Goal: Information Seeking & Learning: Learn about a topic

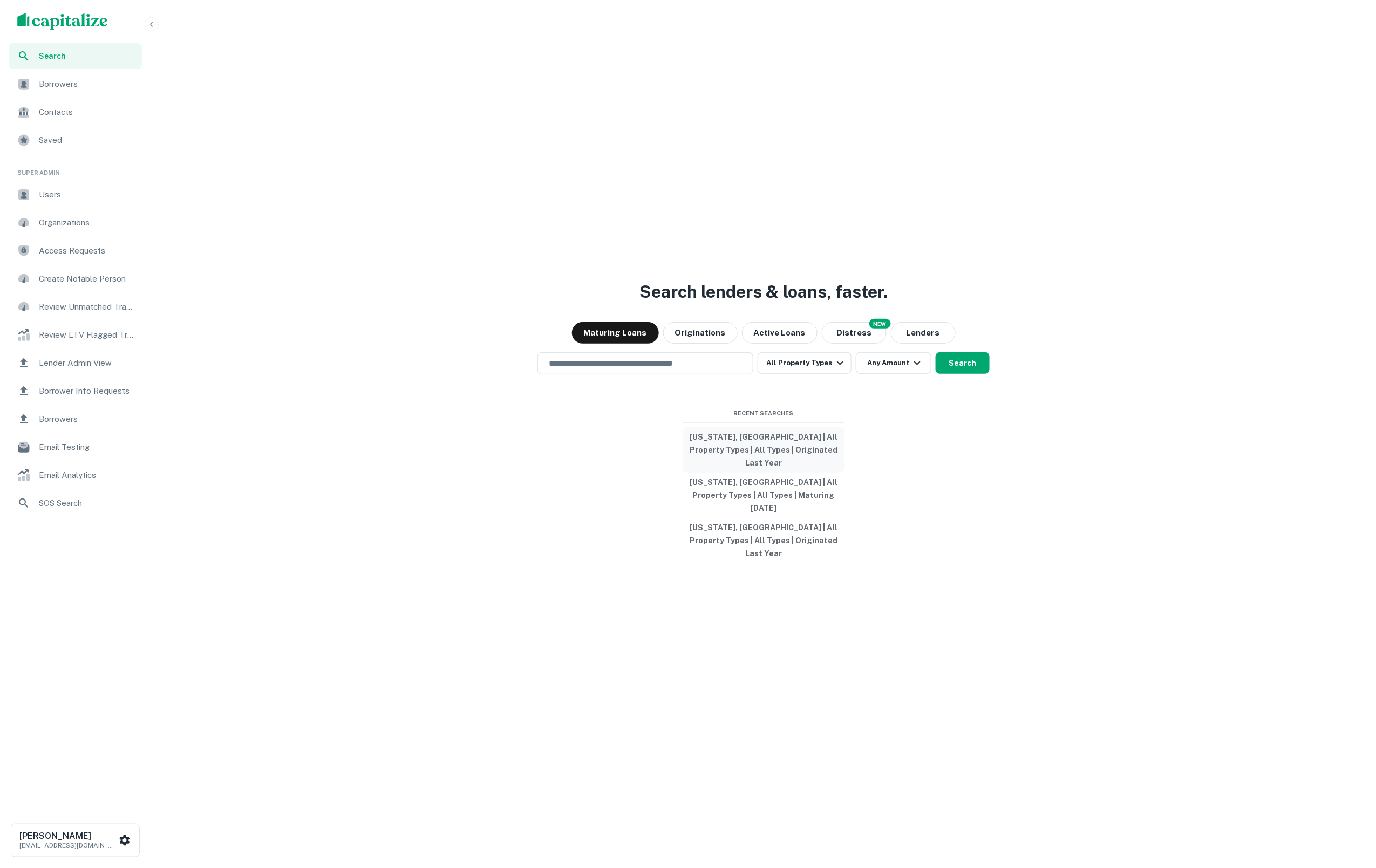
click at [765, 462] on button "Kentucky, USA | All Property Types | All Types | Originated Last Year" at bounding box center [763, 450] width 162 height 45
type input "**********"
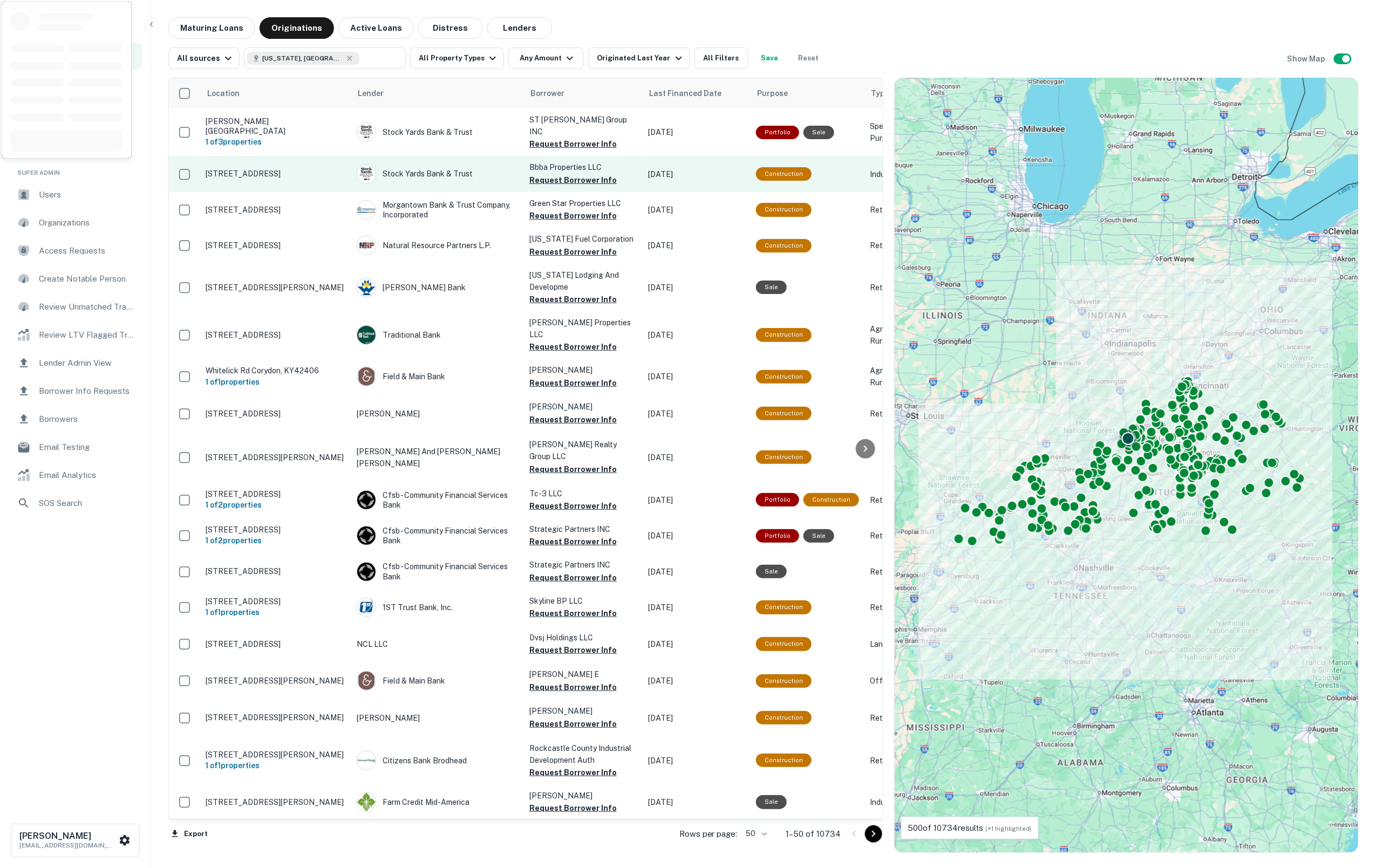
click at [325, 169] on p "1051 Grade Ln Louisville, KY40213" at bounding box center [276, 173] width 140 height 9
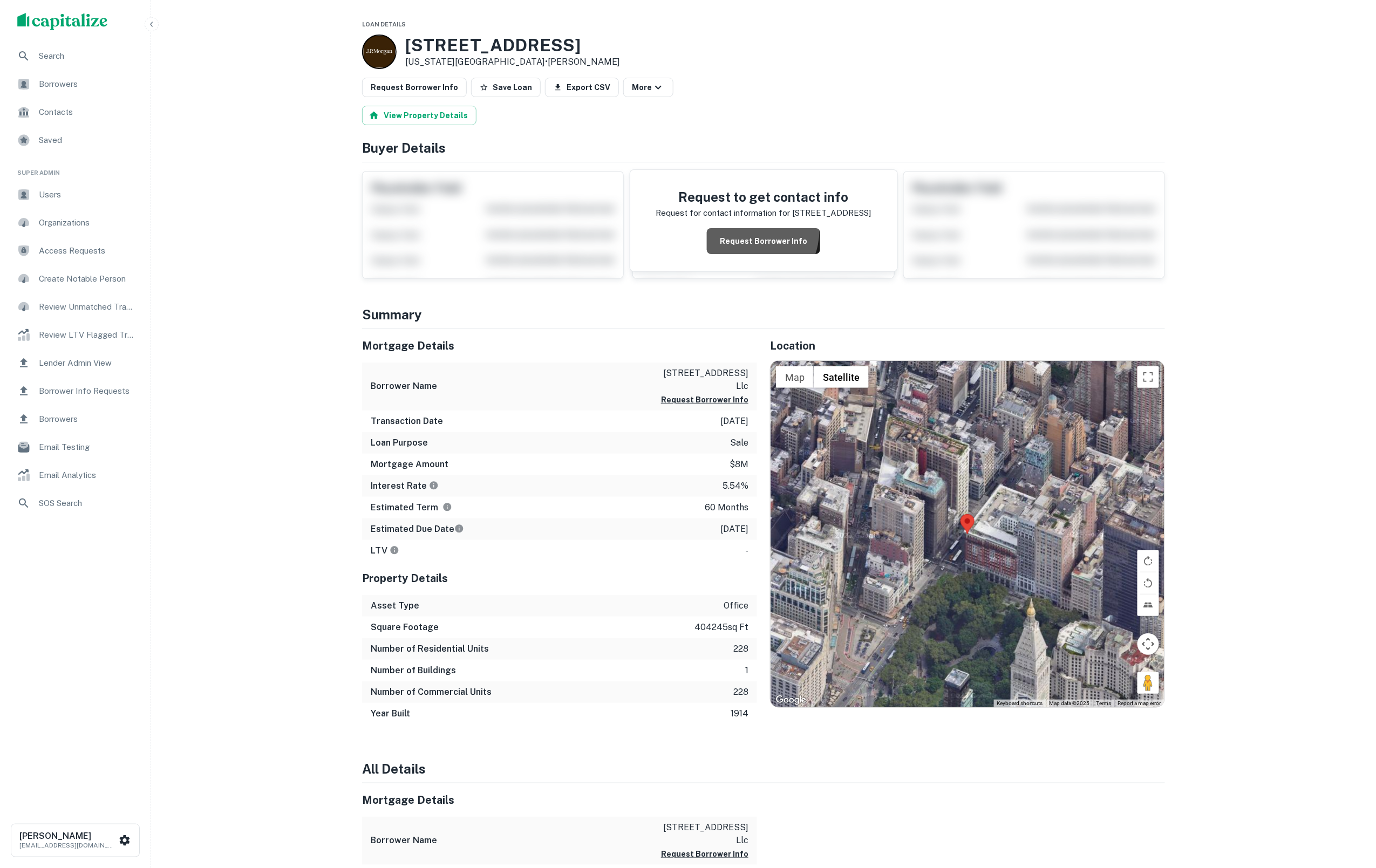
click at [741, 238] on button "Request Borrower Info" at bounding box center [763, 241] width 114 height 26
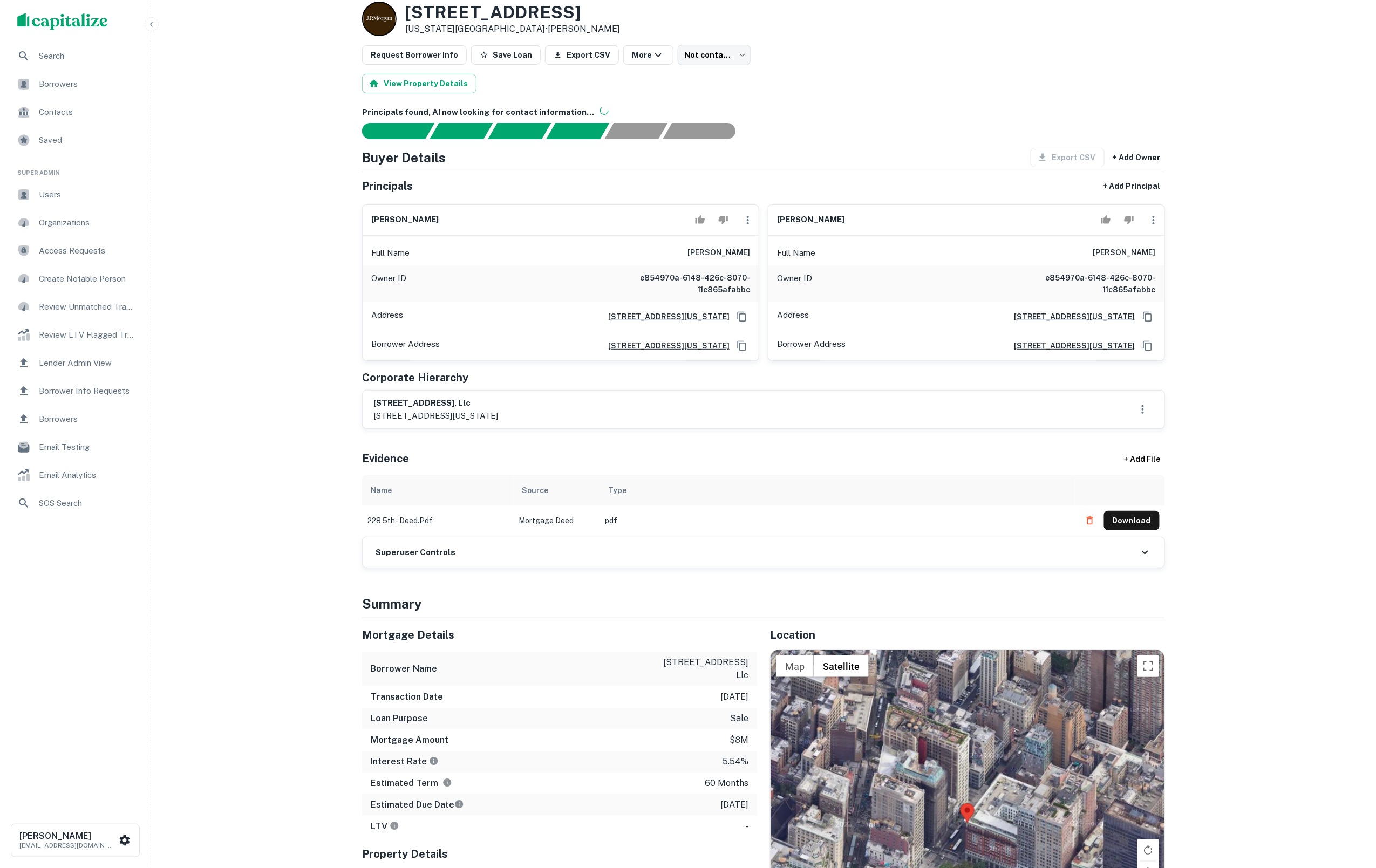
scroll to position [37, 0]
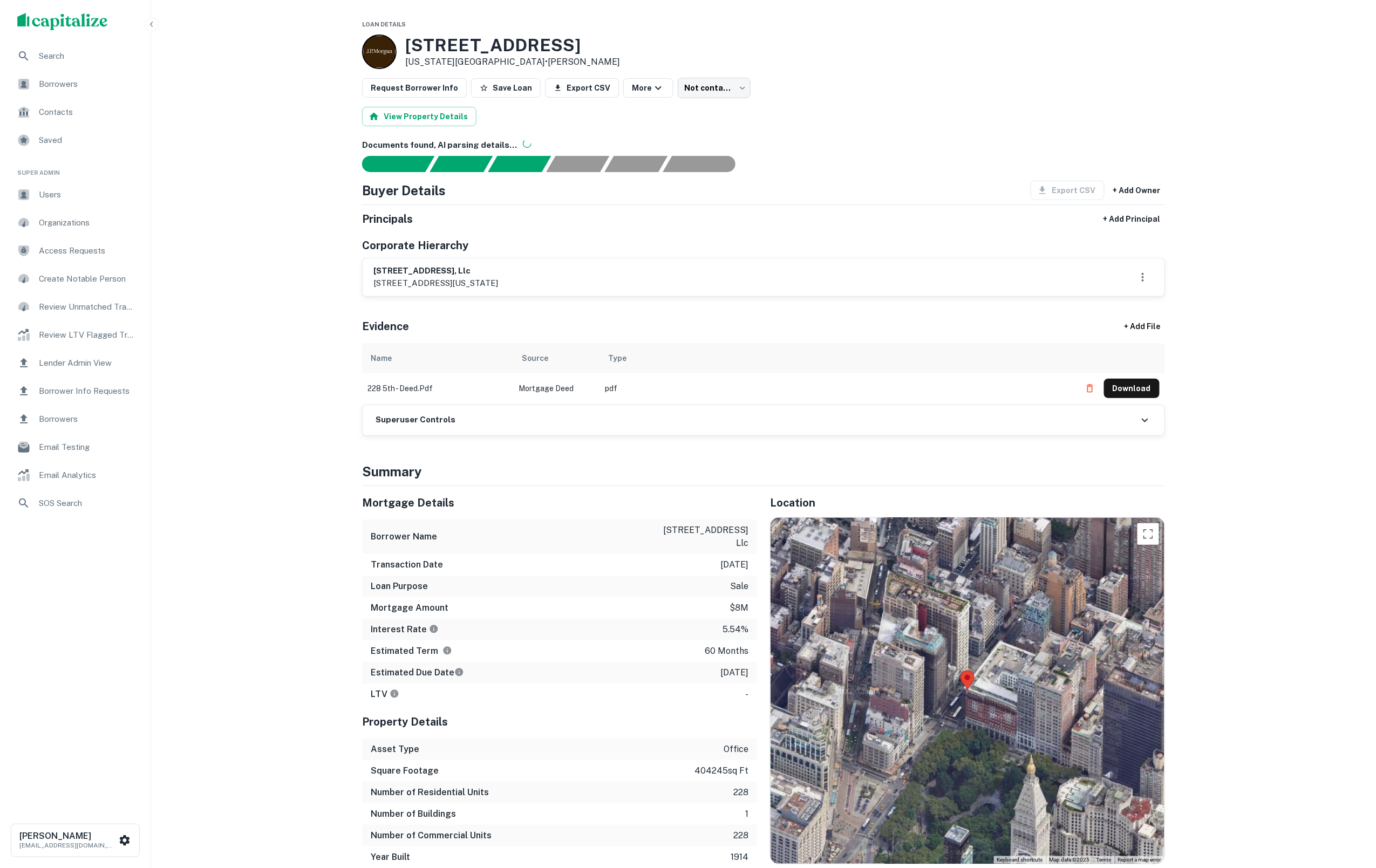
scroll to position [37, 0]
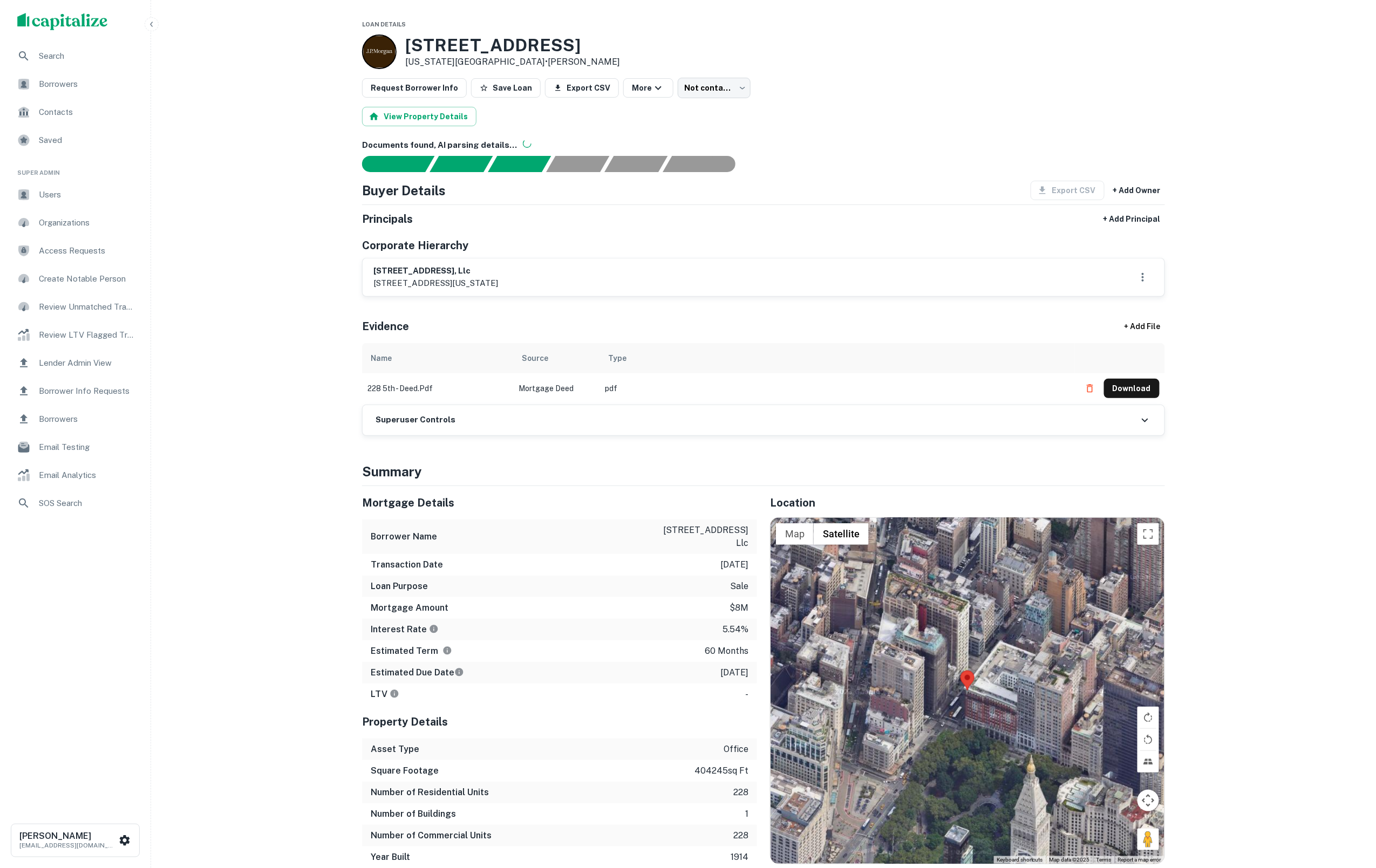
scroll to position [37, 0]
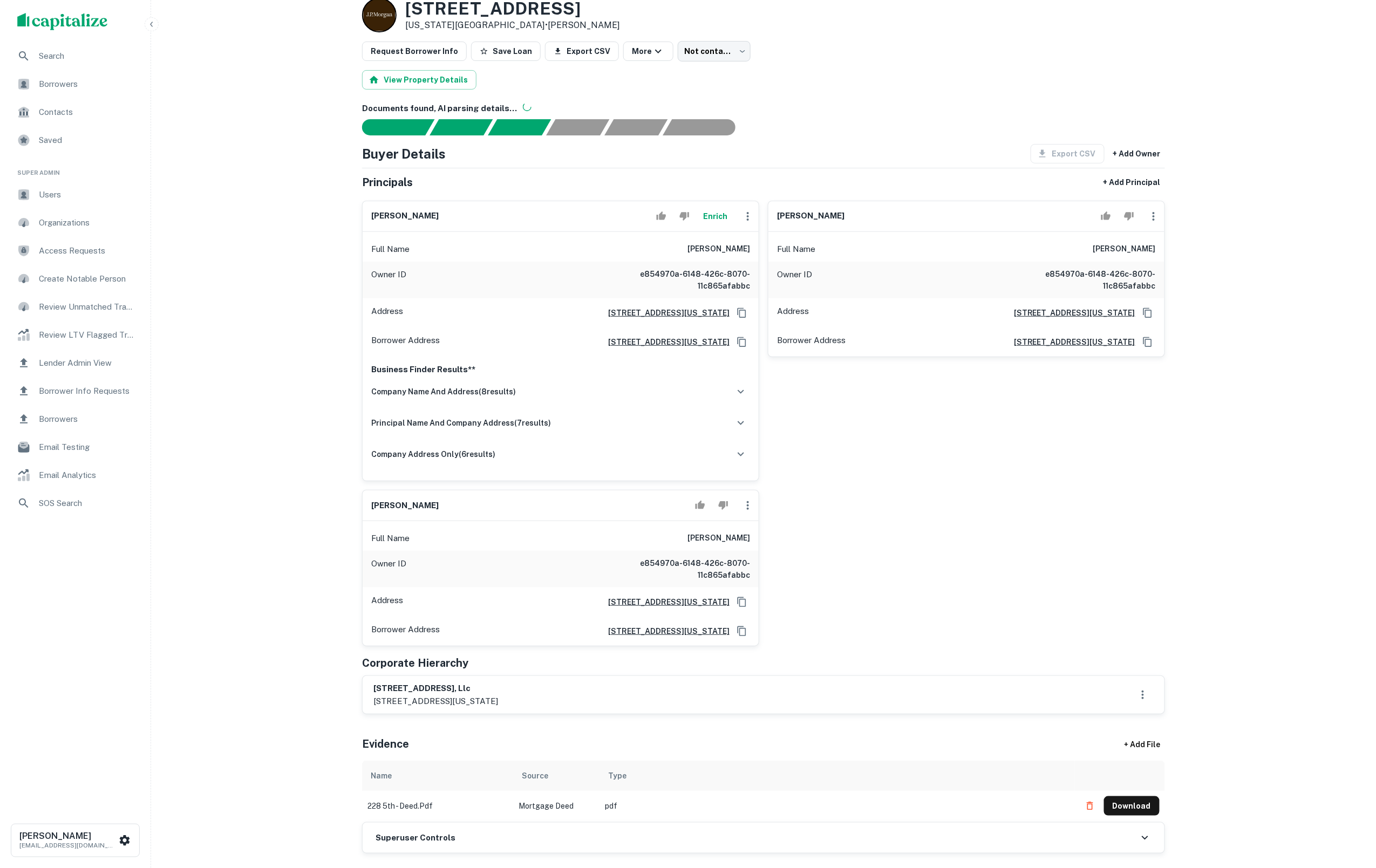
click at [711, 214] on button "Enrich" at bounding box center [715, 216] width 34 height 21
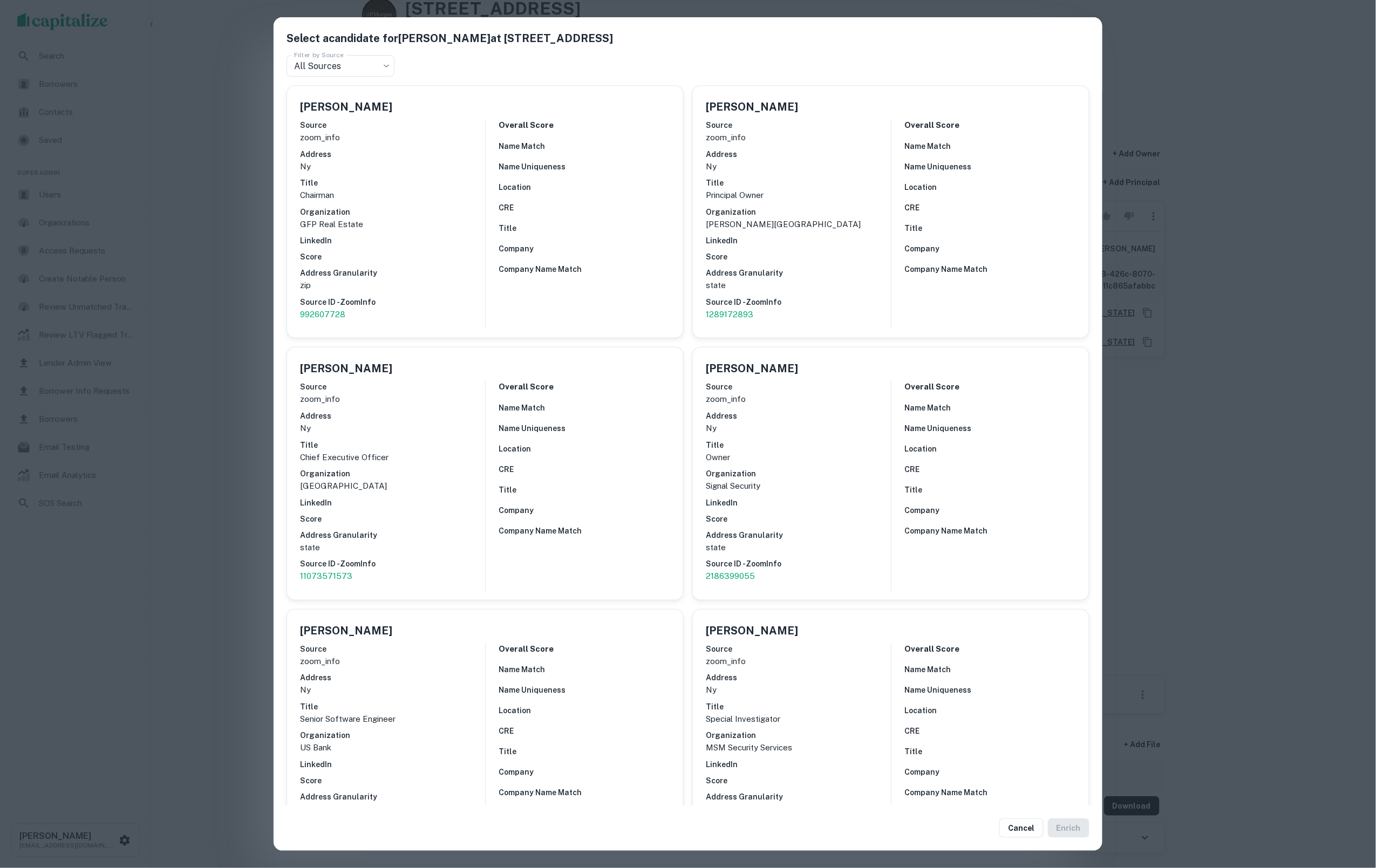
click at [219, 242] on div "Select a candidate for Jeffrey Gural at 515 madison ave Filter by Source All So…" at bounding box center [688, 434] width 1376 height 868
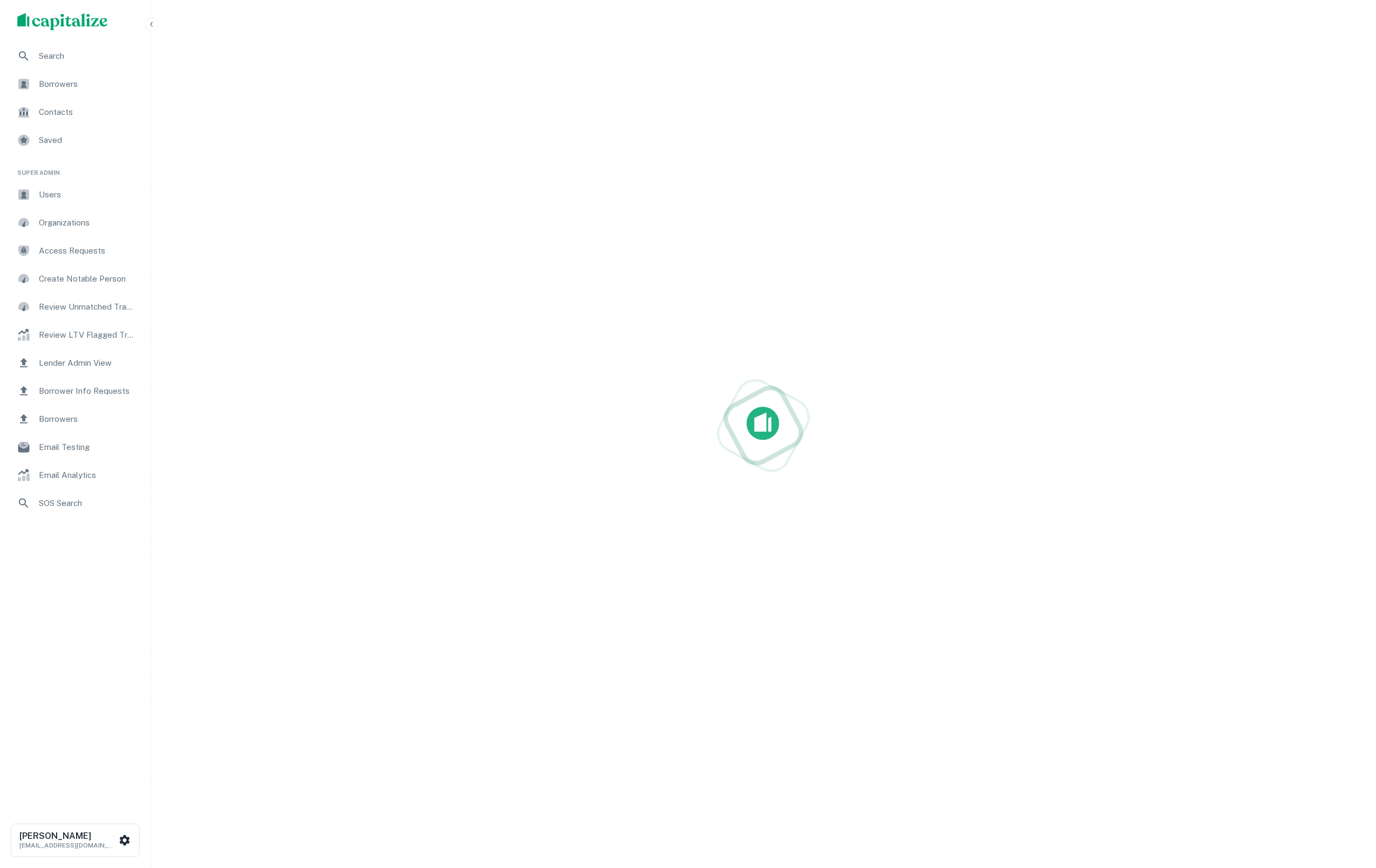
scroll to position [26, 0]
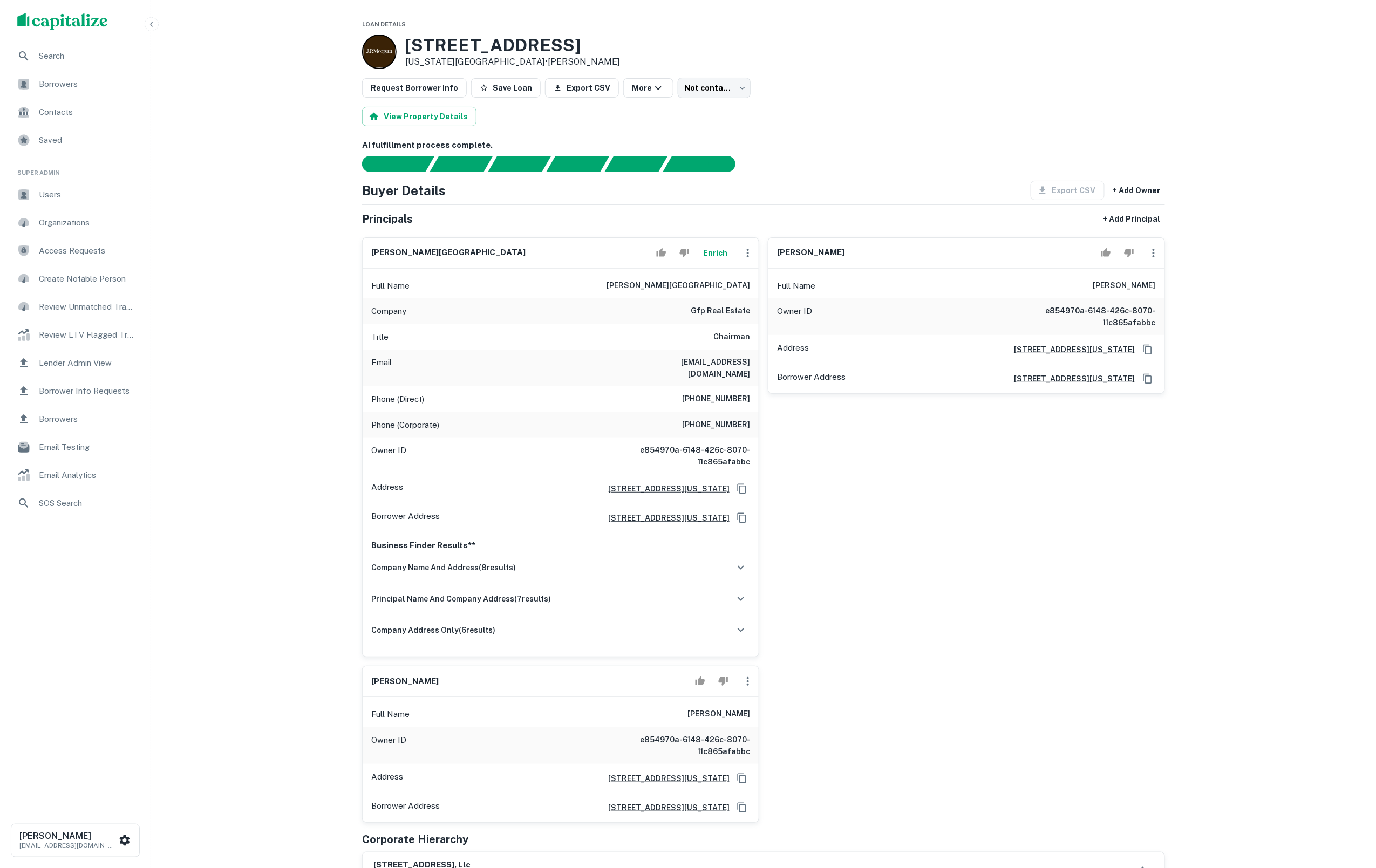
scroll to position [1, 0]
click at [1156, 256] on icon "button" at bounding box center [1153, 252] width 13 height 13
click at [1156, 309] on li "Delete" at bounding box center [1161, 307] width 45 height 19
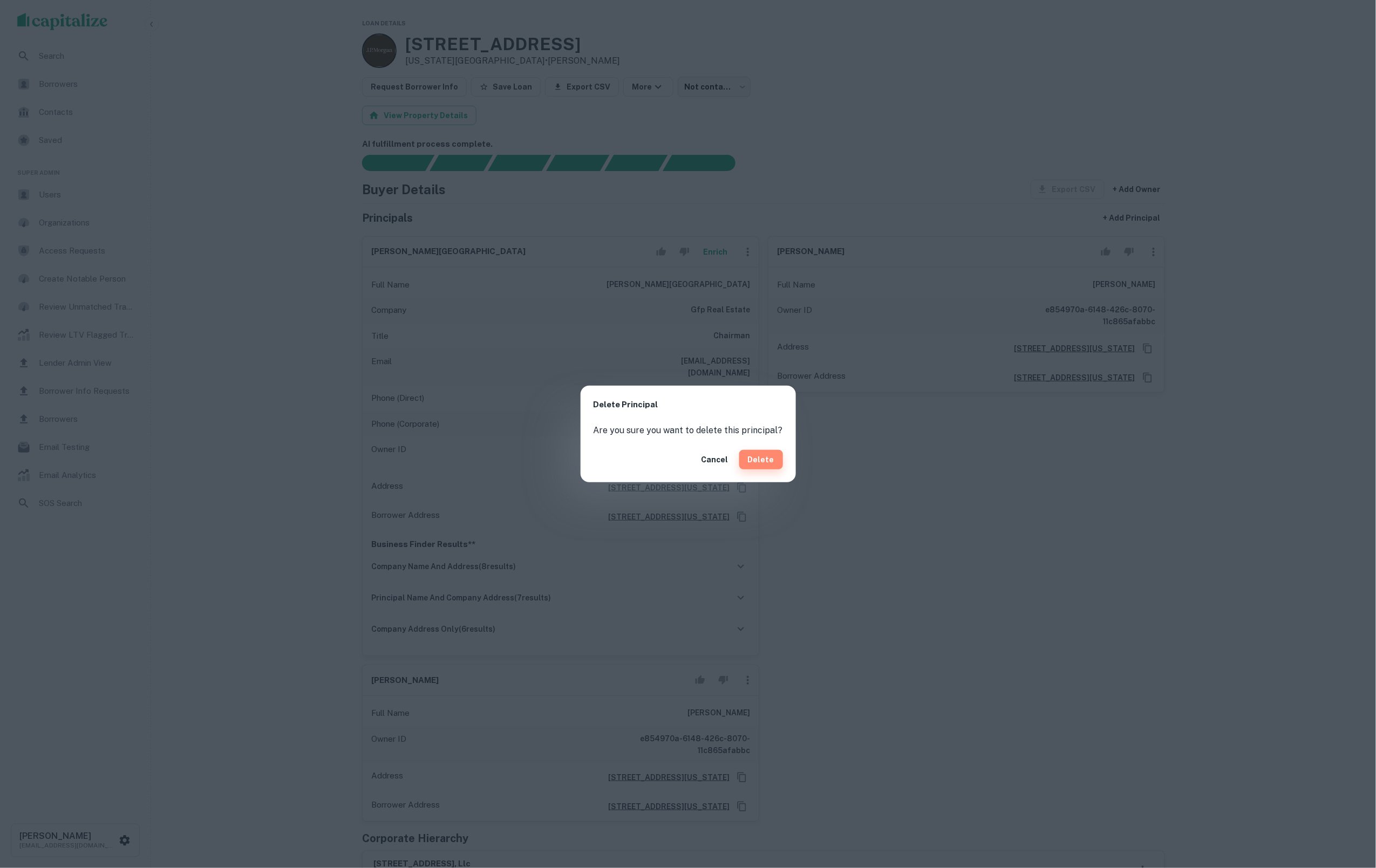
drag, startPoint x: 761, startPoint y: 455, endPoint x: 756, endPoint y: 456, distance: 5.1
click at [760, 455] on button "Delete" at bounding box center [761, 460] width 44 height 19
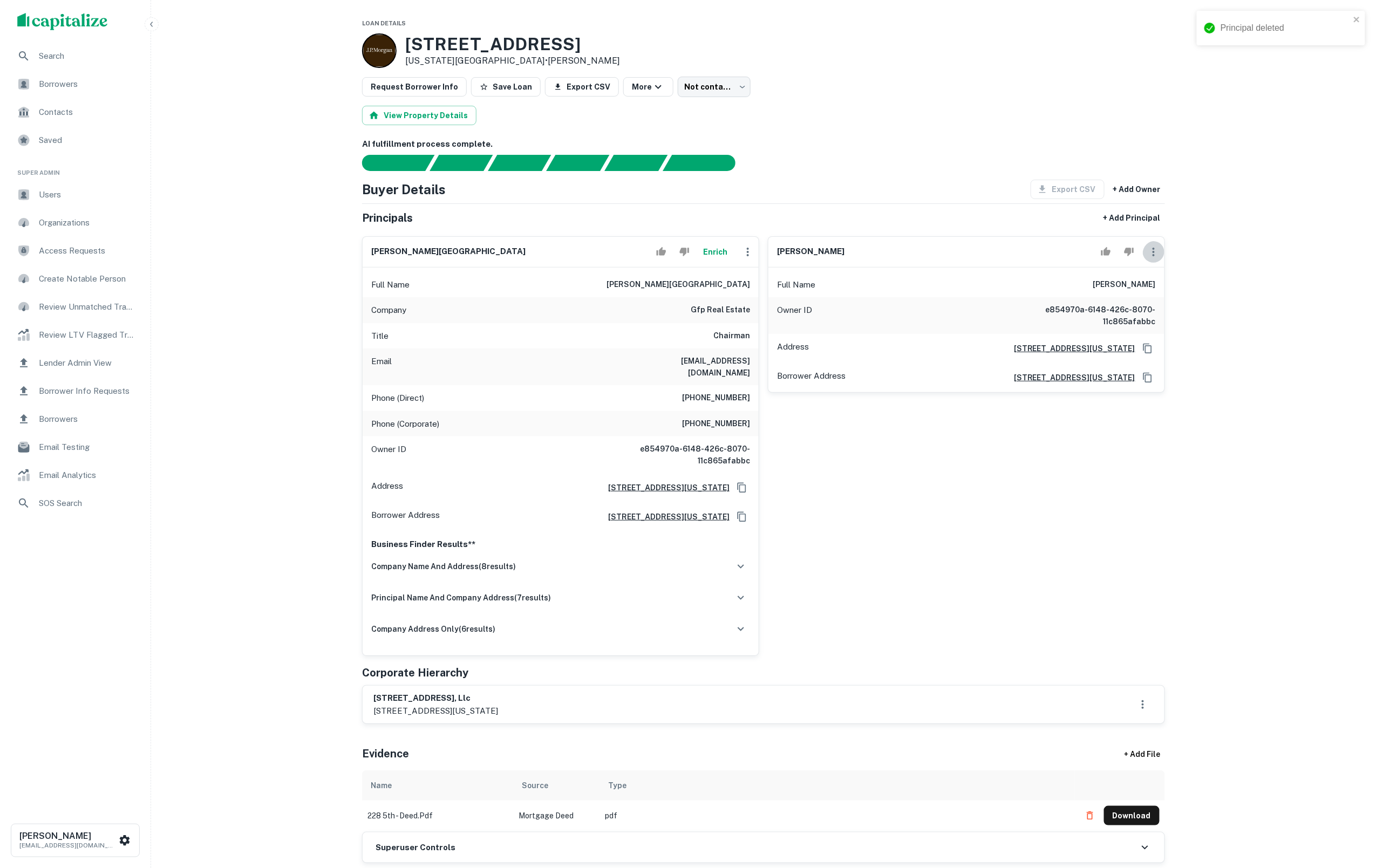
click at [1151, 258] on icon "button" at bounding box center [1153, 252] width 13 height 13
click at [1147, 309] on li "Delete" at bounding box center [1161, 307] width 45 height 19
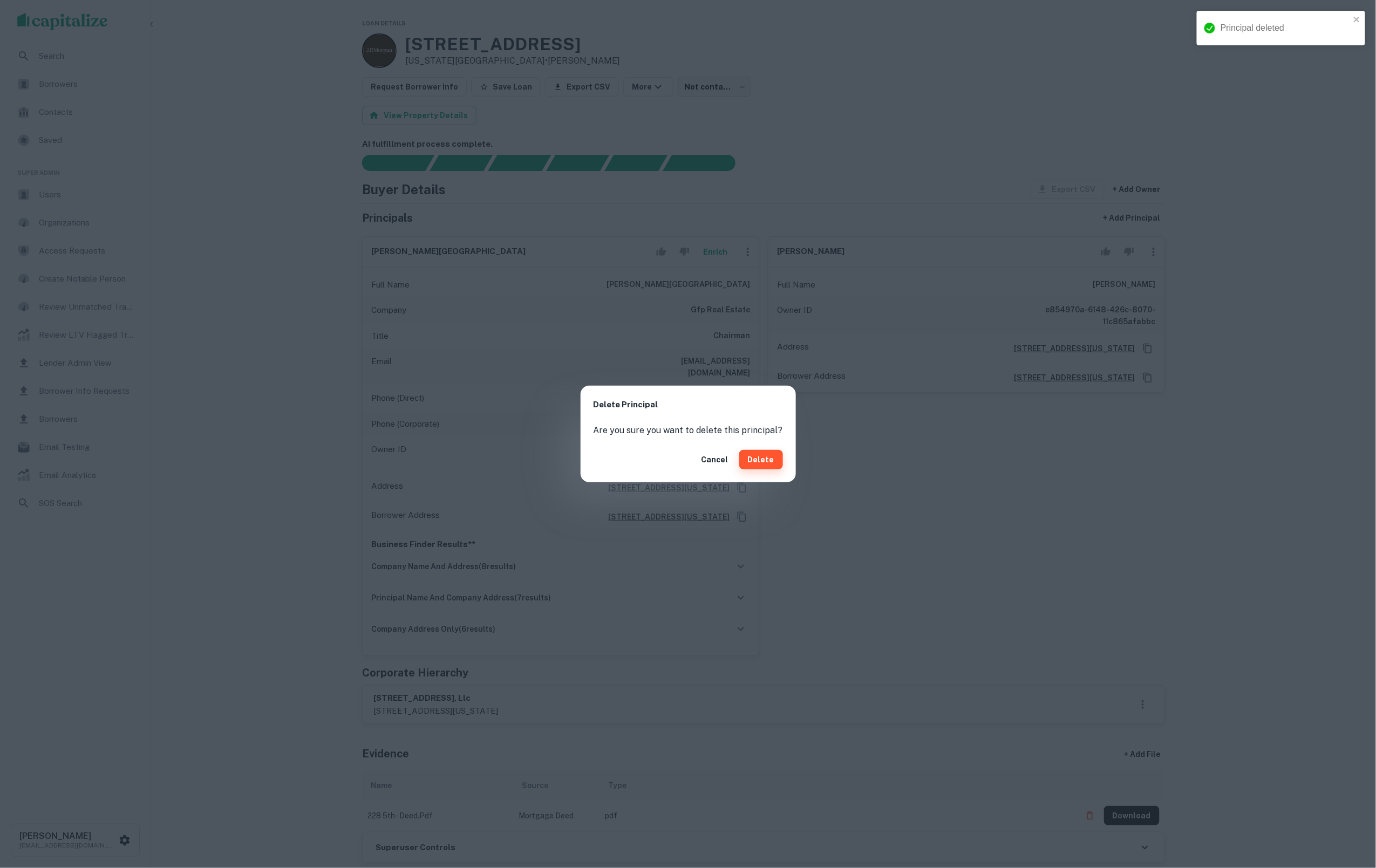
click at [754, 465] on button "Delete" at bounding box center [761, 460] width 44 height 19
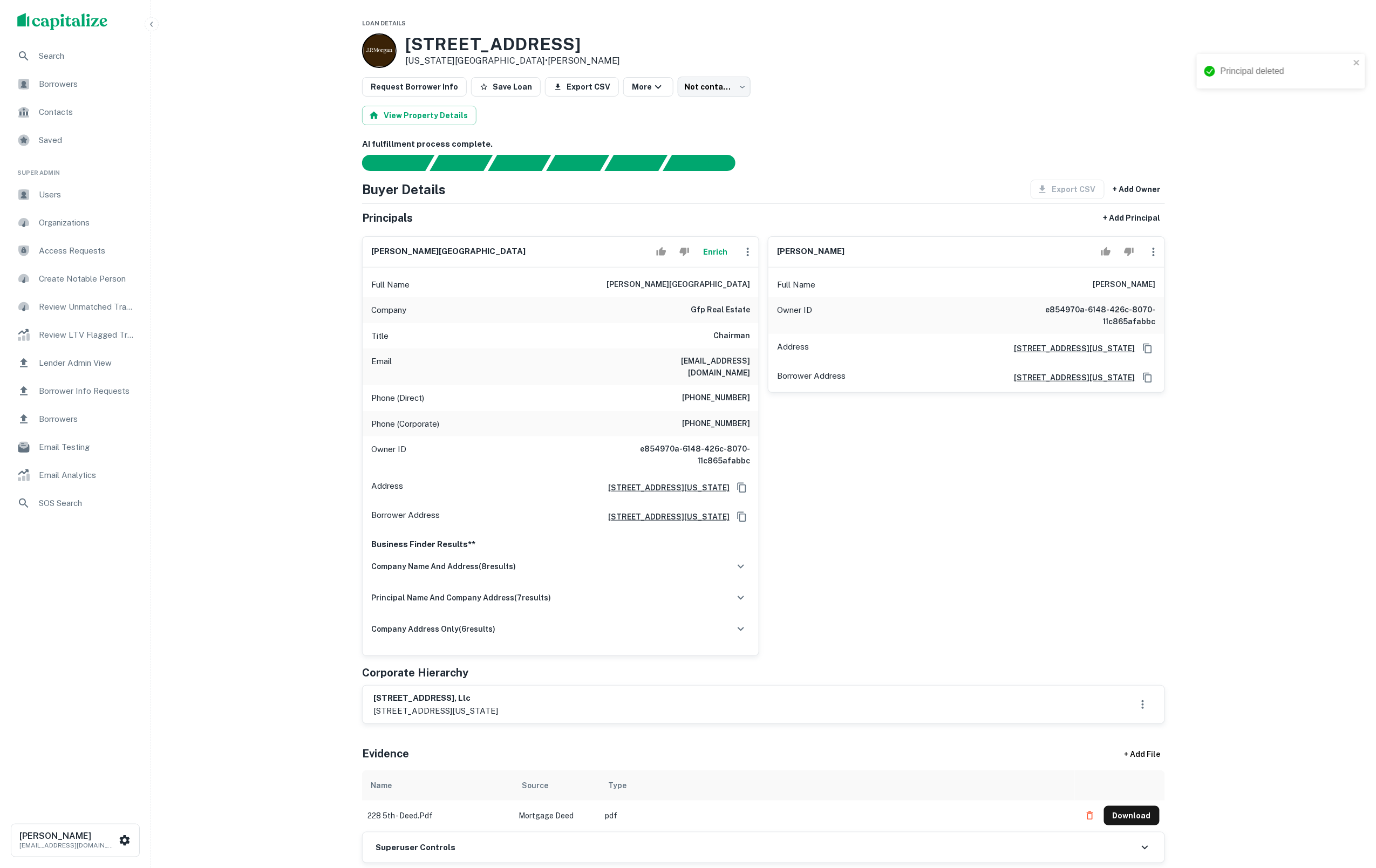
scroll to position [0, 0]
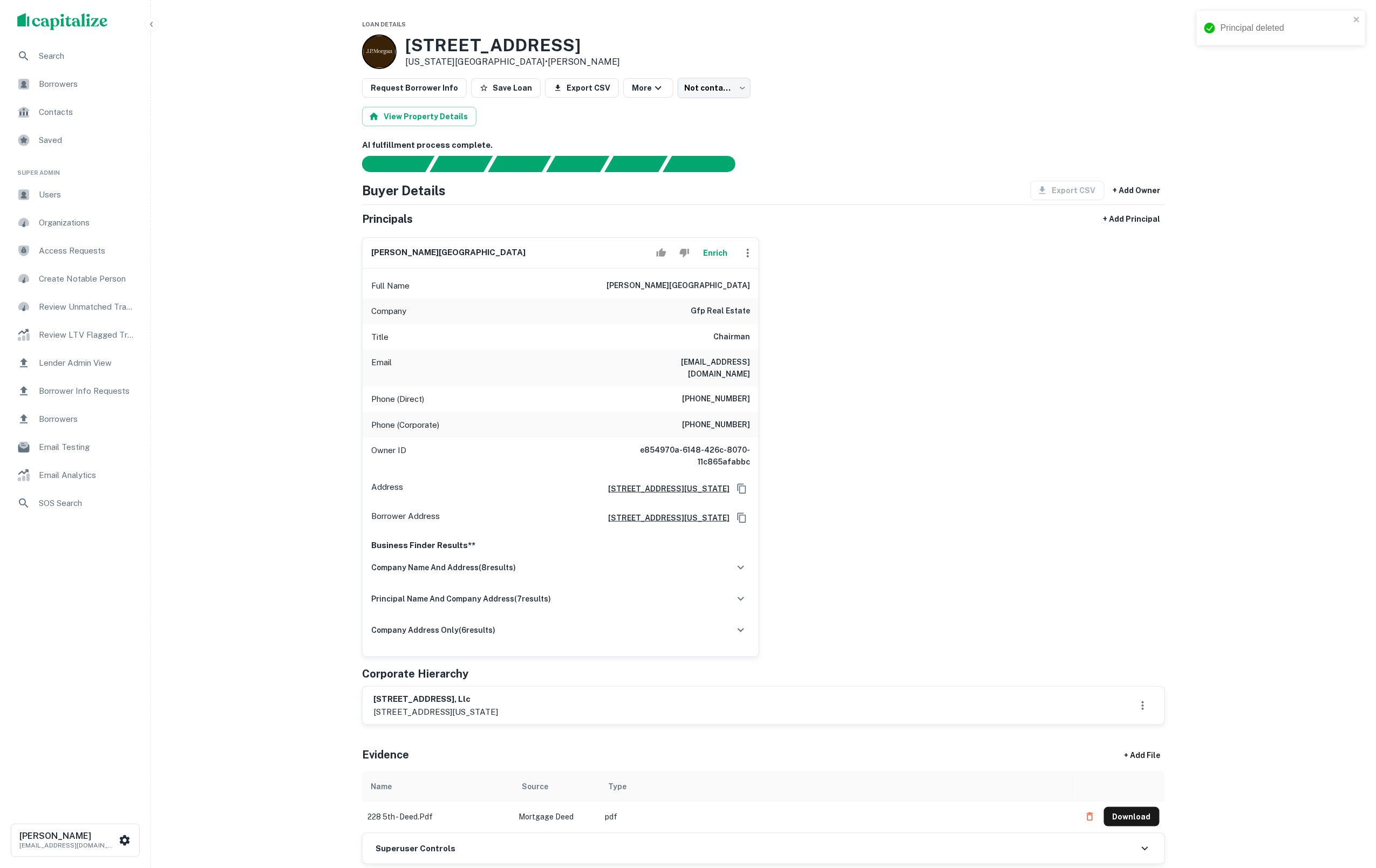
click at [874, 292] on div "jeffrey r. gural Enrich Full Name jeffrey r. gural Company gfp real estate Titl…" at bounding box center [759, 443] width 812 height 428
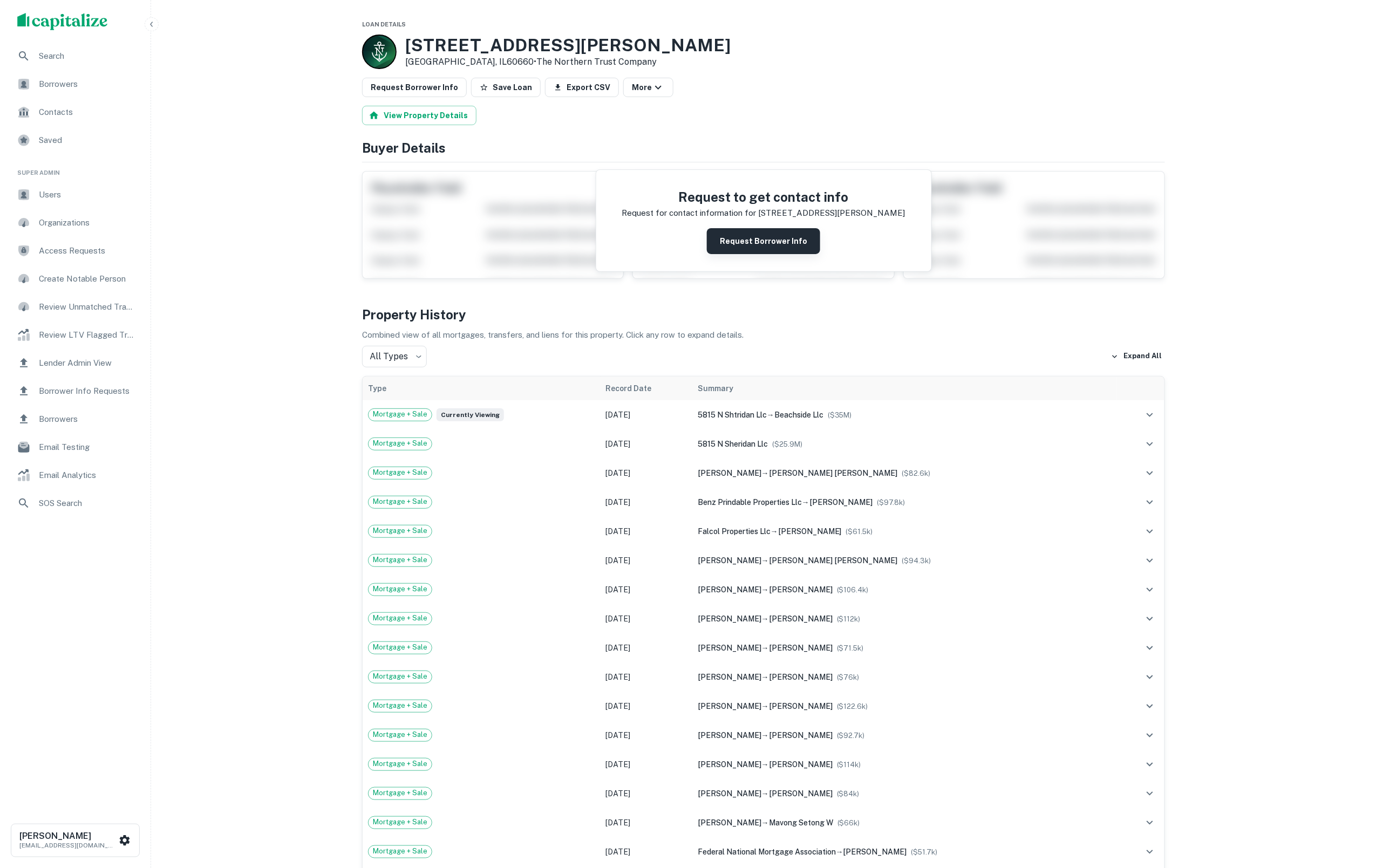
click at [719, 242] on button "Request Borrower Info" at bounding box center [763, 241] width 114 height 26
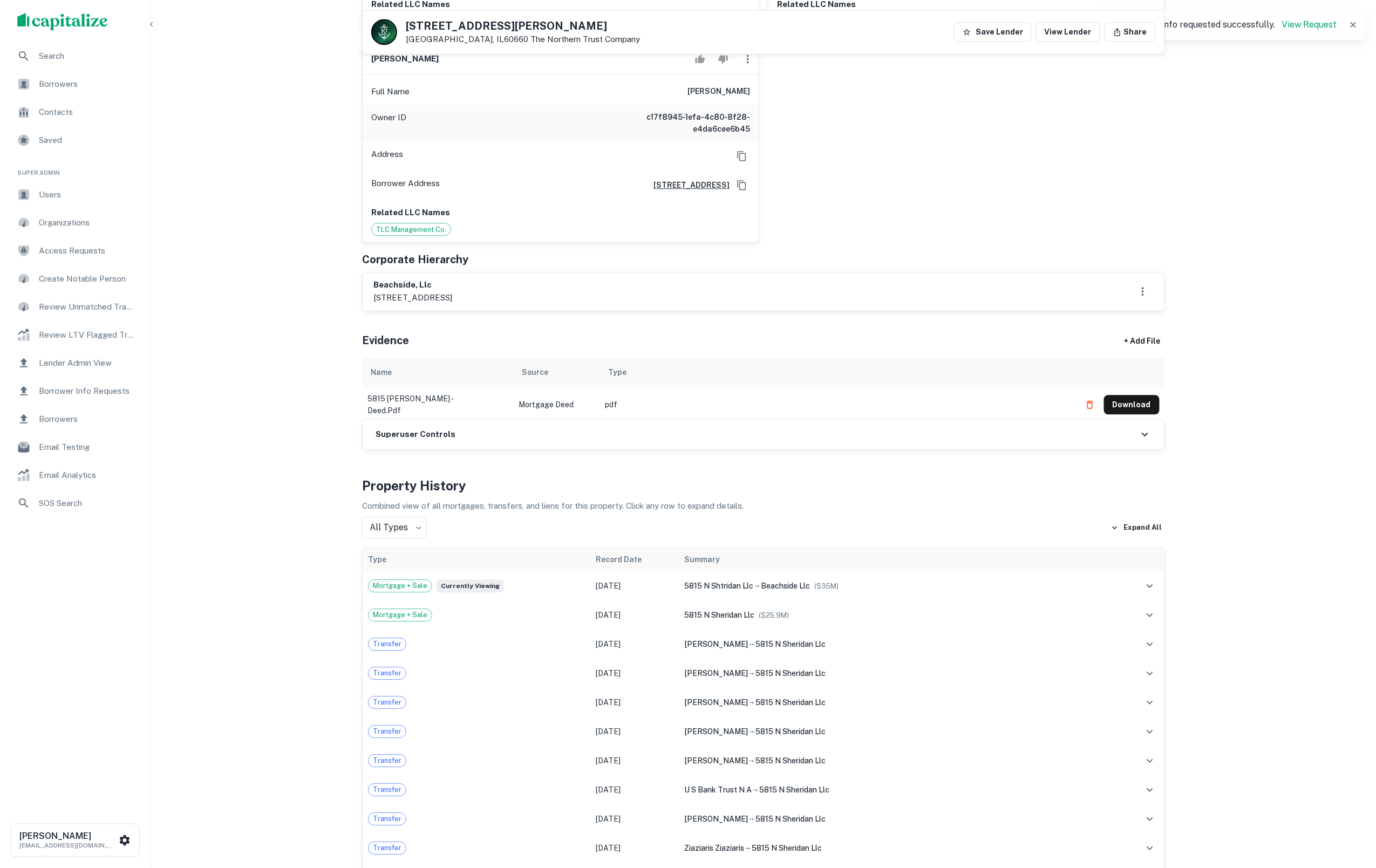
scroll to position [1134, 0]
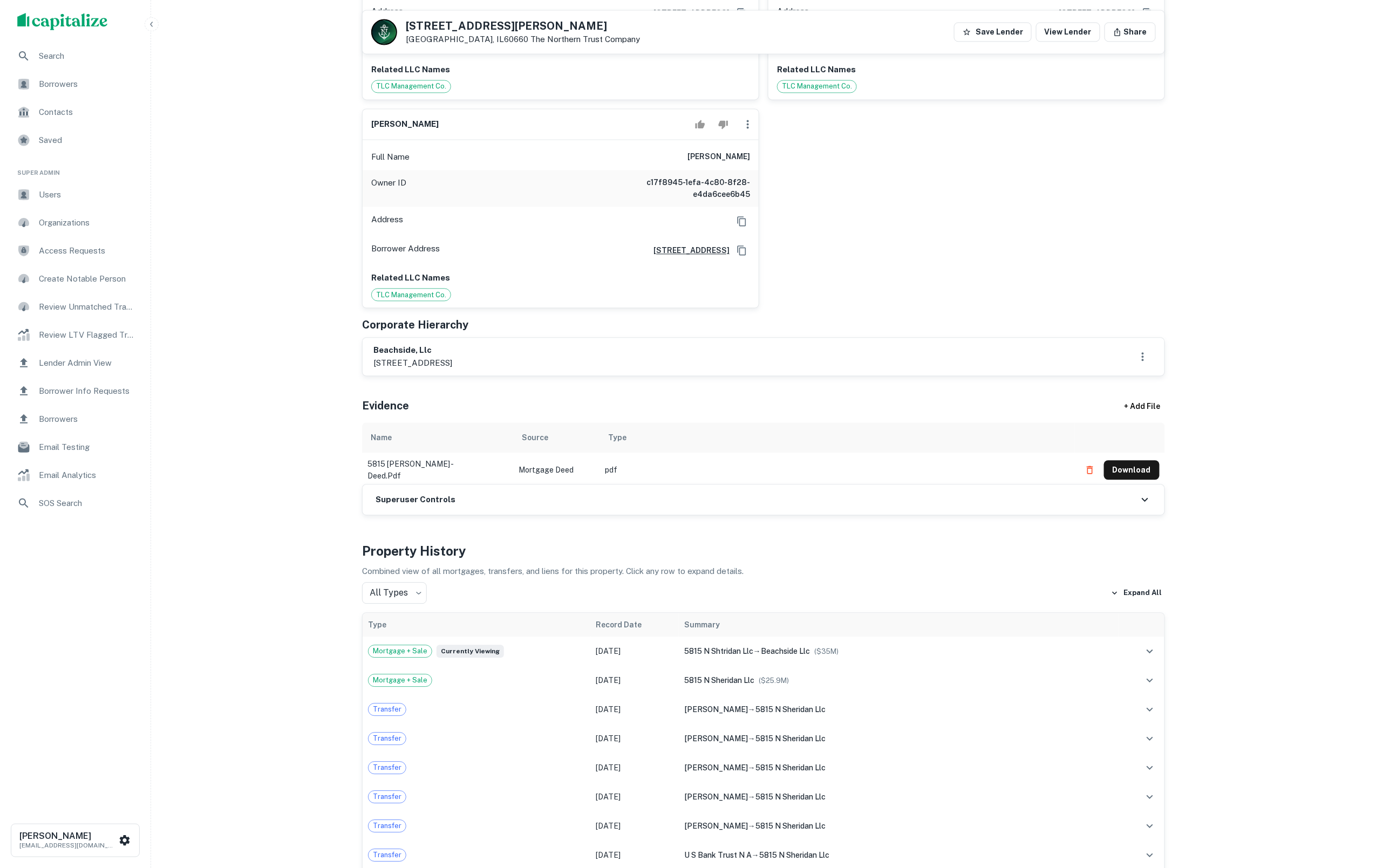
click at [752, 130] on icon "button" at bounding box center [748, 124] width 13 height 13
click at [760, 232] on li "Delete" at bounding box center [754, 228] width 45 height 19
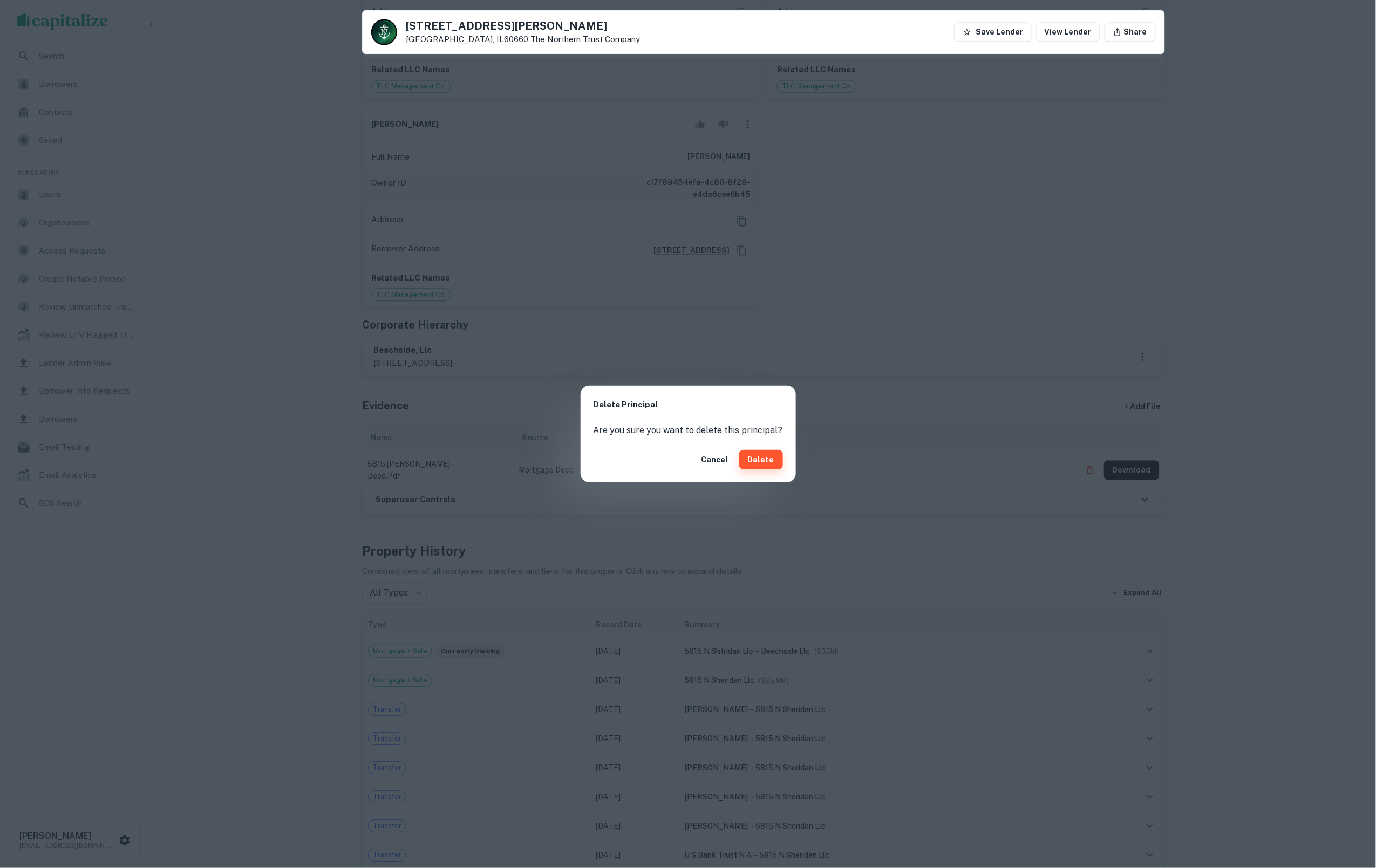
click at [776, 458] on button "Delete" at bounding box center [761, 460] width 44 height 19
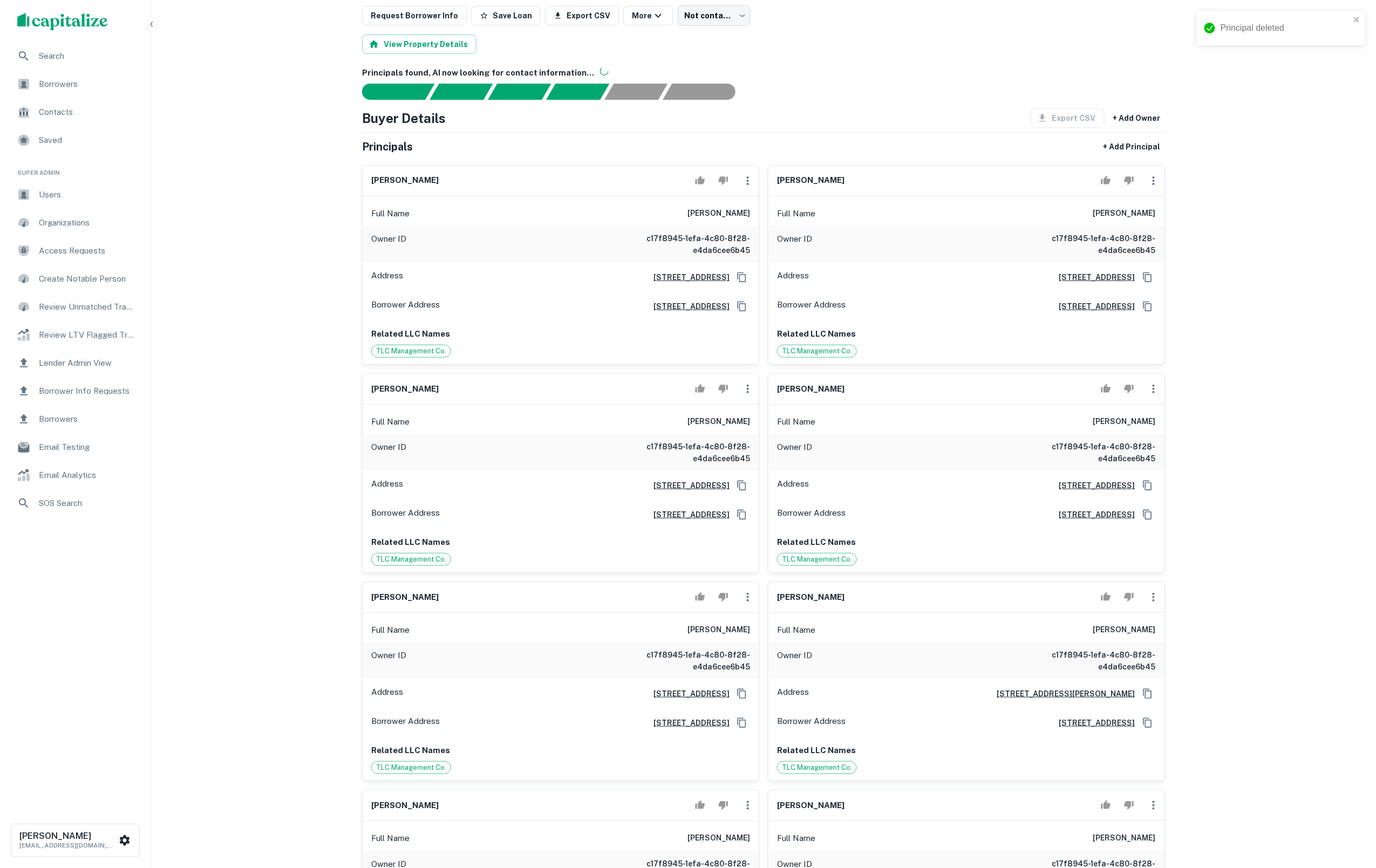
scroll to position [74, 0]
click at [741, 394] on icon "button" at bounding box center [748, 387] width 13 height 13
click at [761, 458] on li "Delete" at bounding box center [754, 453] width 45 height 19
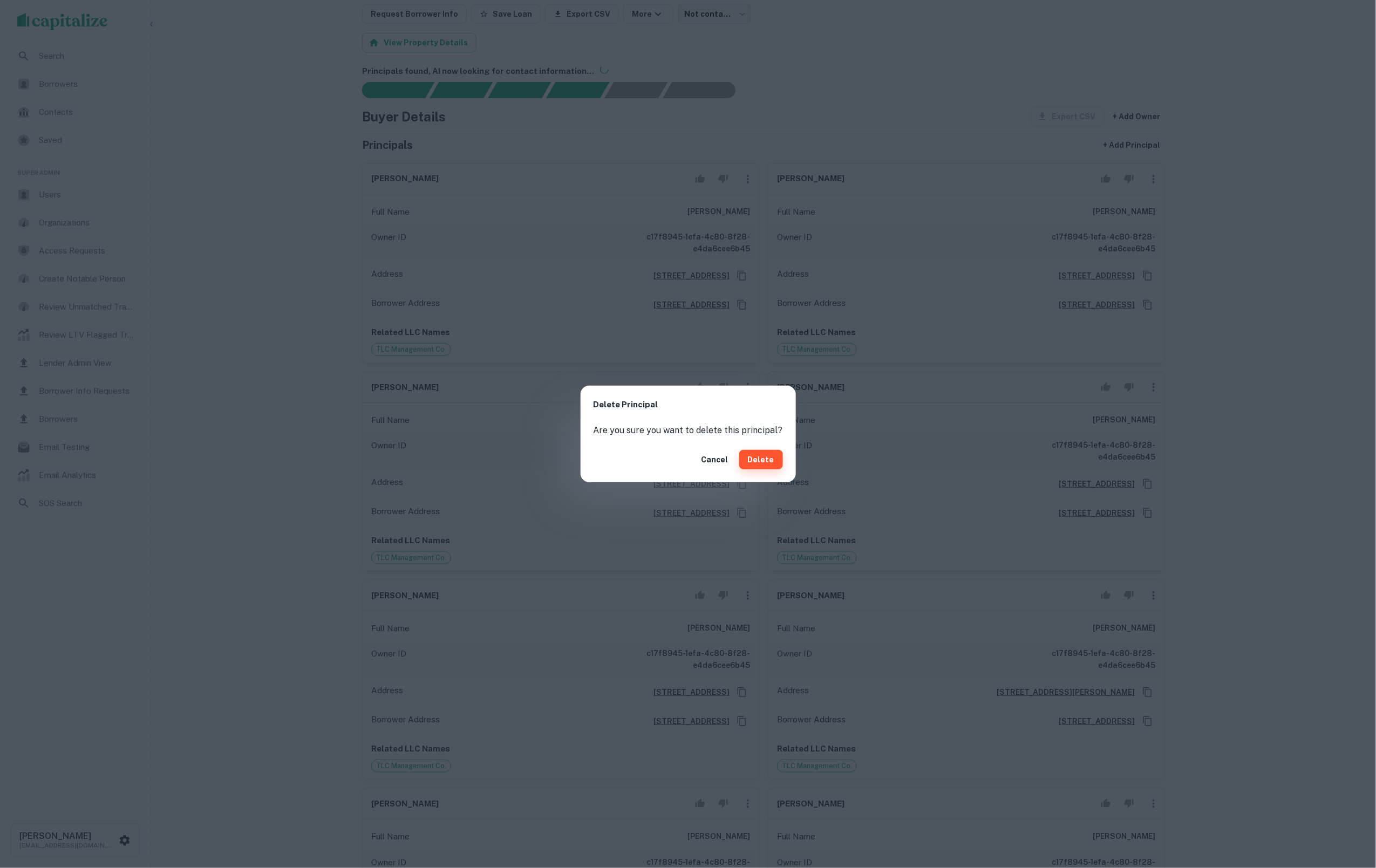
drag, startPoint x: 758, startPoint y: 465, endPoint x: 750, endPoint y: 458, distance: 10.6
click at [758, 465] on button "Delete" at bounding box center [761, 460] width 44 height 19
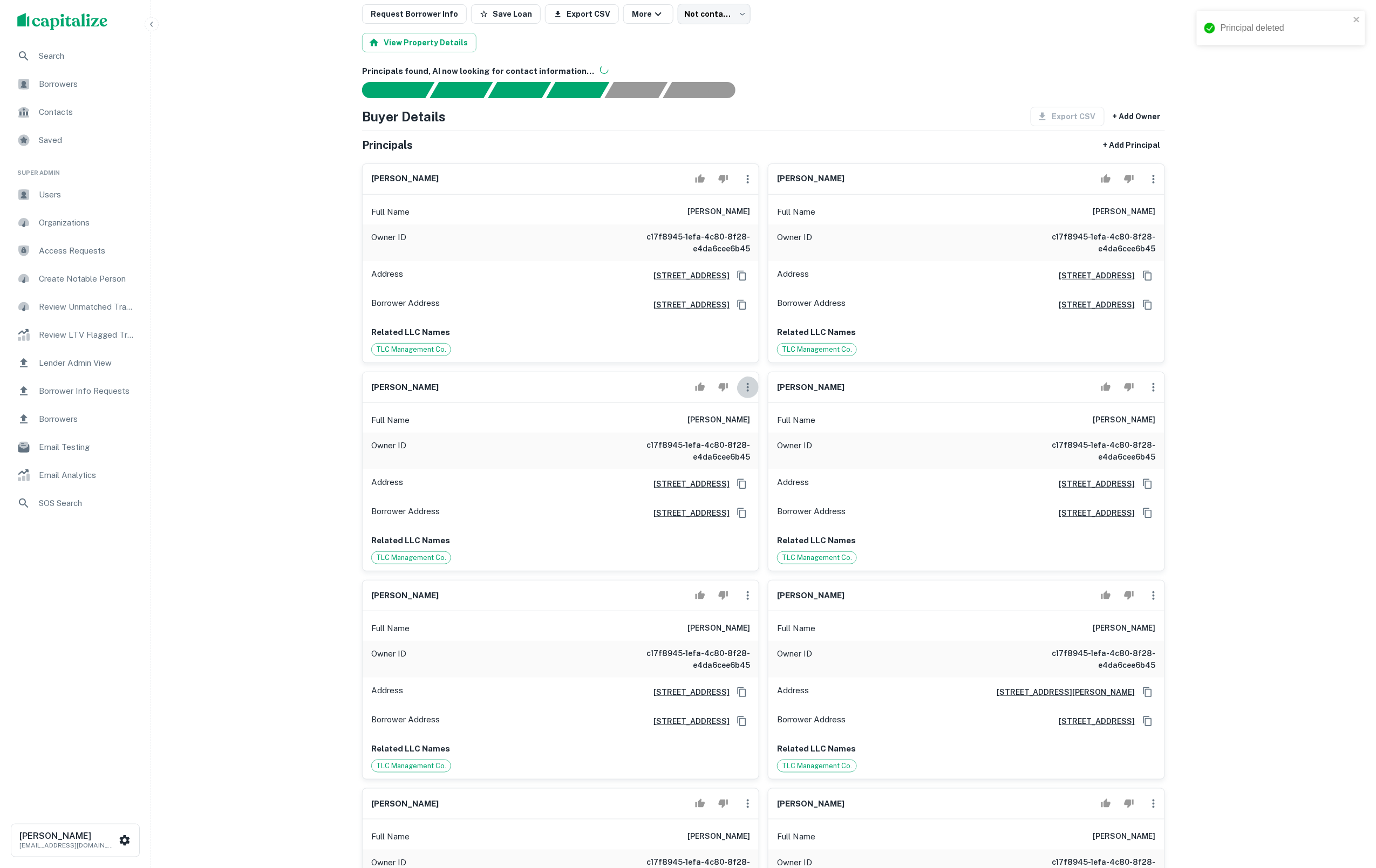
click at [747, 392] on icon "button" at bounding box center [748, 388] width 2 height 9
click at [748, 414] on div at bounding box center [688, 434] width 1376 height 868
click at [747, 392] on icon "button" at bounding box center [748, 388] width 2 height 9
click at [756, 450] on li "Delete" at bounding box center [754, 453] width 45 height 19
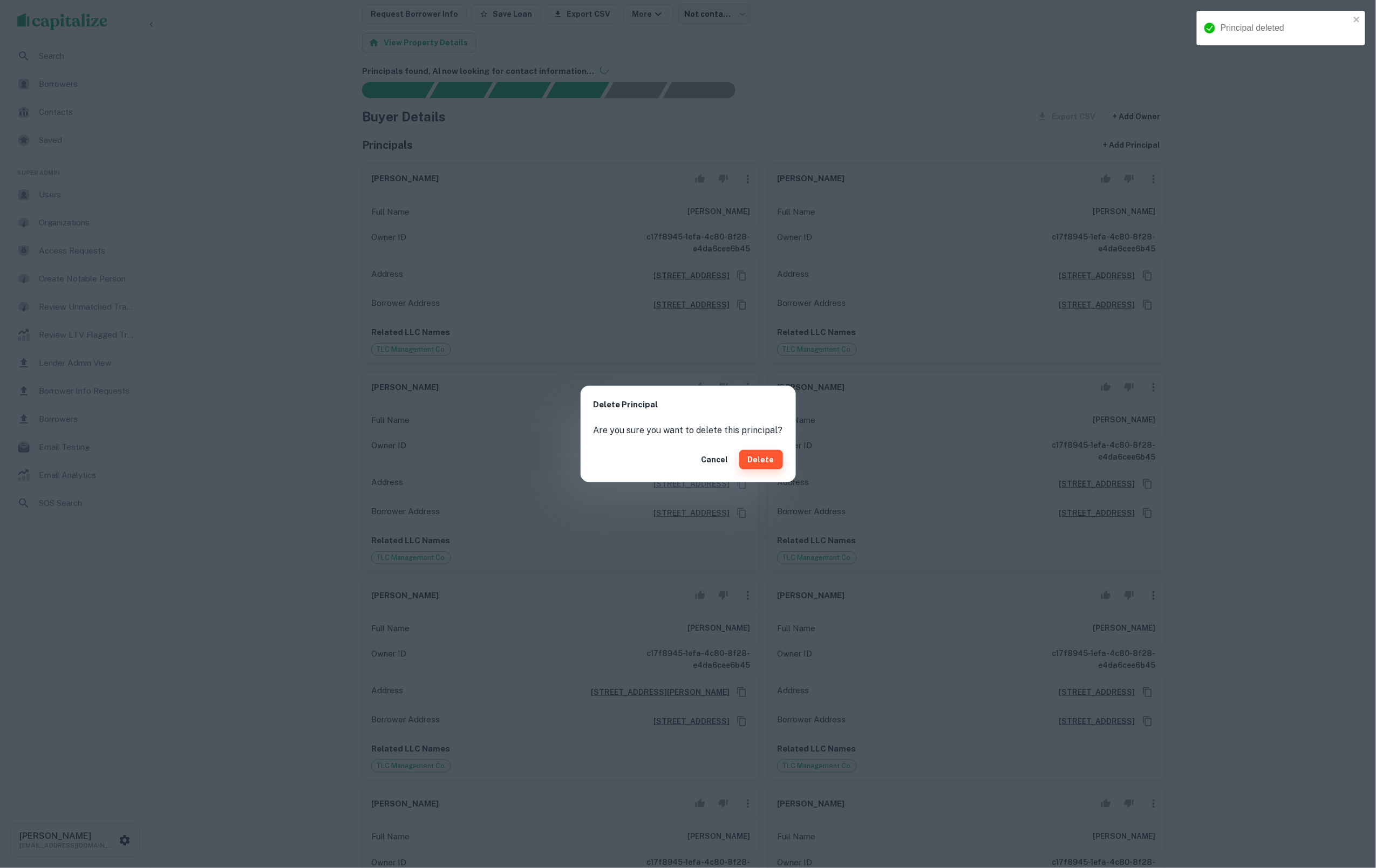
click at [758, 457] on button "Delete" at bounding box center [761, 460] width 44 height 19
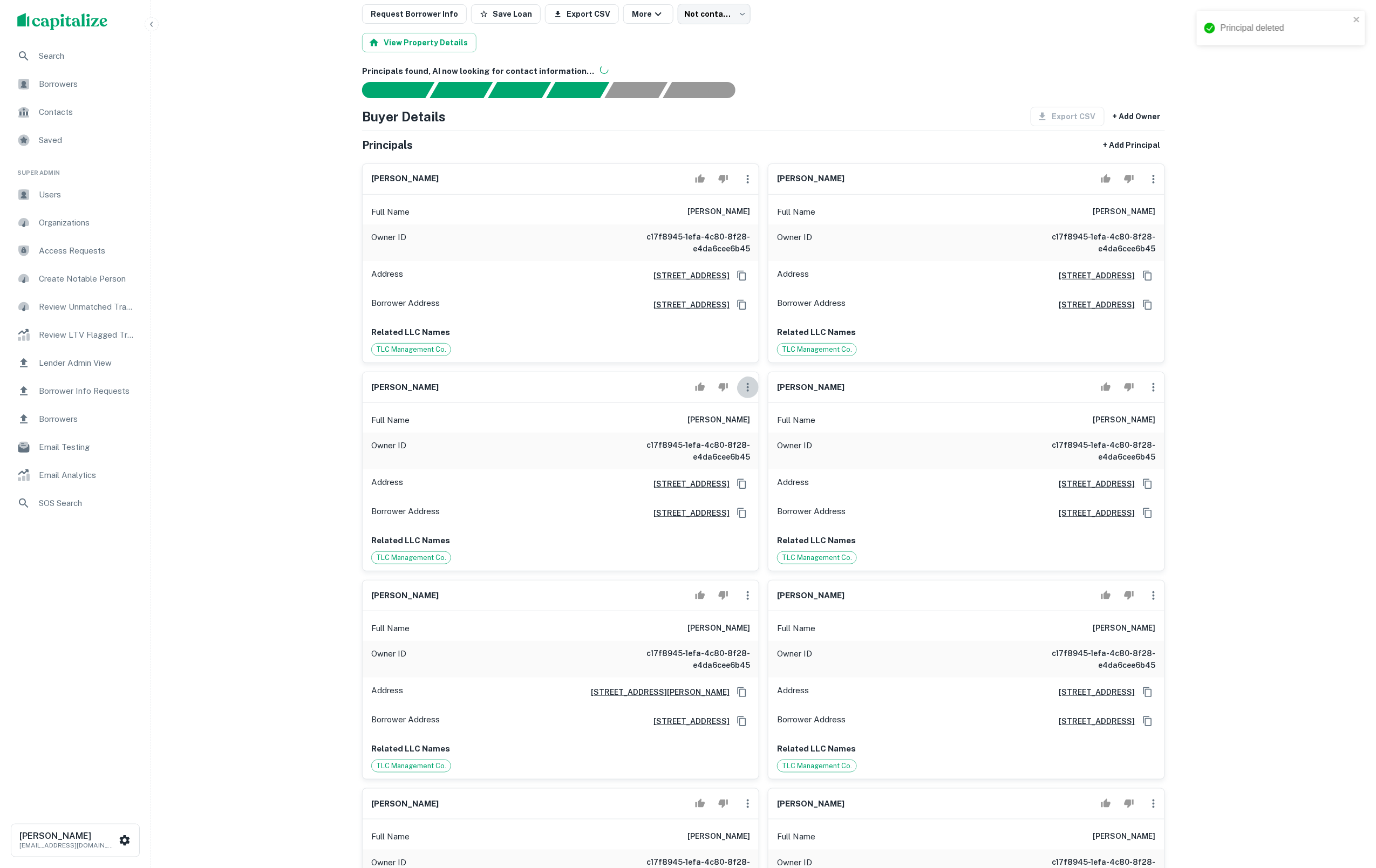
click at [747, 392] on icon "button" at bounding box center [748, 388] width 2 height 9
click at [749, 409] on div at bounding box center [688, 434] width 1376 height 868
click at [746, 394] on icon "button" at bounding box center [748, 387] width 13 height 13
click at [758, 455] on li "Delete" at bounding box center [754, 453] width 45 height 19
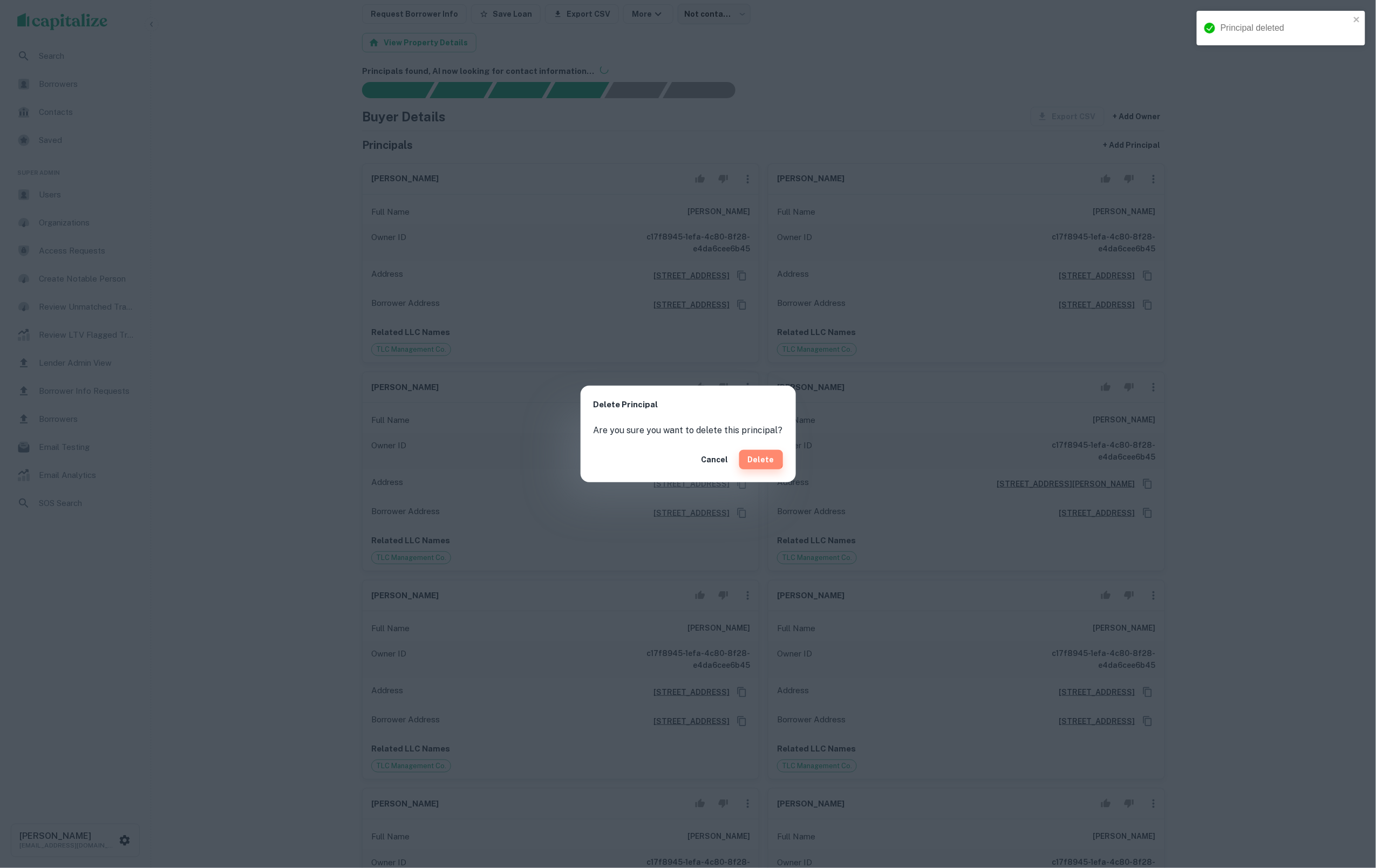
click at [758, 455] on button "Delete" at bounding box center [761, 460] width 44 height 19
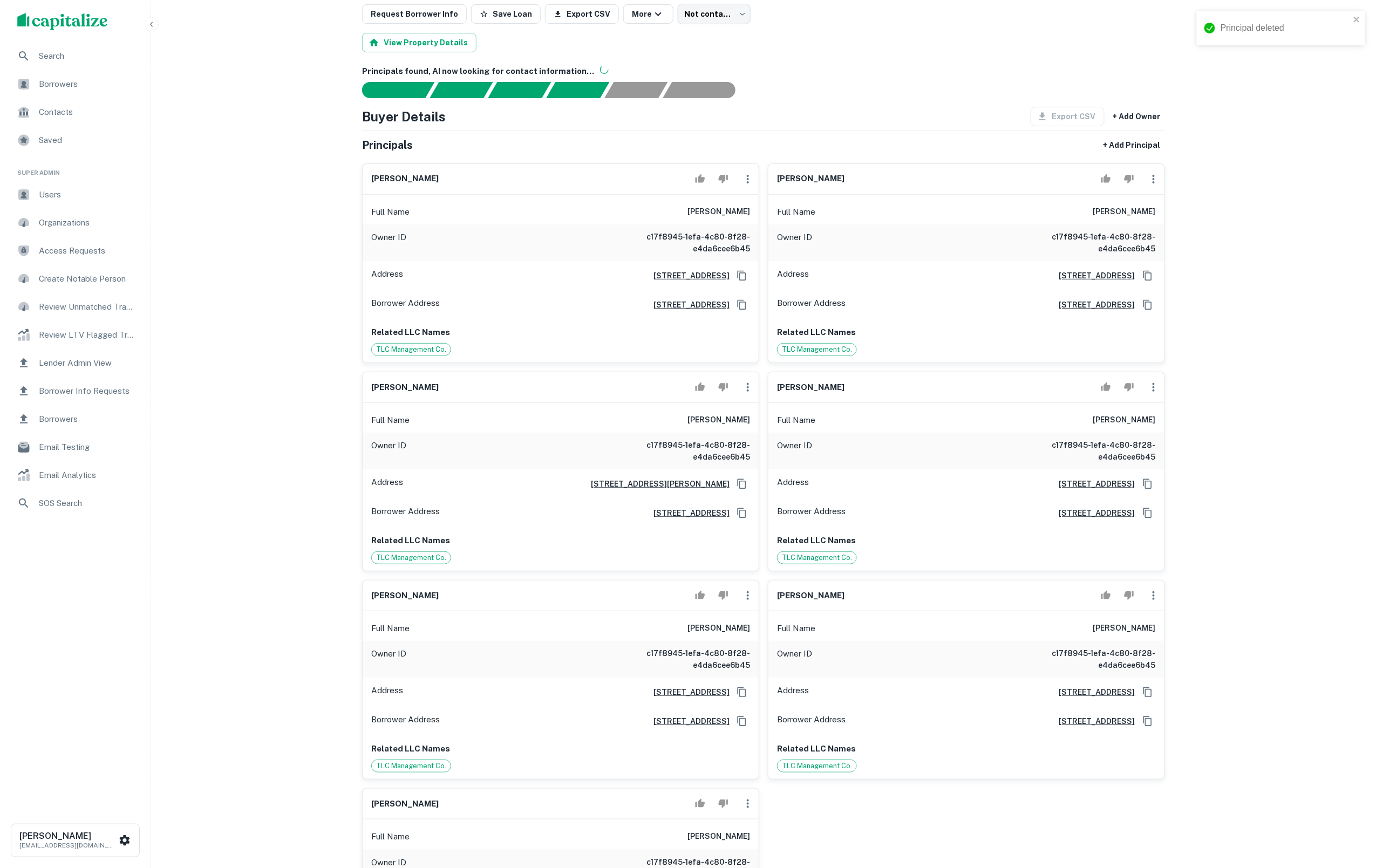
click at [749, 394] on icon "button" at bounding box center [748, 387] width 13 height 13
click at [761, 458] on li "Delete" at bounding box center [754, 453] width 45 height 19
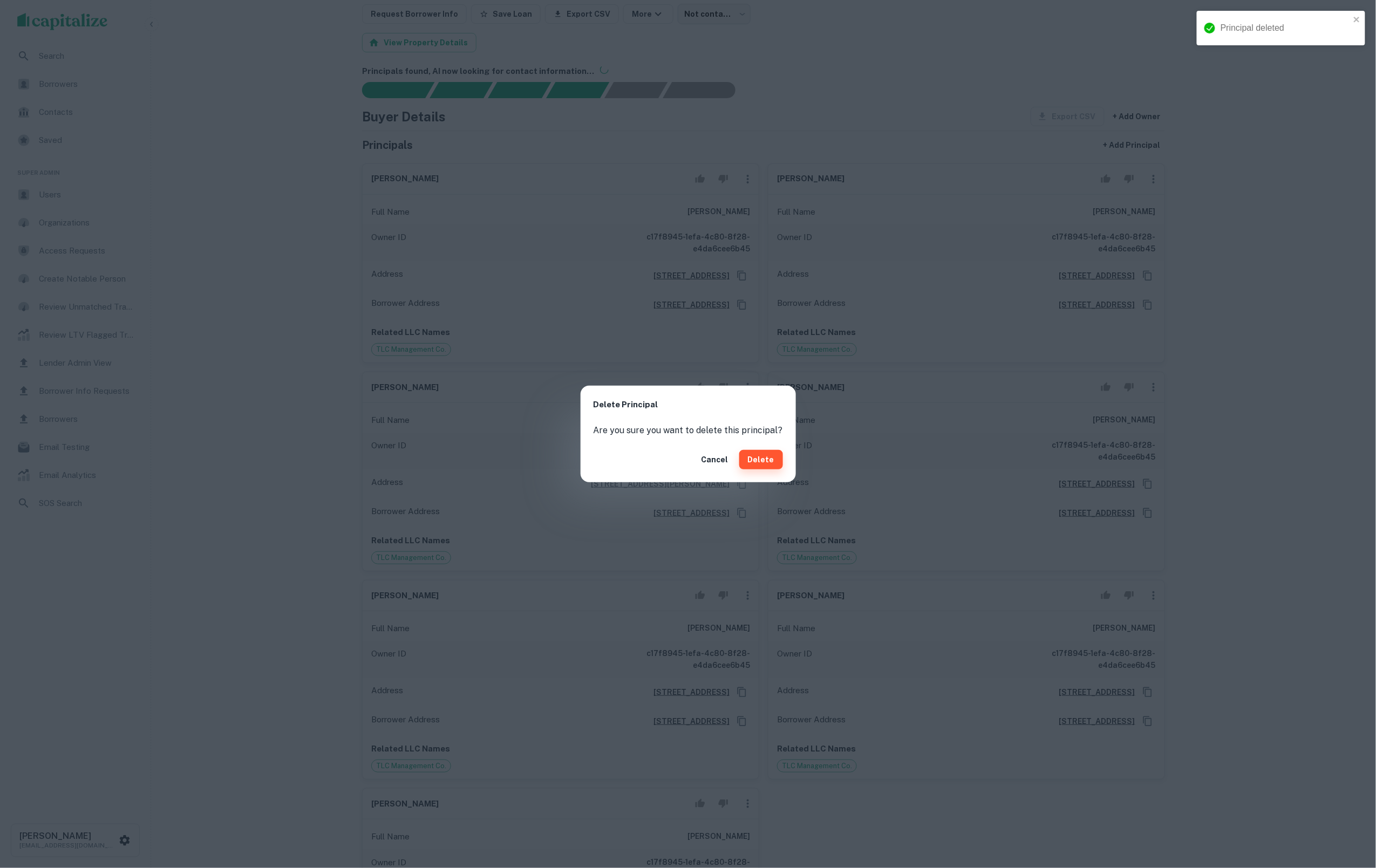
click at [756, 458] on button "Delete" at bounding box center [761, 460] width 44 height 19
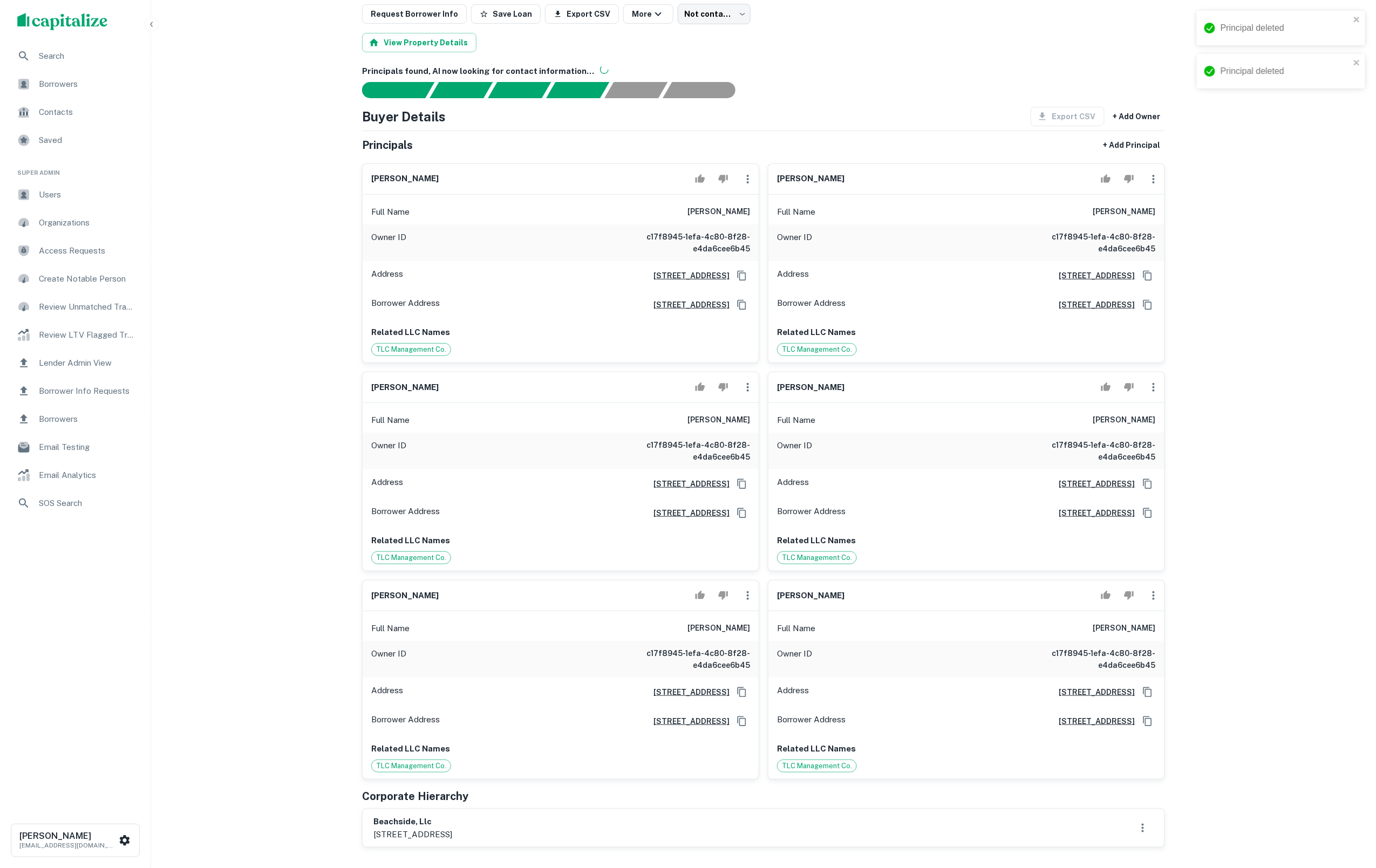
click at [748, 394] on icon "button" at bounding box center [748, 387] width 13 height 13
click at [756, 455] on li "Delete" at bounding box center [754, 453] width 45 height 19
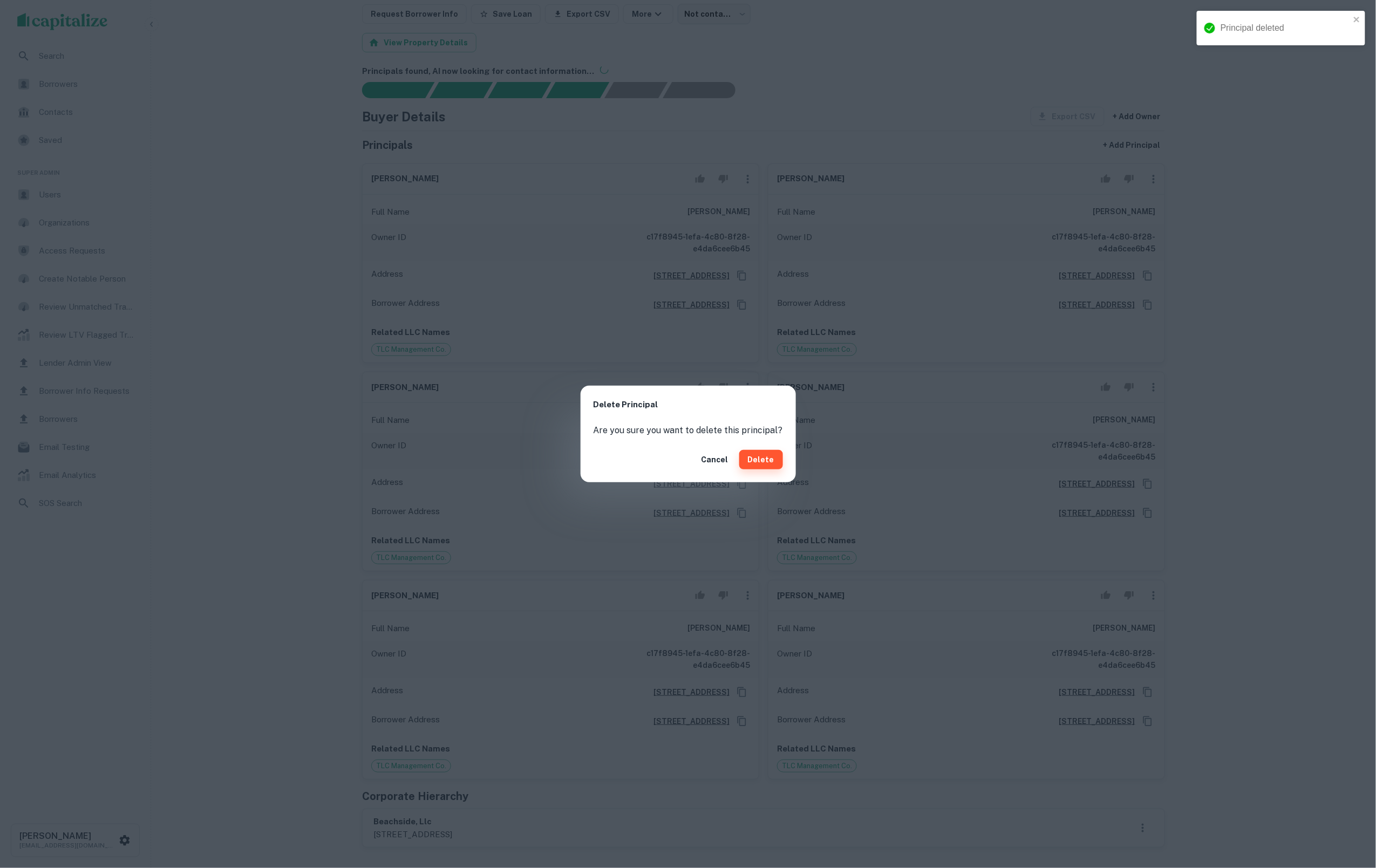
click at [752, 460] on button "Delete" at bounding box center [761, 460] width 44 height 19
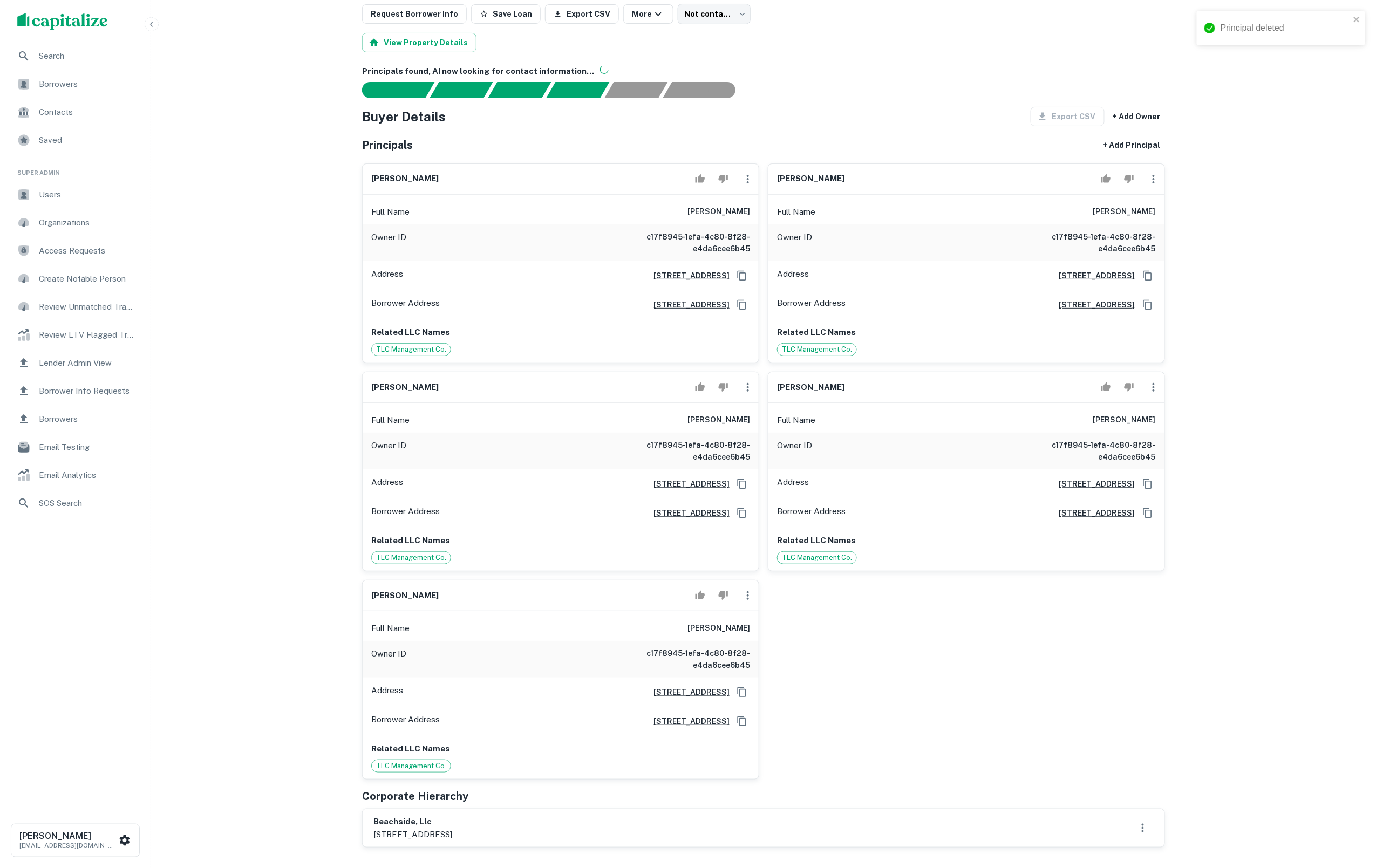
drag, startPoint x: 749, startPoint y: 420, endPoint x: 748, endPoint y: 408, distance: 12.0
click at [748, 394] on icon "button" at bounding box center [748, 387] width 13 height 13
click at [758, 455] on li "Delete" at bounding box center [754, 453] width 45 height 19
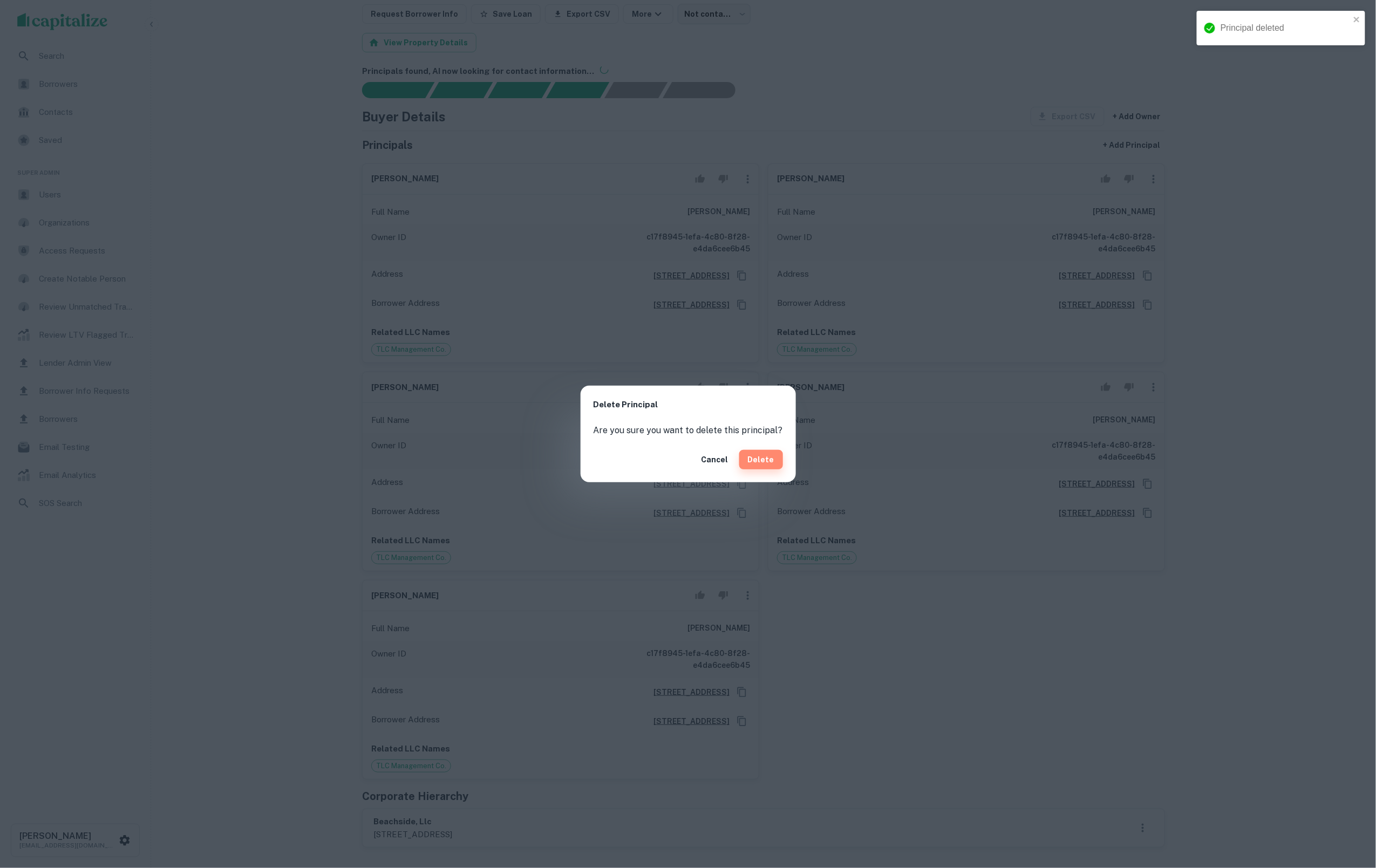
click at [759, 452] on button "Delete" at bounding box center [761, 460] width 44 height 19
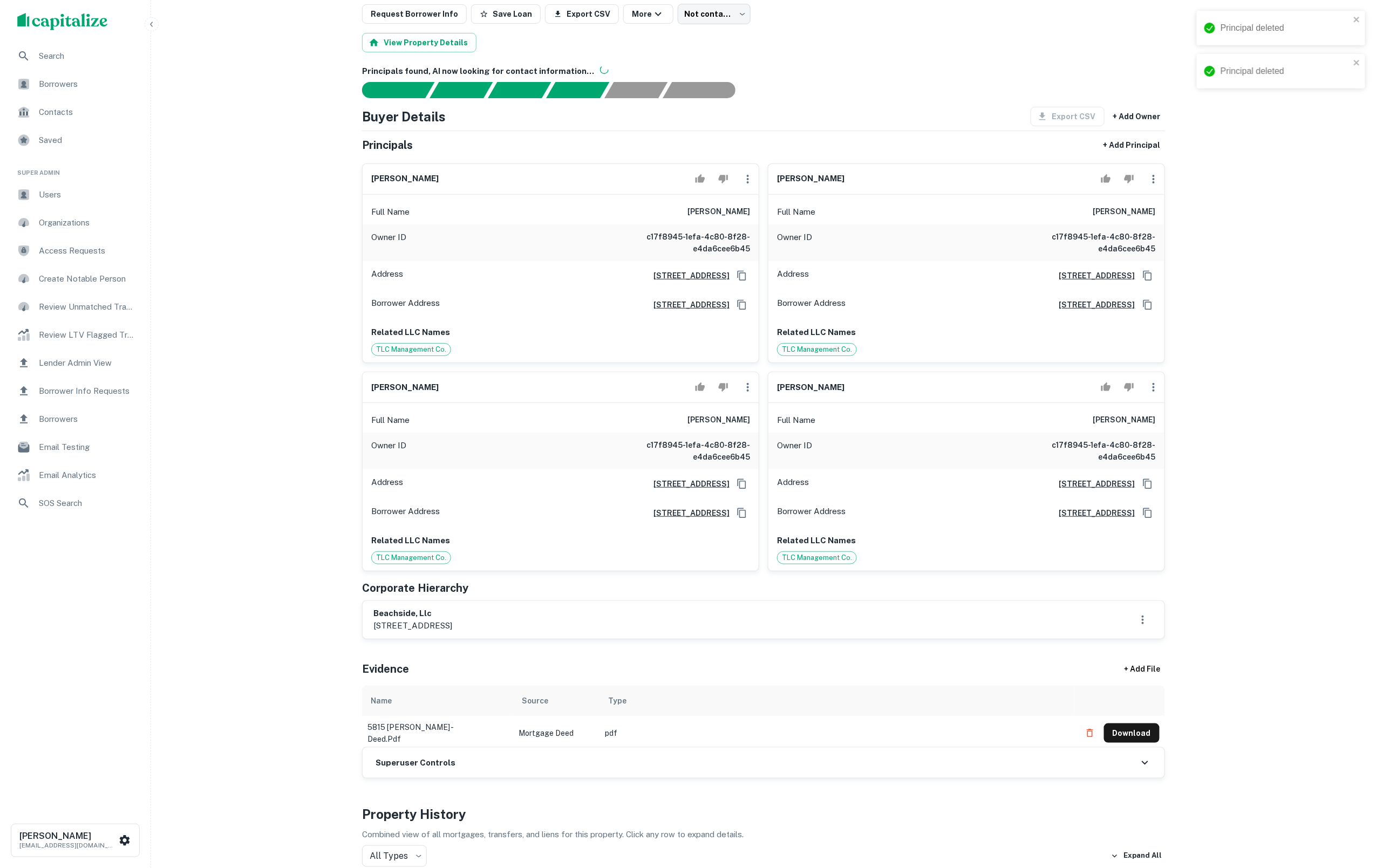
click at [747, 392] on icon "button" at bounding box center [748, 388] width 2 height 9
click at [756, 454] on li "Delete" at bounding box center [754, 453] width 45 height 19
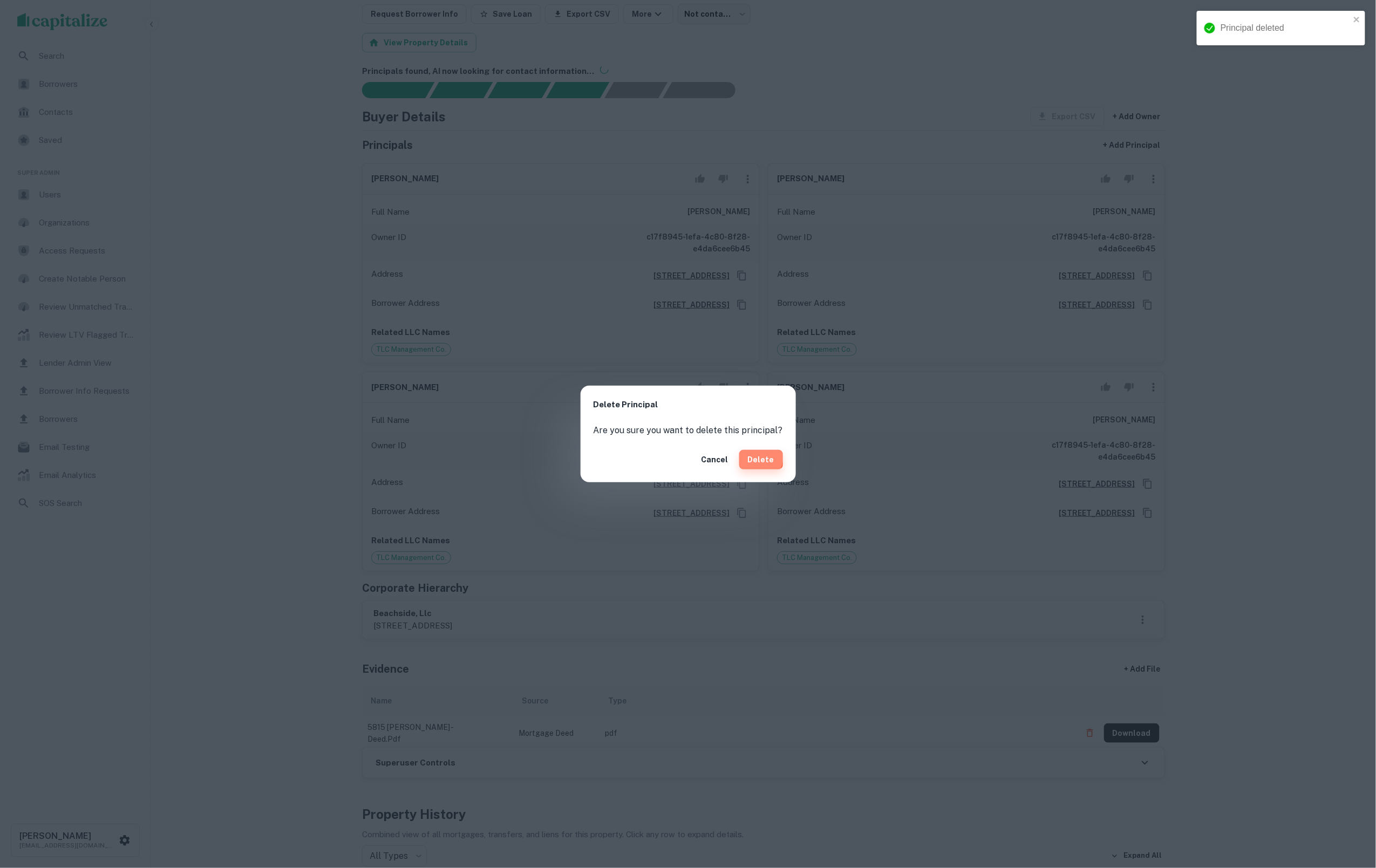
click at [754, 457] on button "Delete" at bounding box center [761, 460] width 44 height 19
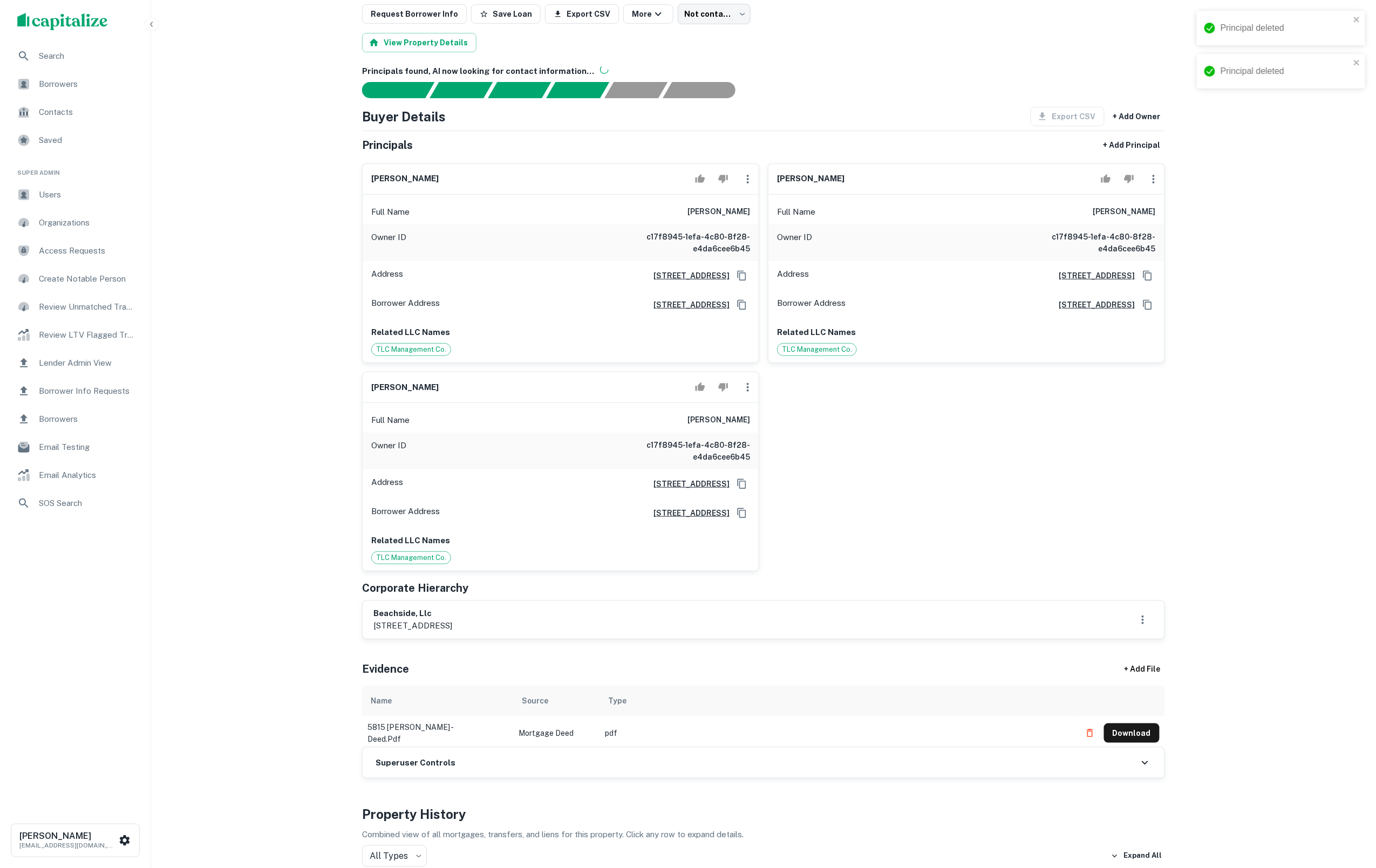
click at [749, 394] on icon "button" at bounding box center [748, 387] width 13 height 13
click at [753, 452] on li "Delete" at bounding box center [754, 453] width 45 height 19
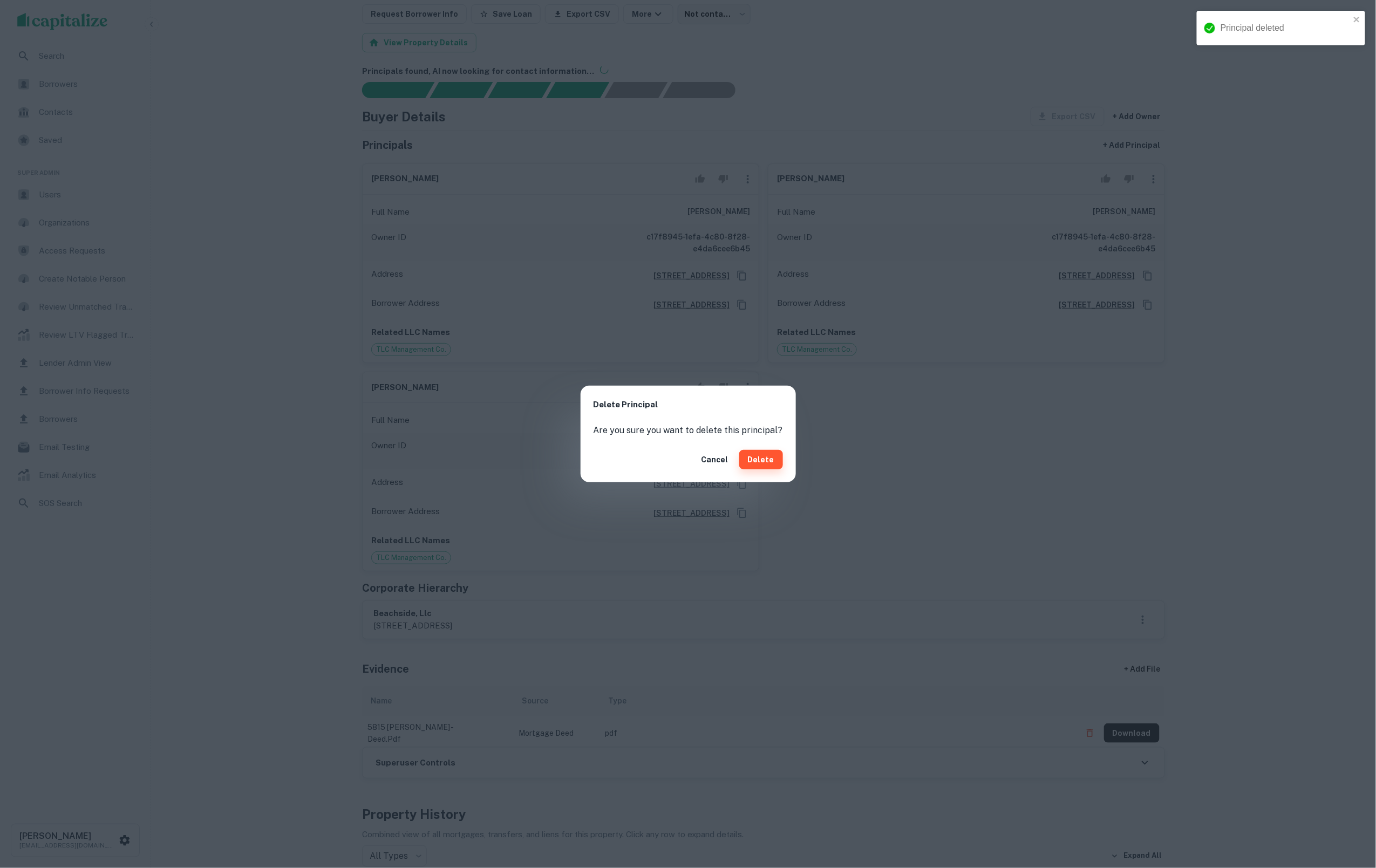
click at [768, 458] on button "Delete" at bounding box center [761, 460] width 44 height 19
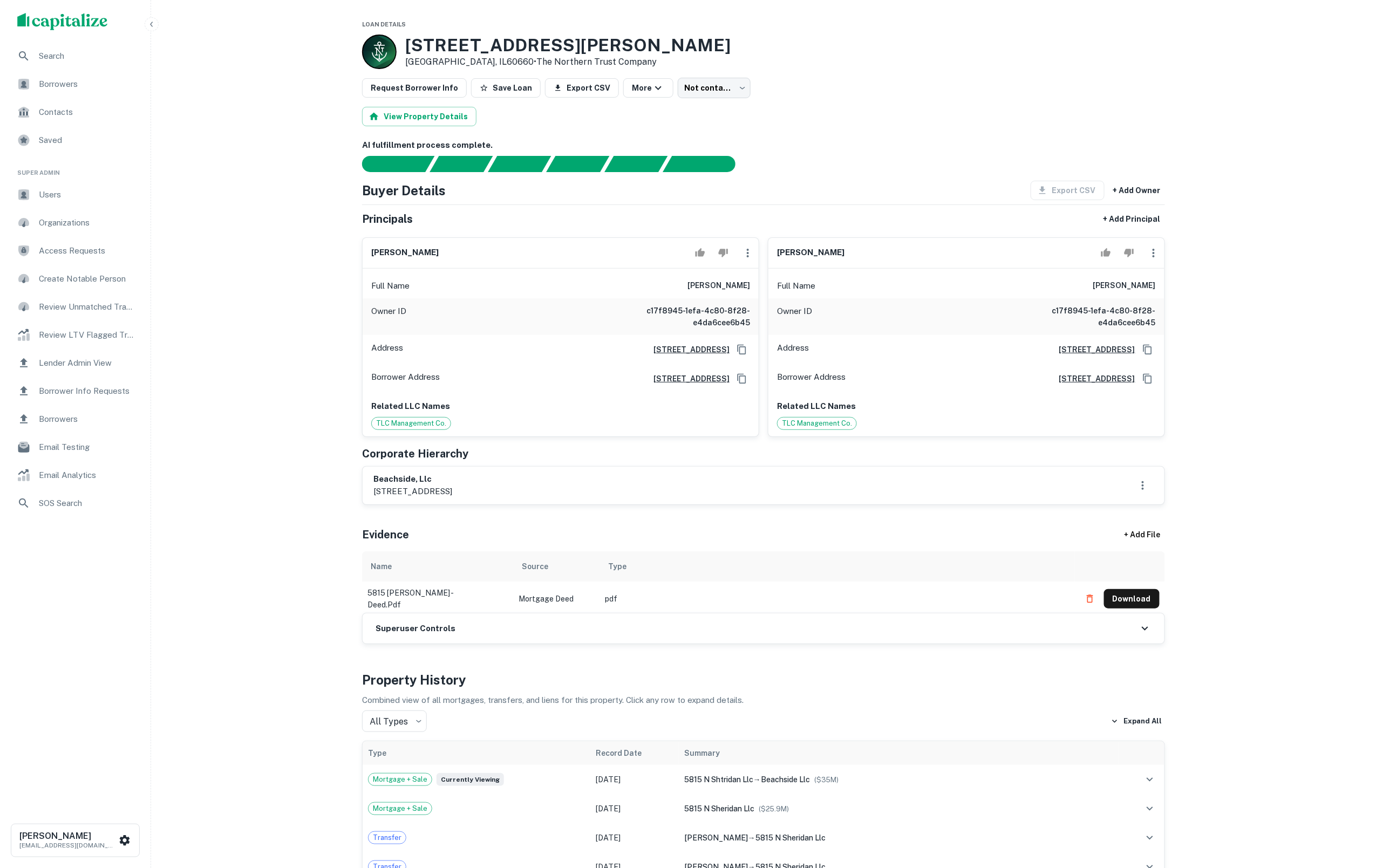
scroll to position [0, 0]
click at [102, 394] on span "Borrower Info Requests" at bounding box center [87, 391] width 97 height 13
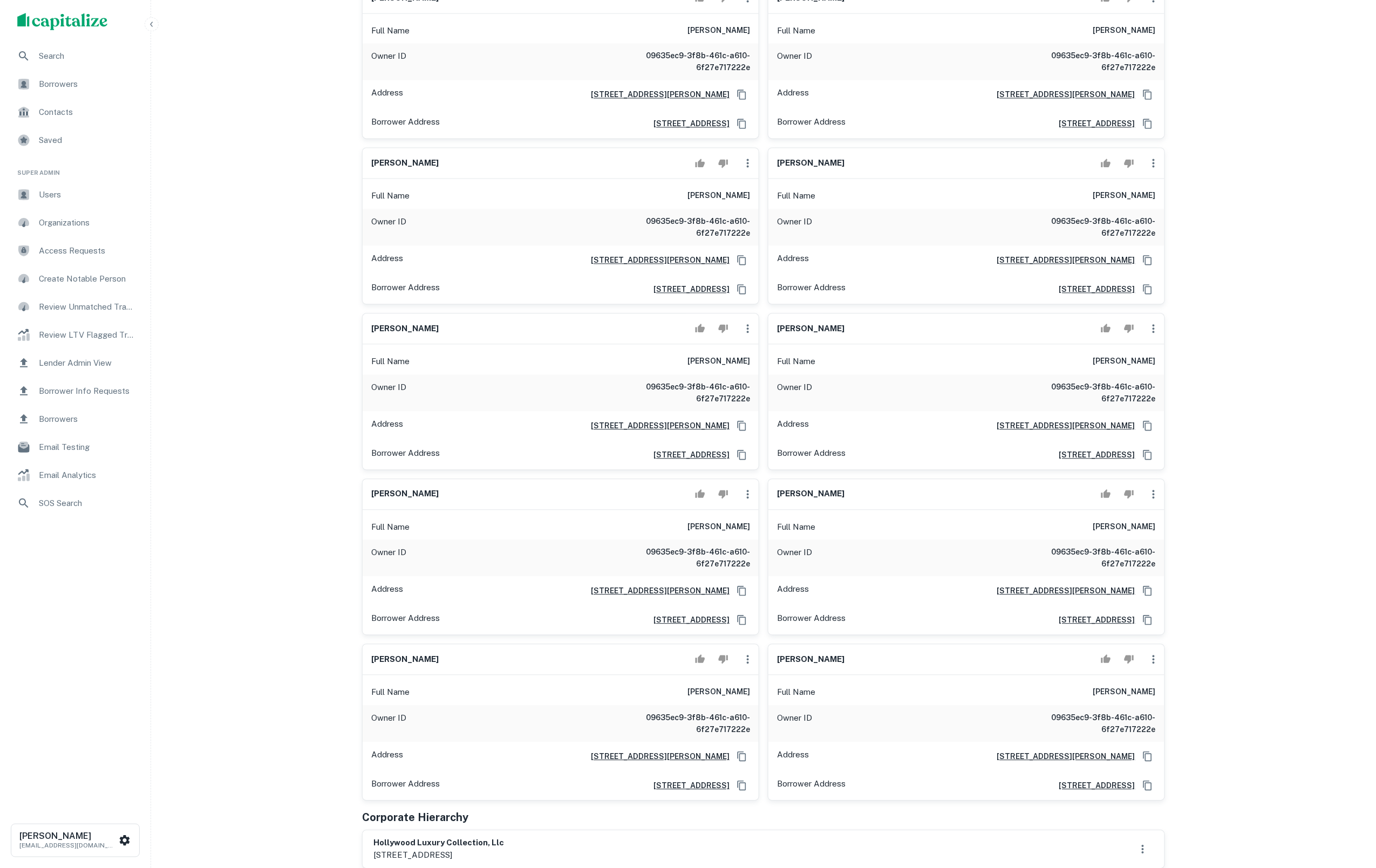
scroll to position [1399, 0]
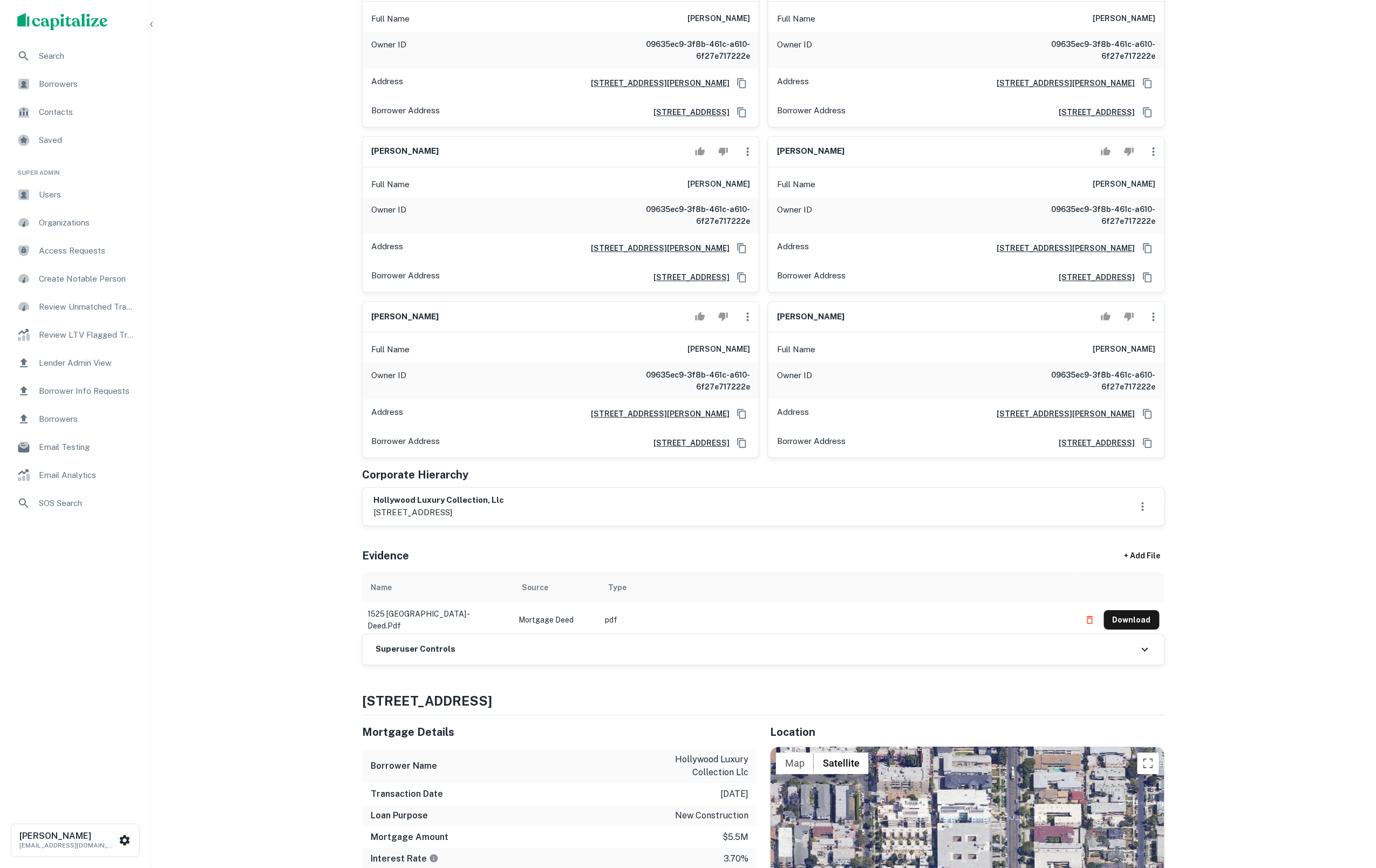
click at [756, 327] on button "button" at bounding box center [748, 317] width 21 height 21
click at [768, 470] on li "Delete" at bounding box center [754, 468] width 45 height 19
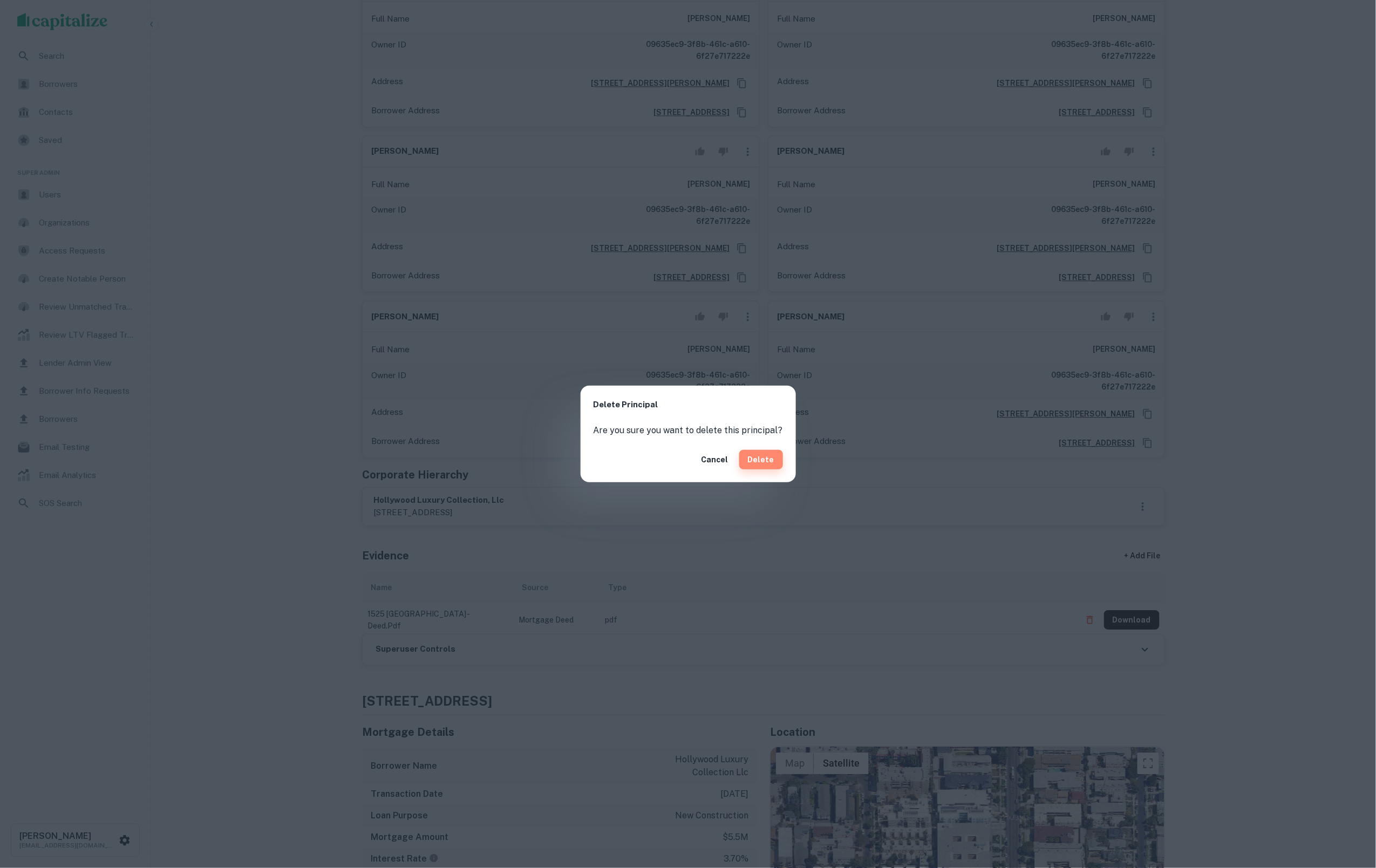
click at [763, 457] on button "Delete" at bounding box center [761, 460] width 44 height 19
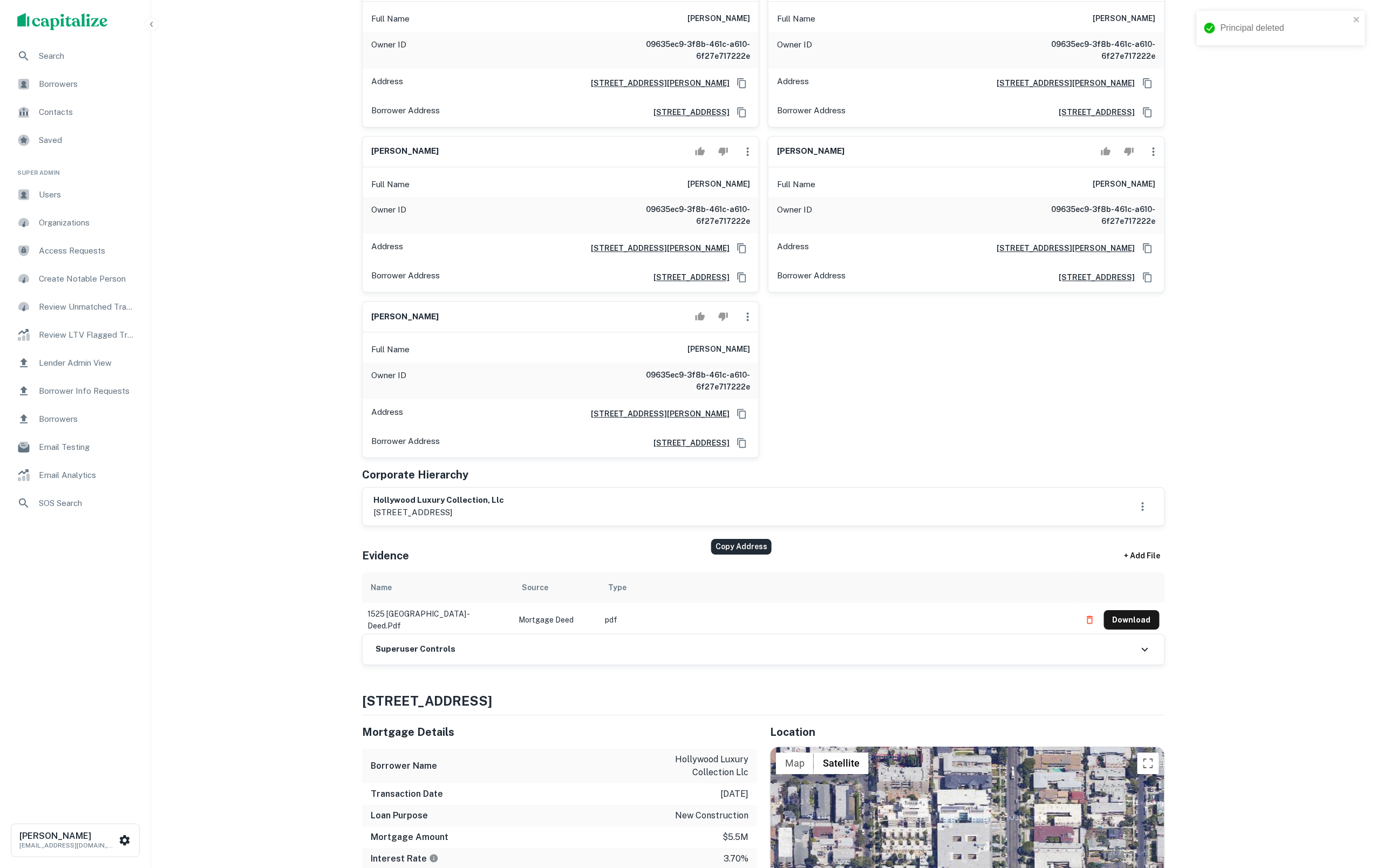
drag, startPoint x: 744, startPoint y: 521, endPoint x: 849, endPoint y: 498, distance: 107.5
click at [744, 420] on icon "Copy Address" at bounding box center [742, 413] width 11 height 11
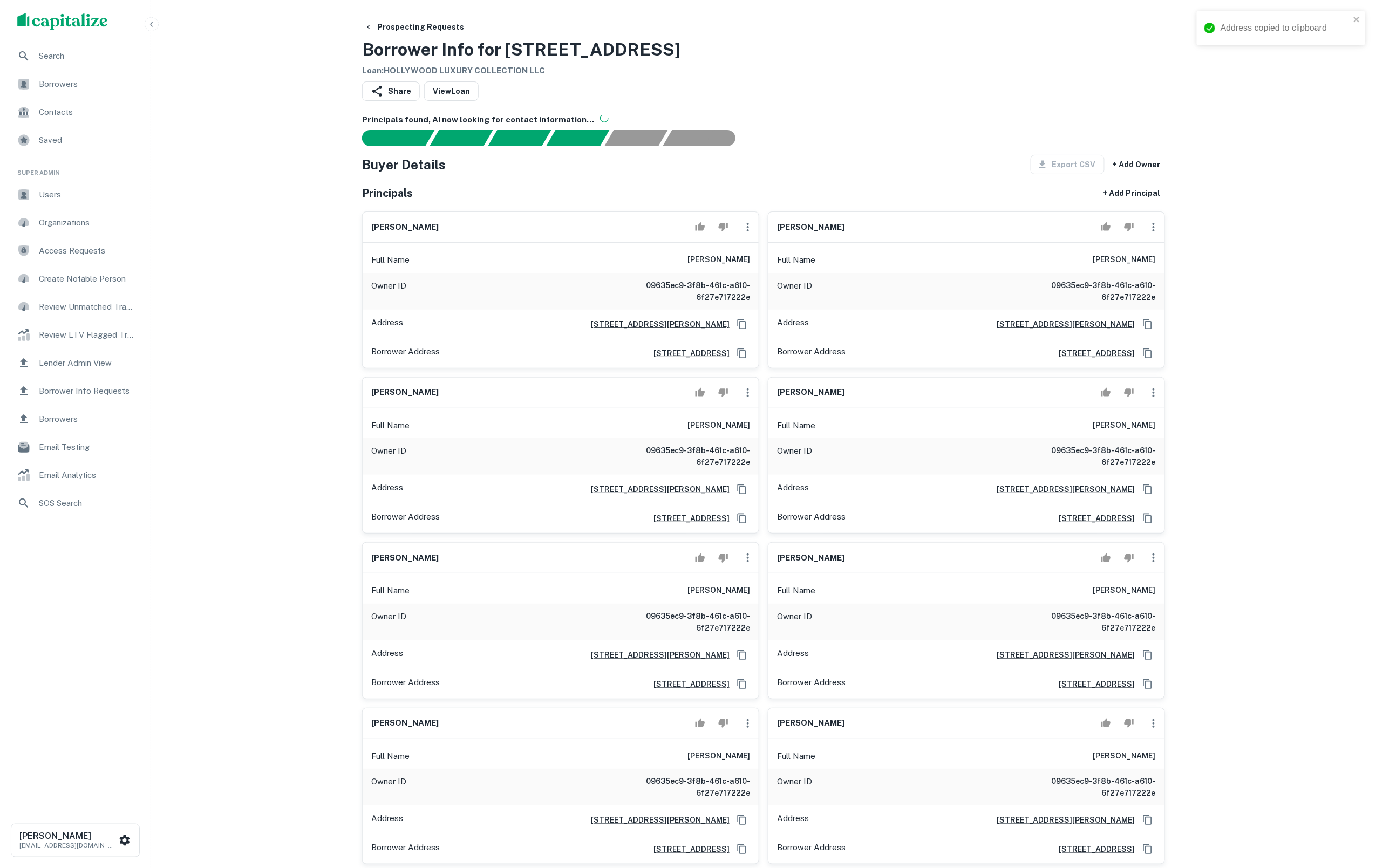
scroll to position [0, 0]
click at [747, 231] on icon "button" at bounding box center [748, 227] width 2 height 9
click at [768, 287] on li "Delete" at bounding box center [754, 281] width 45 height 19
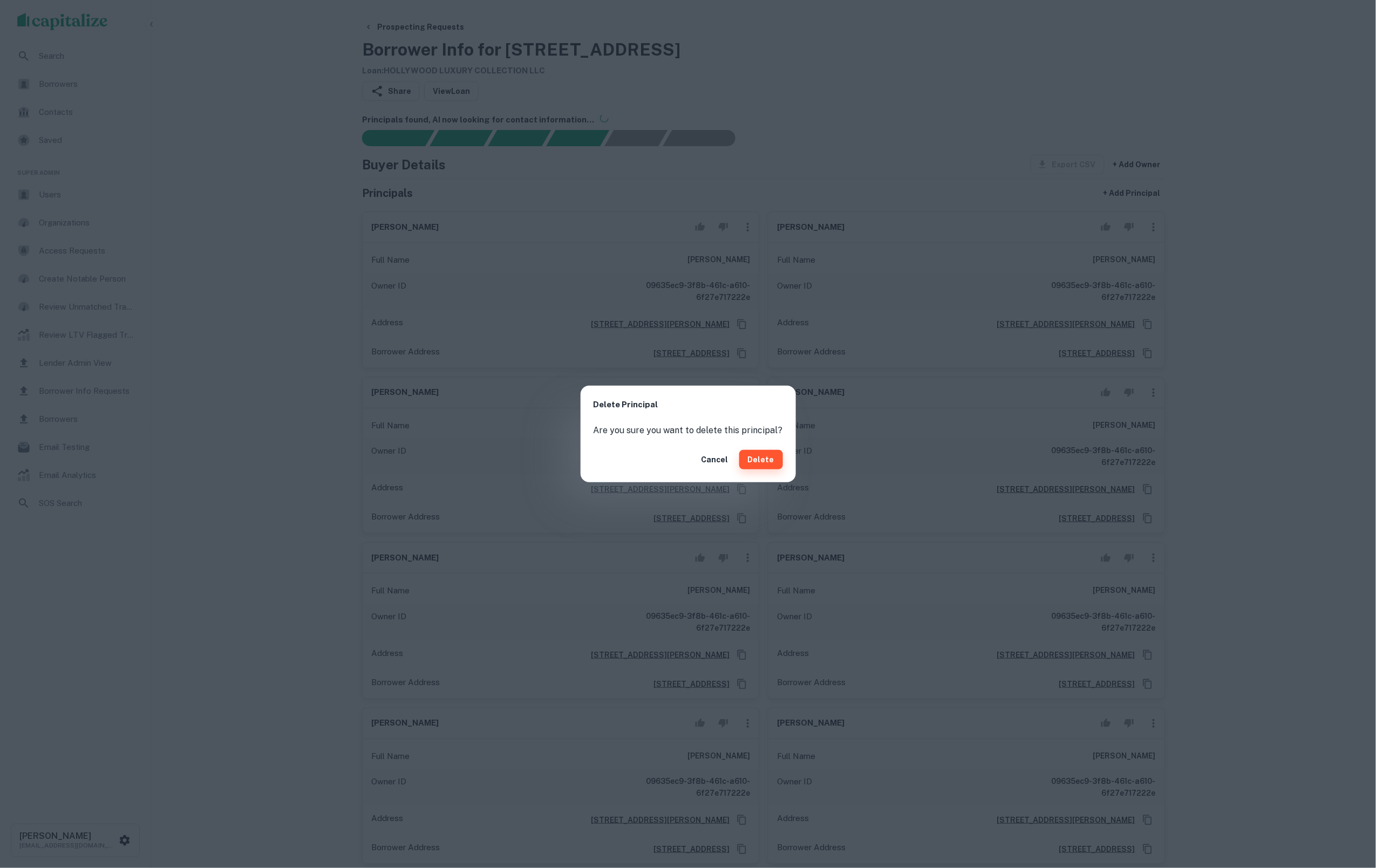
click at [765, 462] on button "Delete" at bounding box center [761, 460] width 44 height 19
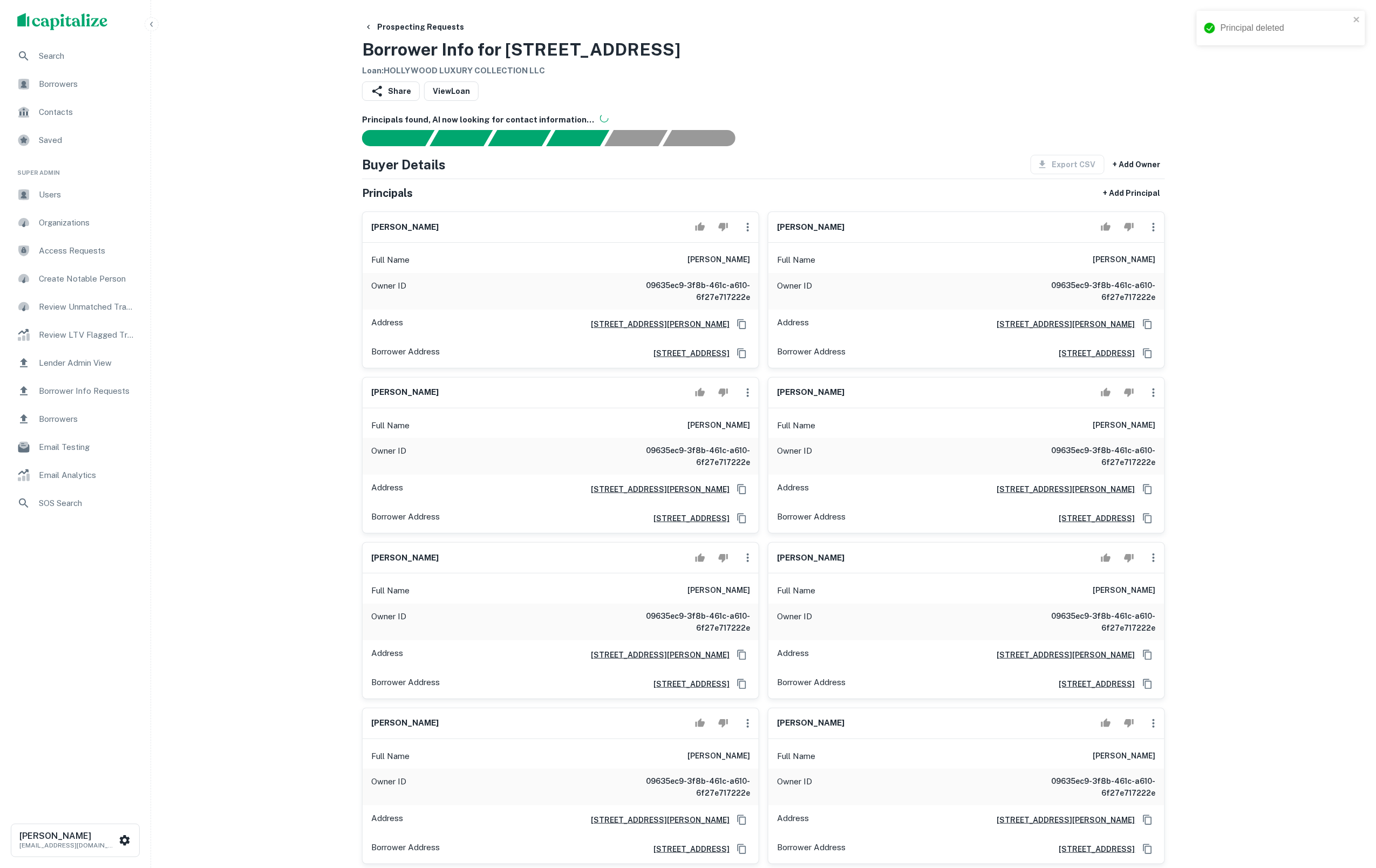
click at [748, 230] on icon "button" at bounding box center [748, 227] width 13 height 13
click at [750, 231] on div at bounding box center [688, 434] width 1376 height 868
click at [748, 234] on icon "button" at bounding box center [748, 227] width 13 height 13
click at [756, 280] on li "Delete" at bounding box center [754, 281] width 45 height 19
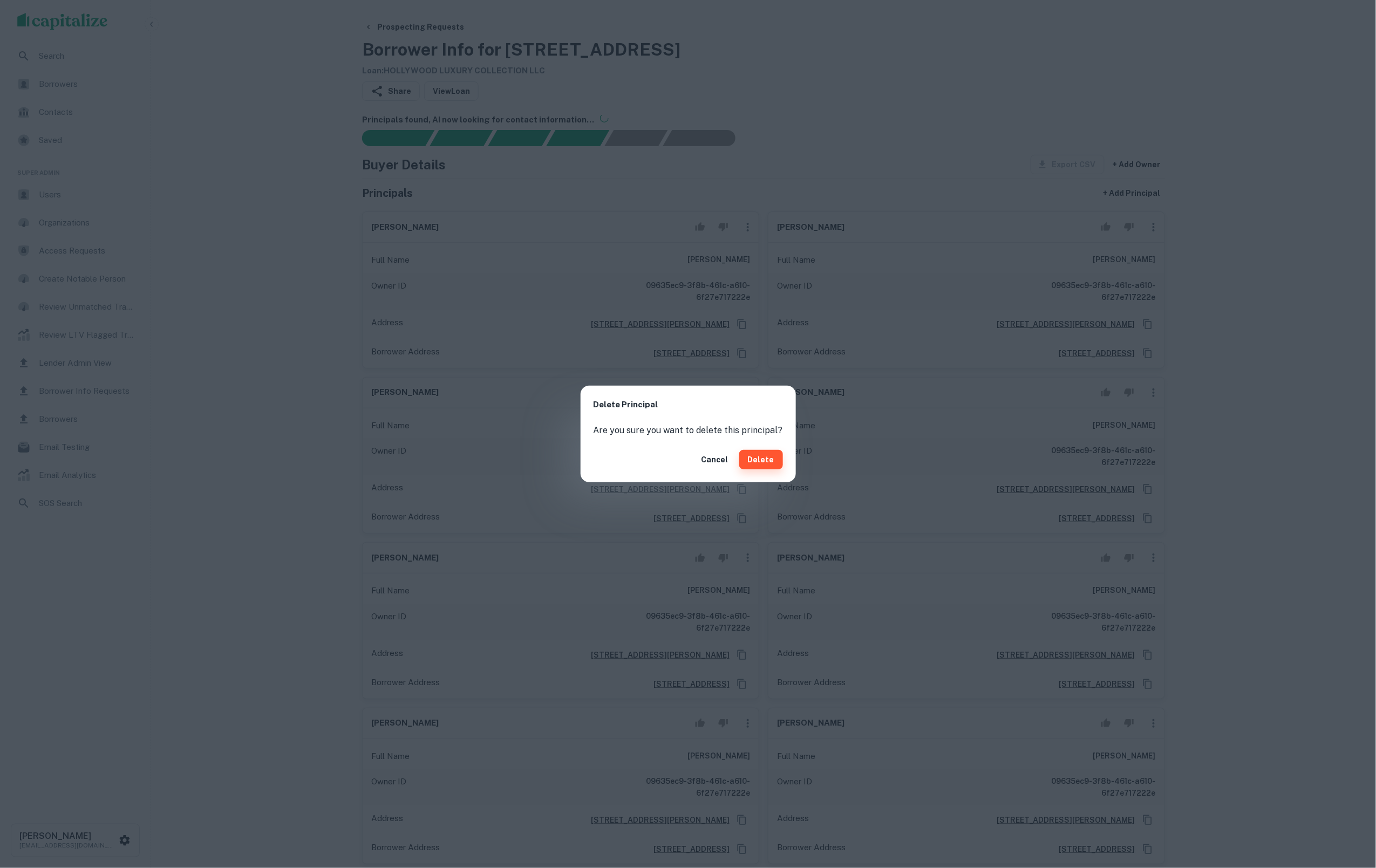
click at [753, 465] on button "Delete" at bounding box center [761, 460] width 44 height 19
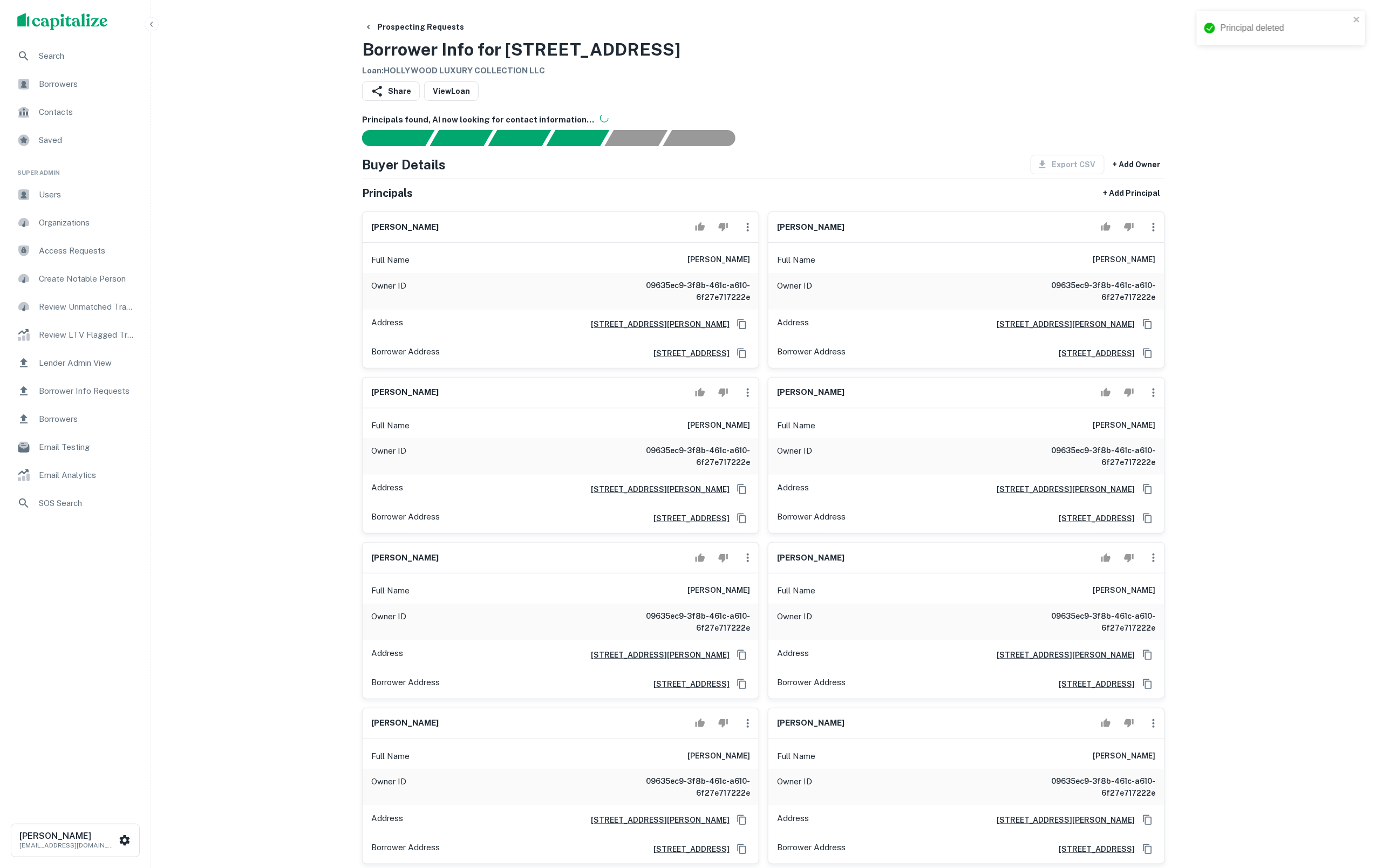
click at [748, 234] on icon "button" at bounding box center [748, 227] width 13 height 13
click at [754, 280] on div at bounding box center [688, 434] width 1376 height 868
click at [751, 234] on icon "button" at bounding box center [748, 227] width 13 height 13
click at [758, 281] on li "Delete" at bounding box center [754, 281] width 45 height 19
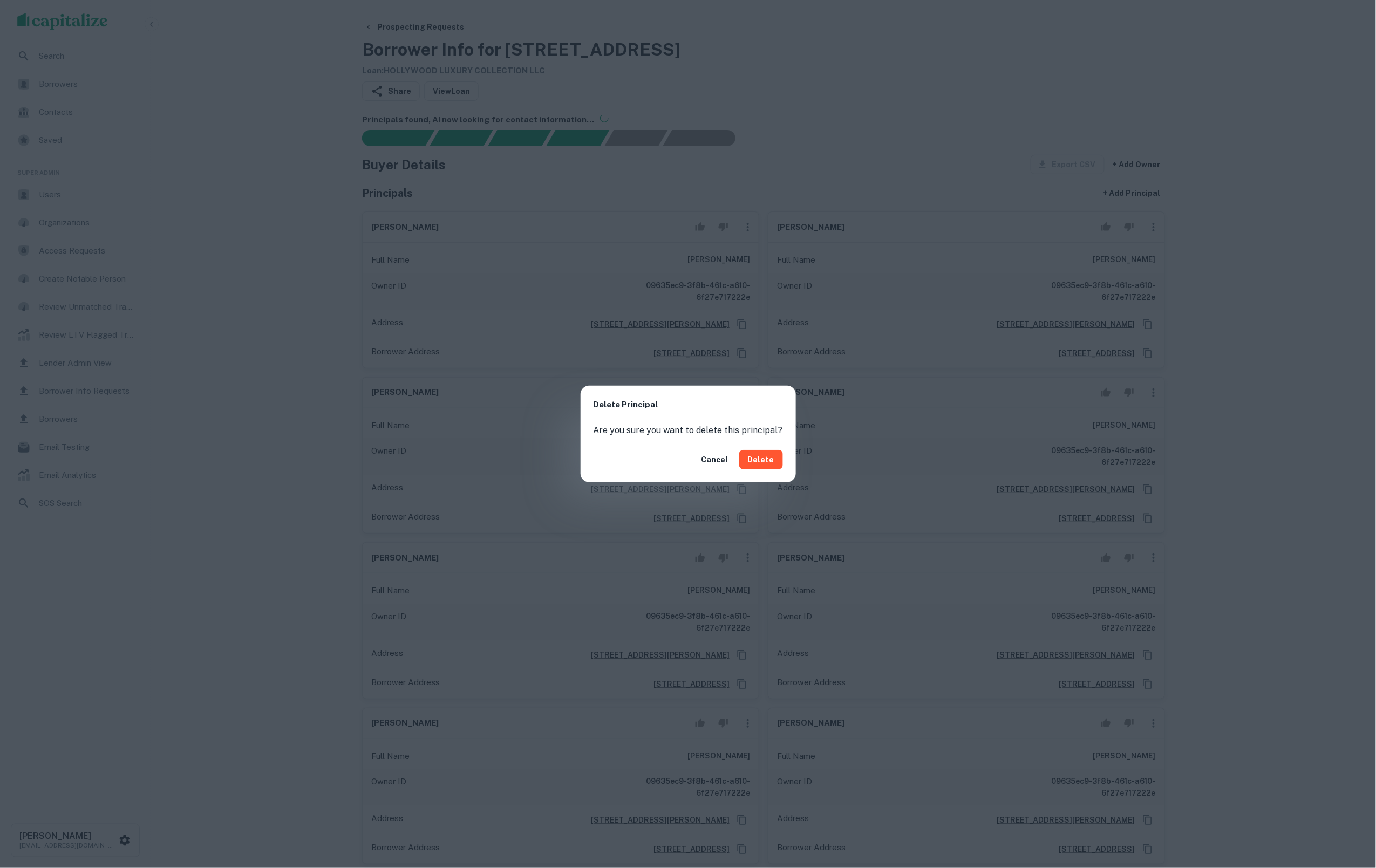
drag, startPoint x: 758, startPoint y: 462, endPoint x: 751, endPoint y: 443, distance: 20.2
click at [758, 462] on button "Delete" at bounding box center [761, 460] width 44 height 19
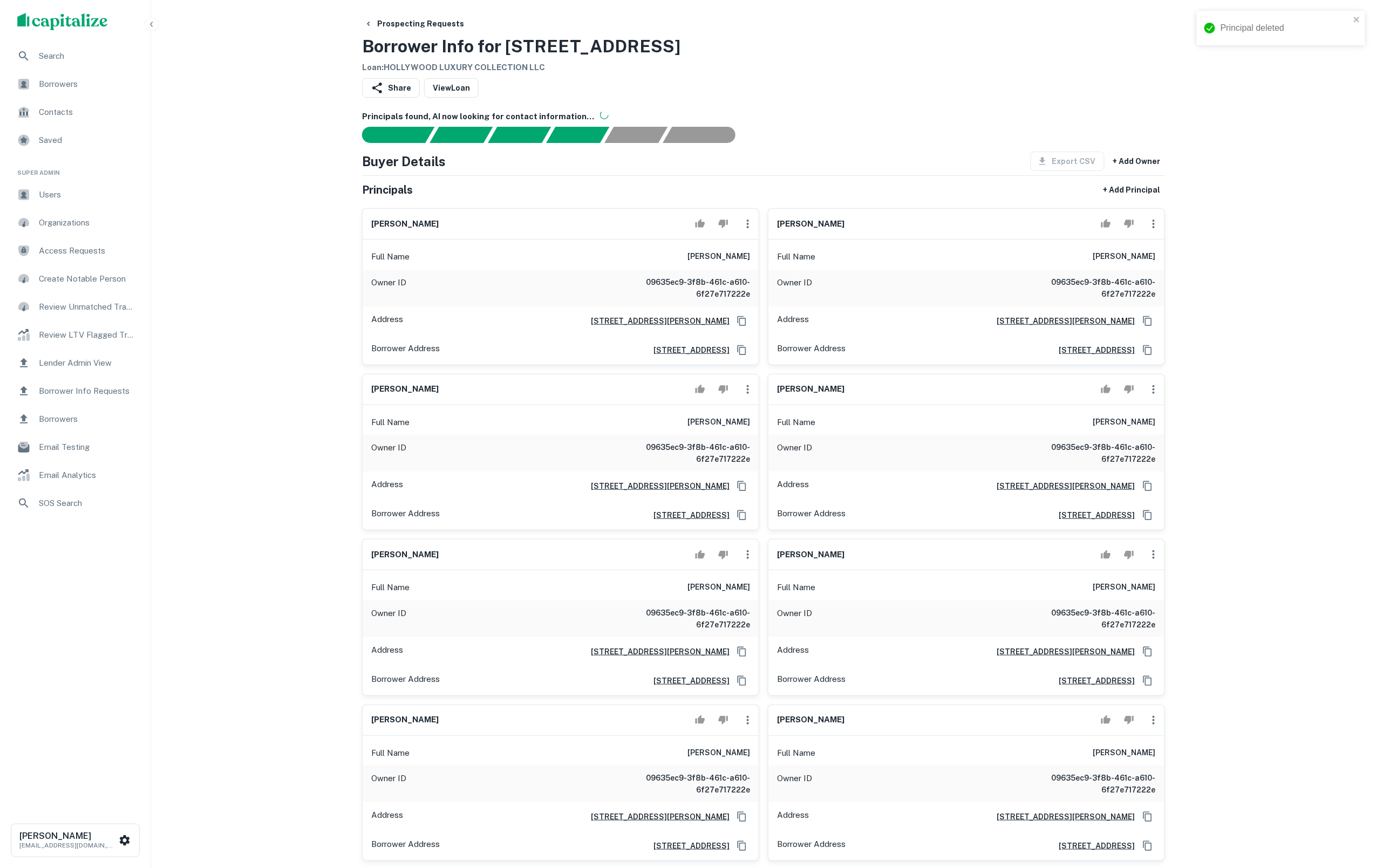
scroll to position [14, 1]
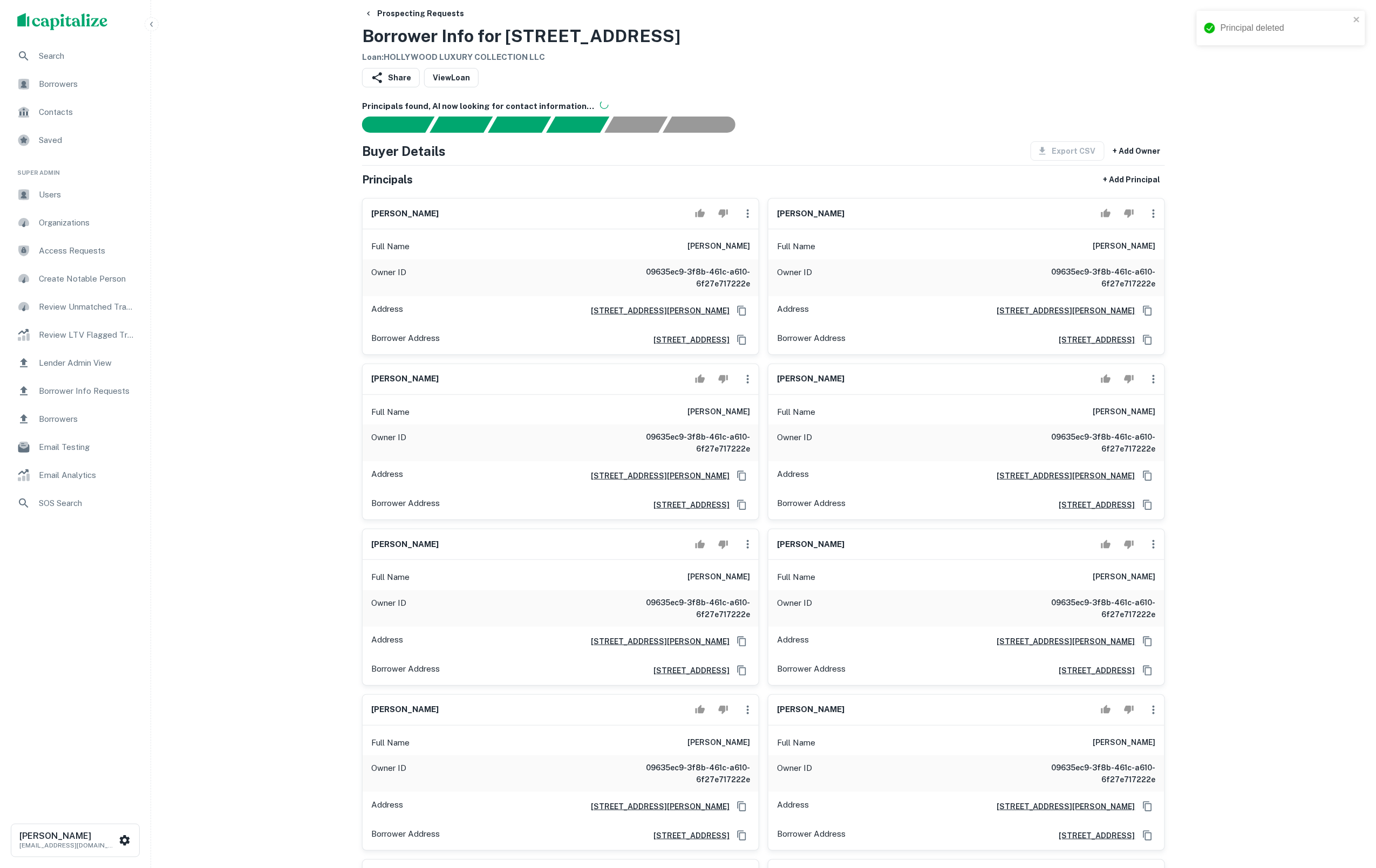
click at [746, 220] on icon "button" at bounding box center [748, 213] width 13 height 13
click at [744, 218] on div at bounding box center [688, 434] width 1376 height 868
click at [750, 218] on icon "button" at bounding box center [748, 213] width 13 height 13
click at [763, 270] on li "Delete" at bounding box center [754, 267] width 45 height 19
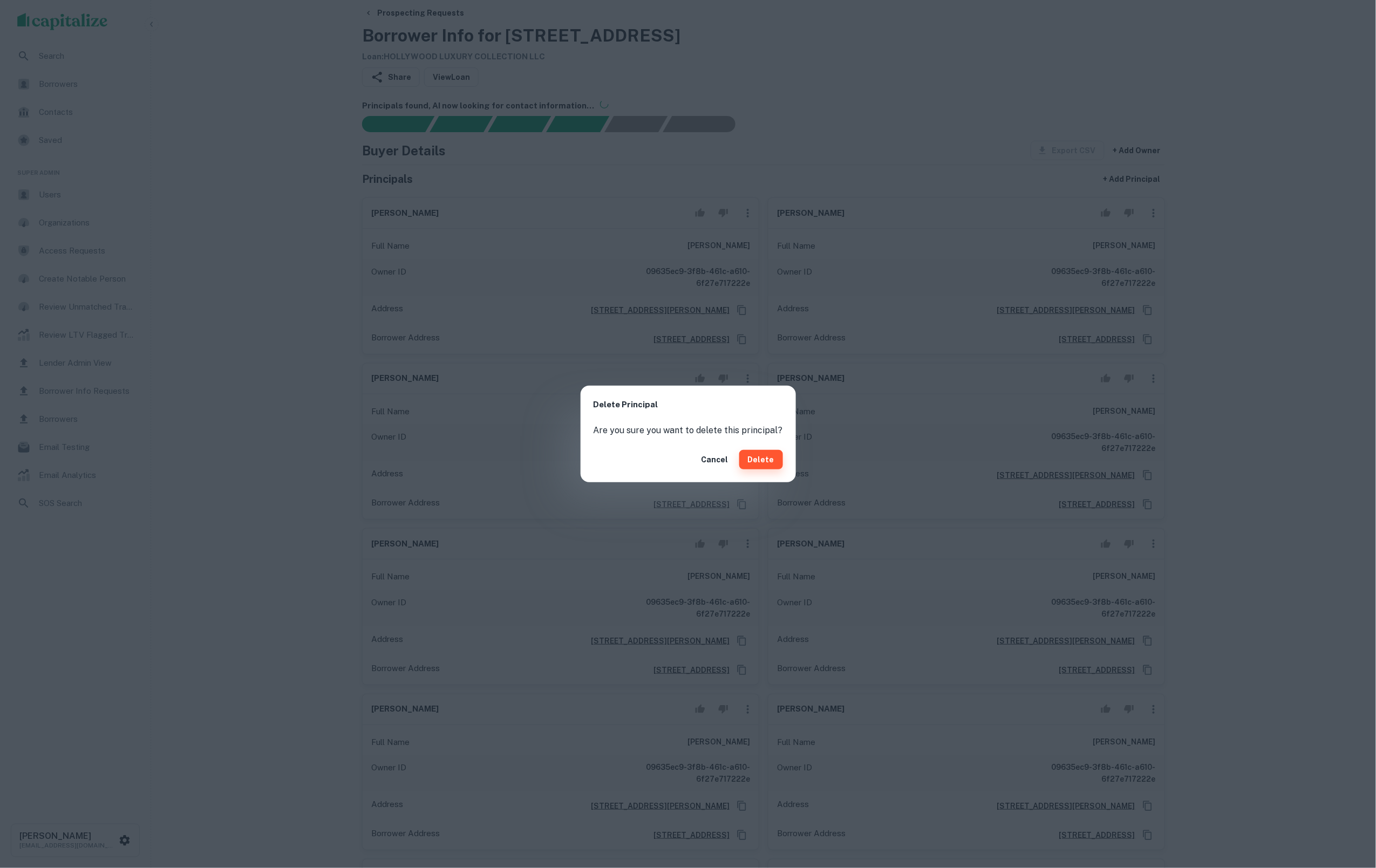
click at [760, 452] on button "Delete" at bounding box center [761, 460] width 44 height 19
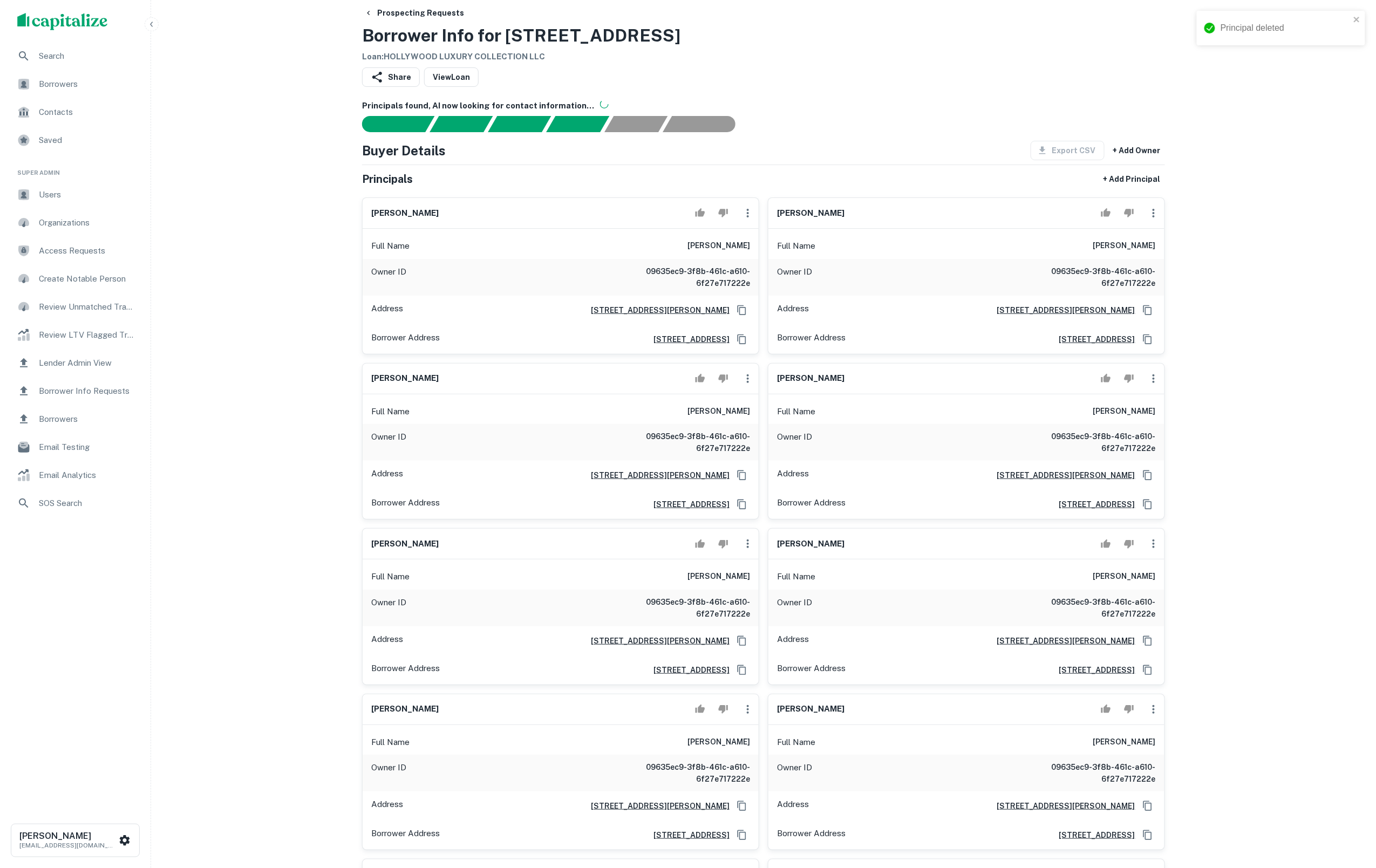
click at [748, 220] on icon "button" at bounding box center [748, 213] width 13 height 13
click at [756, 267] on li "Delete" at bounding box center [754, 267] width 45 height 19
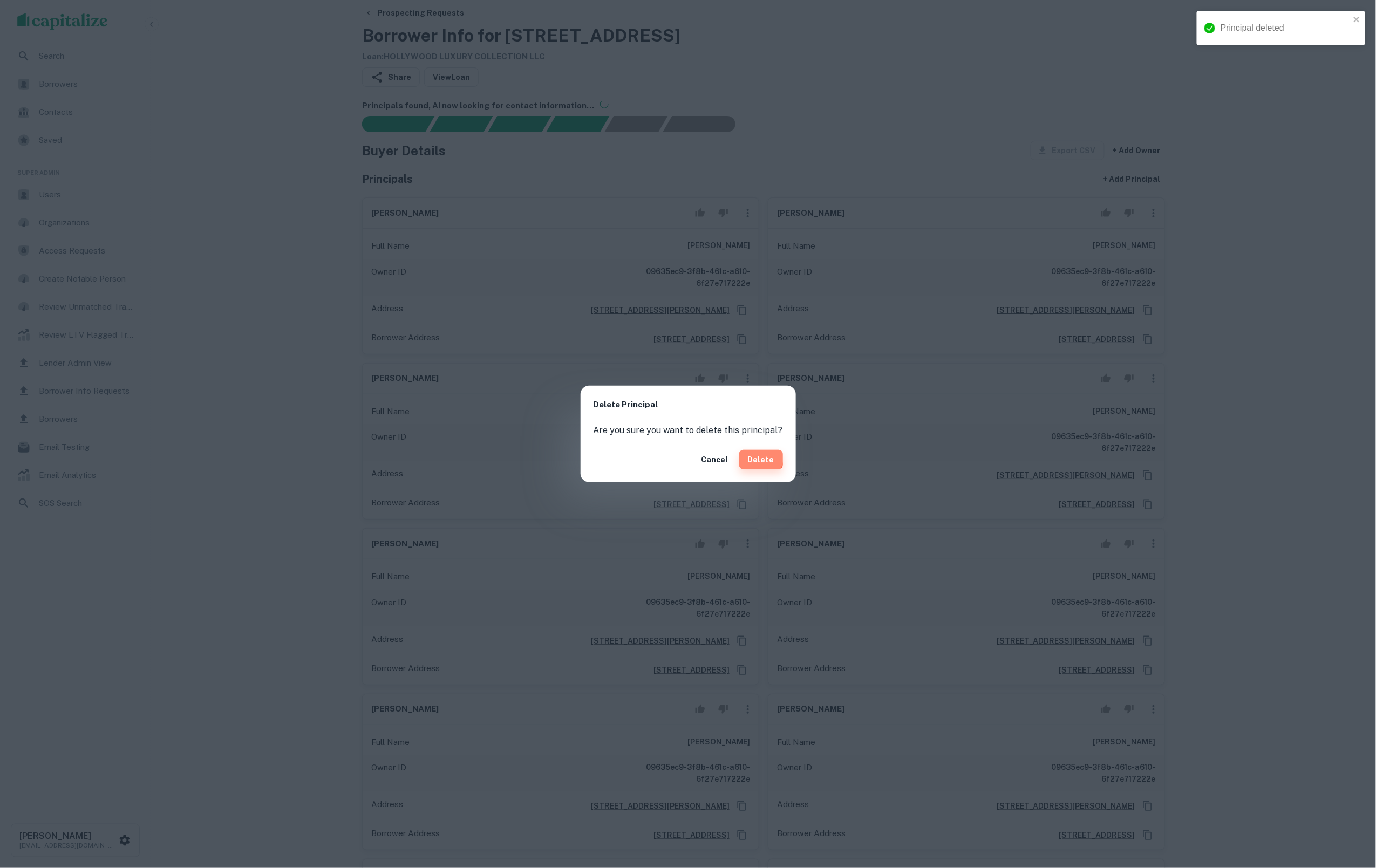
drag, startPoint x: 756, startPoint y: 457, endPoint x: 749, endPoint y: 452, distance: 8.6
click at [756, 457] on button "Delete" at bounding box center [761, 460] width 44 height 19
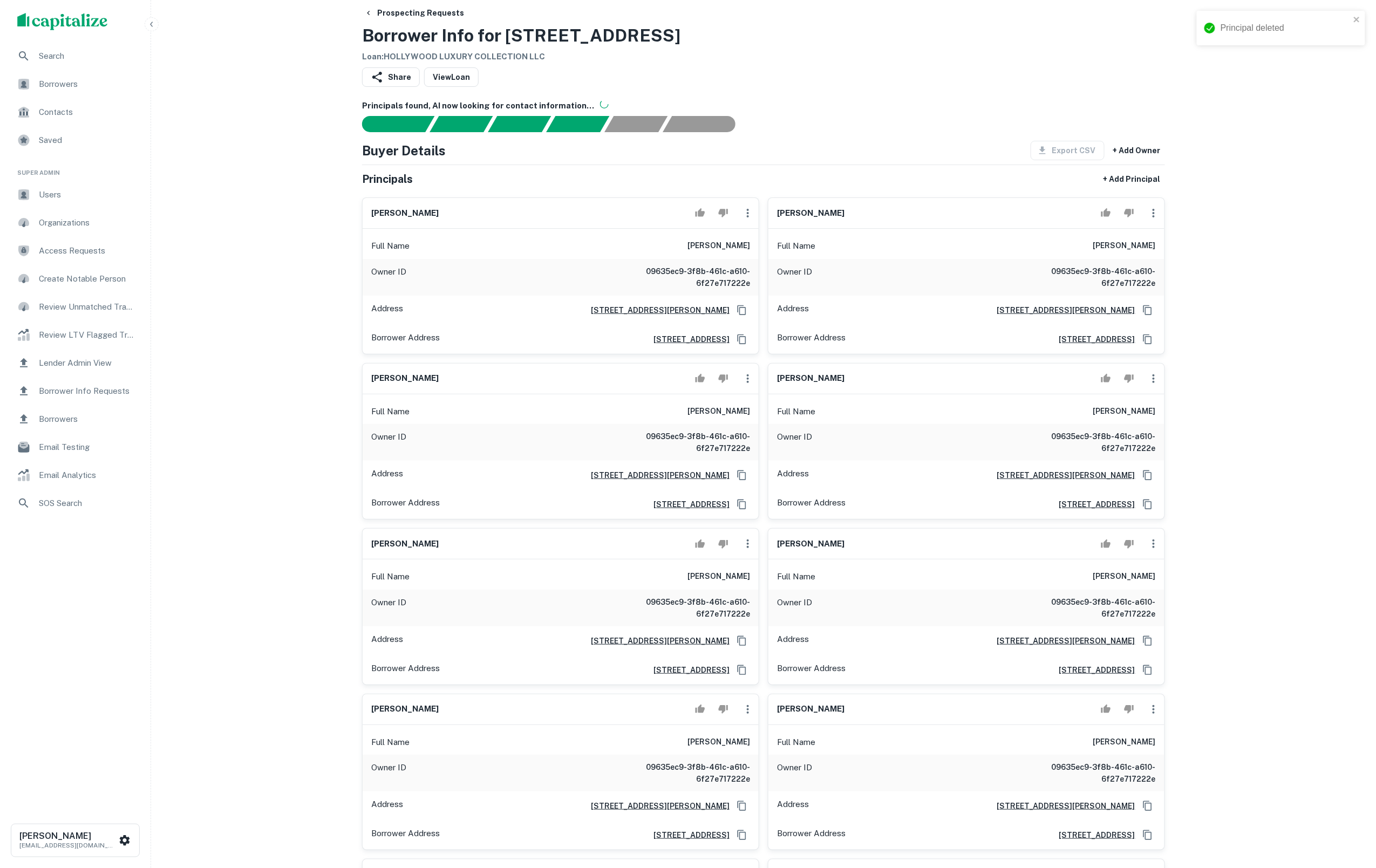
click at [741, 216] on icon "button" at bounding box center [748, 213] width 13 height 13
click at [752, 266] on li "Delete" at bounding box center [754, 267] width 45 height 19
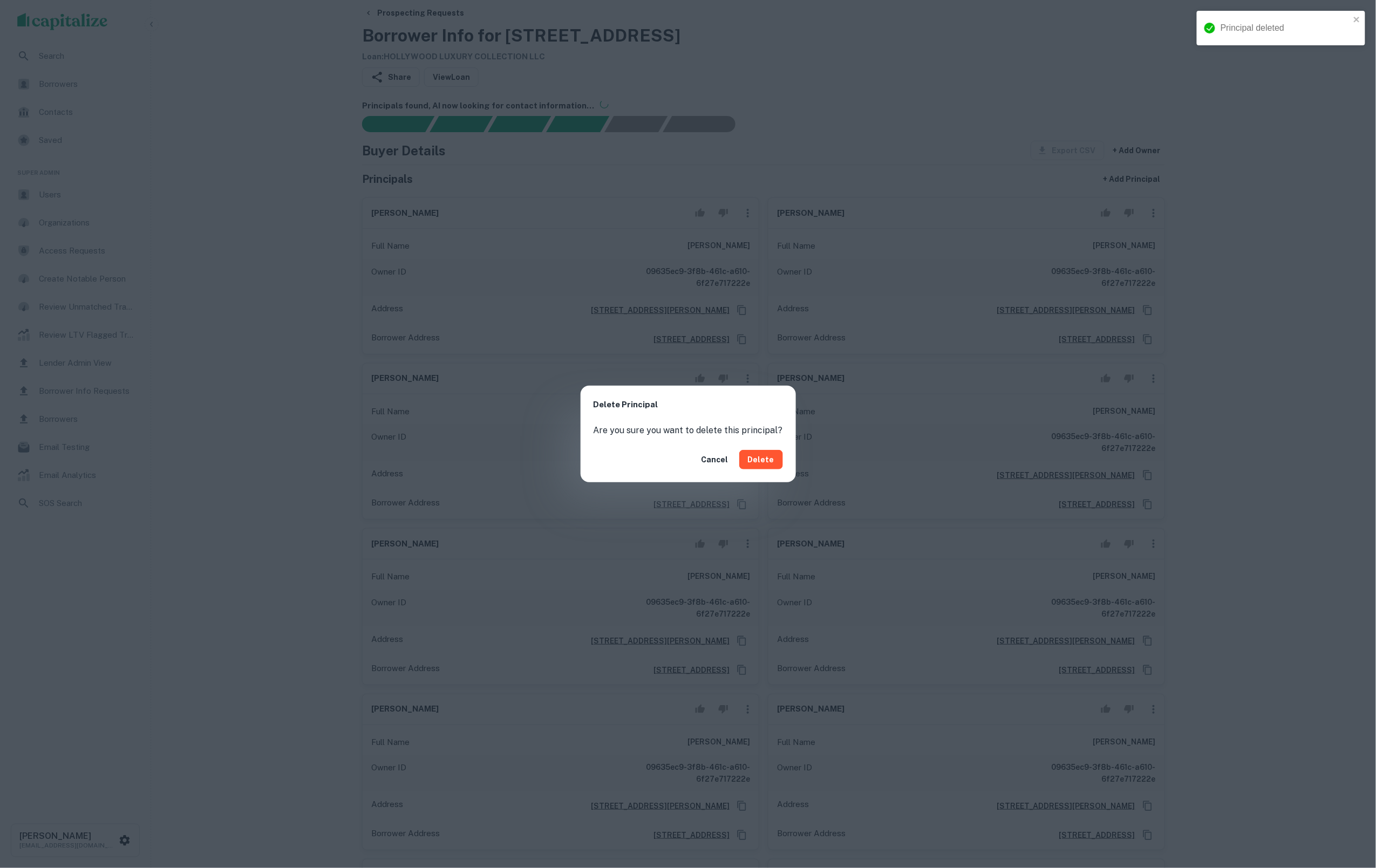
click at [759, 469] on div "Cancel Delete" at bounding box center [688, 460] width 215 height 45
click at [766, 457] on button "Delete" at bounding box center [761, 460] width 44 height 19
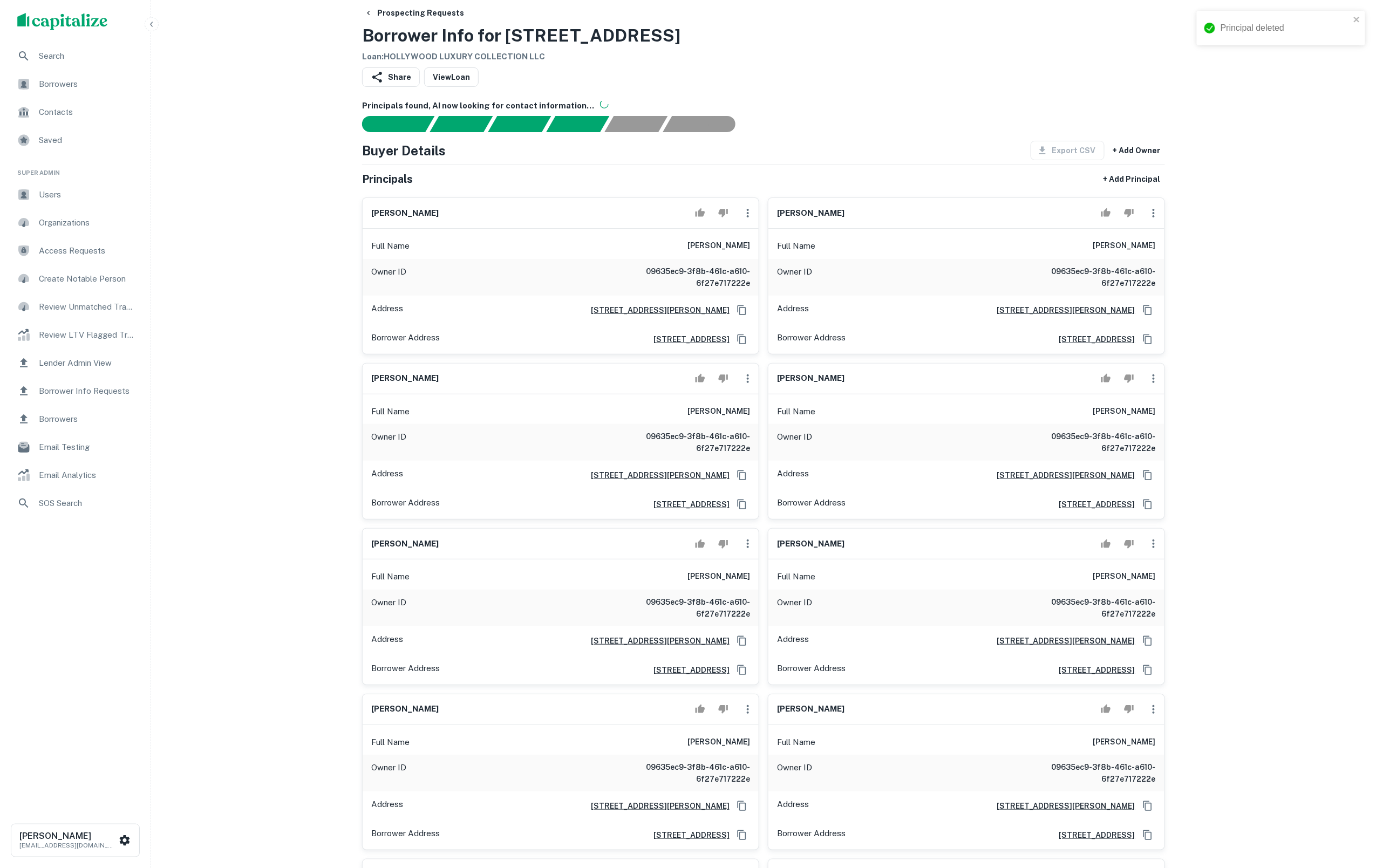
click at [748, 220] on icon "button" at bounding box center [748, 213] width 13 height 13
click at [761, 275] on li "Delete" at bounding box center [754, 267] width 45 height 19
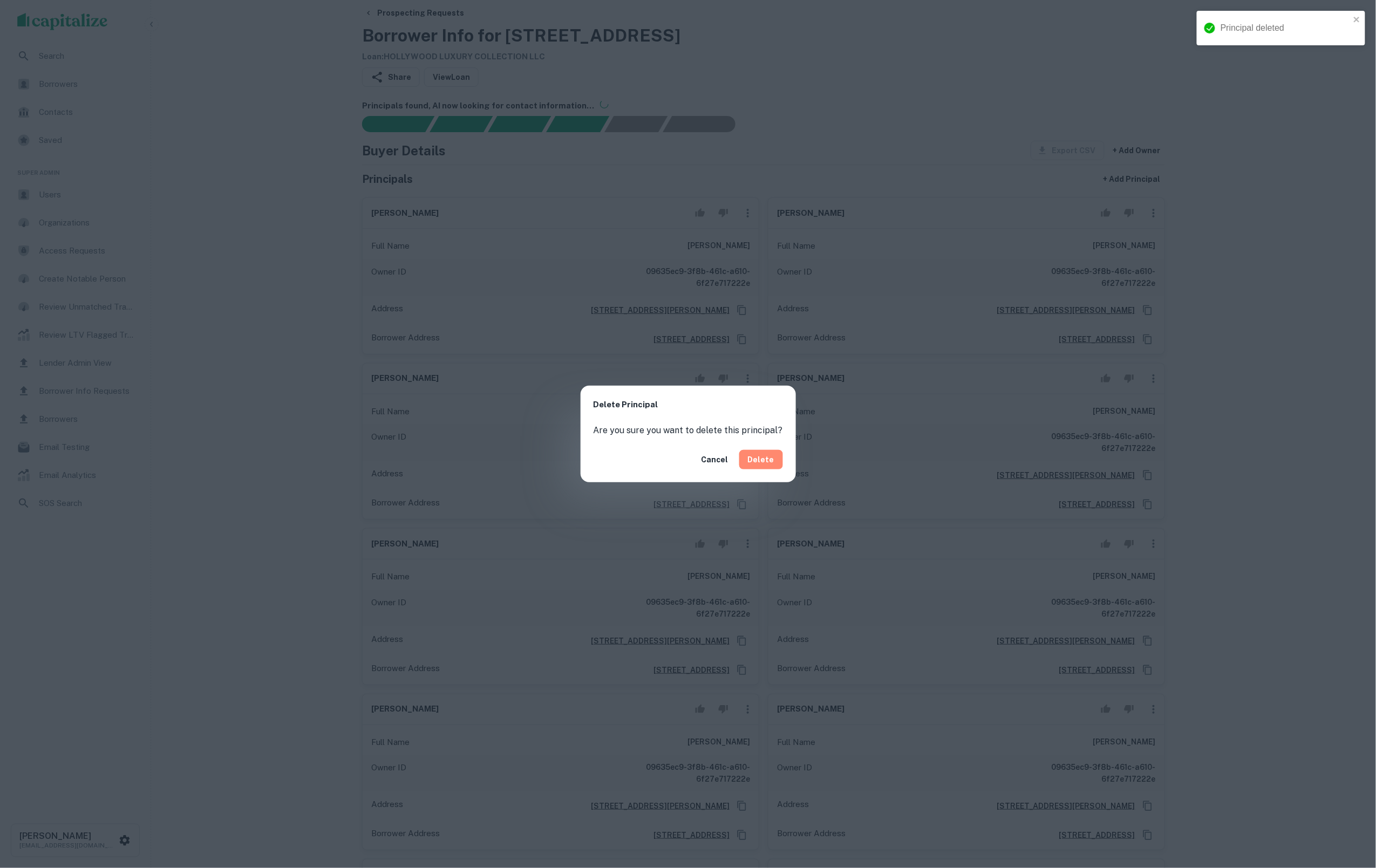
drag, startPoint x: 765, startPoint y: 468, endPoint x: 756, endPoint y: 442, distance: 27.5
click at [765, 467] on button "Delete" at bounding box center [761, 460] width 44 height 19
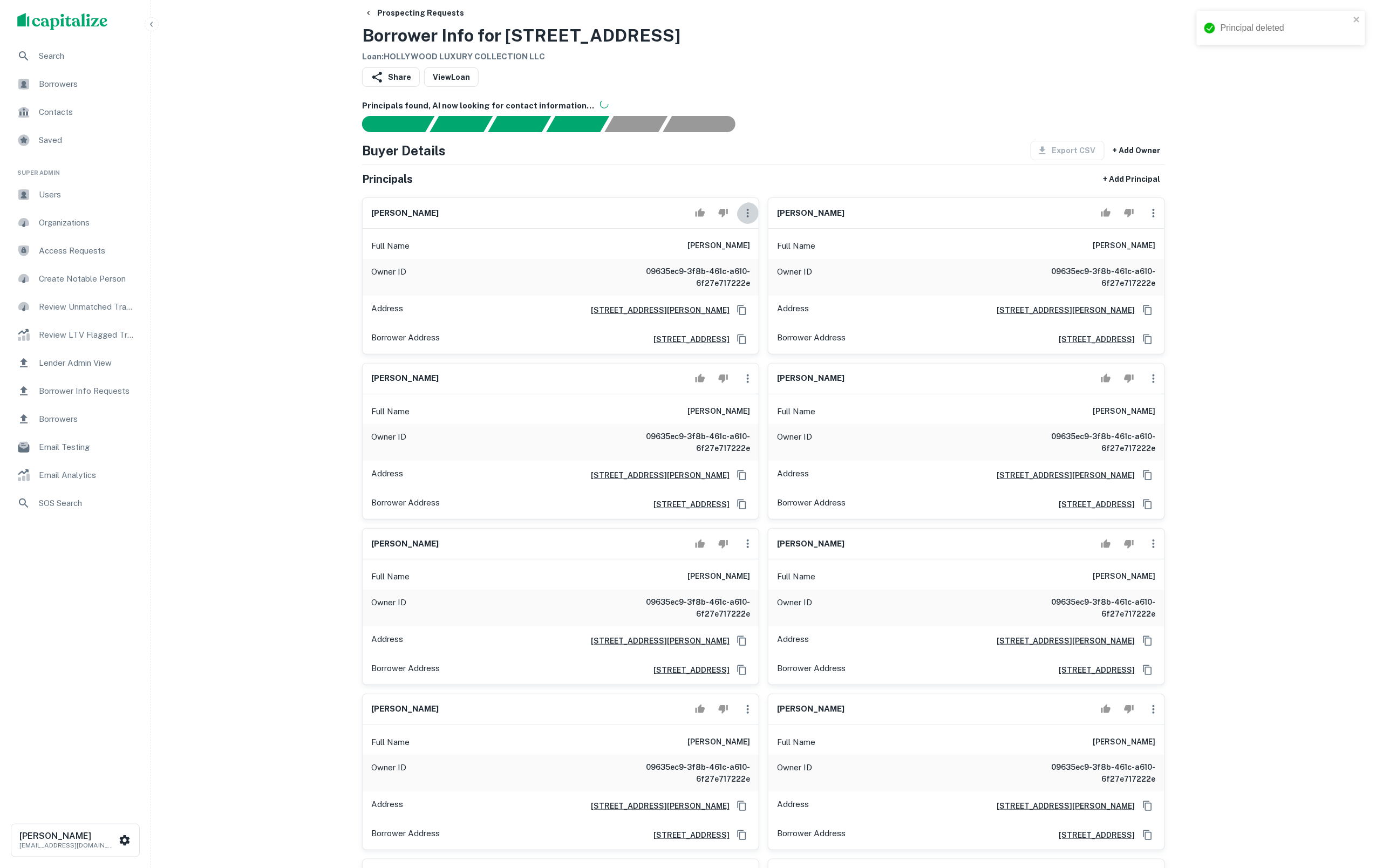
click at [746, 220] on icon "button" at bounding box center [748, 213] width 13 height 13
click at [759, 272] on li "Delete" at bounding box center [754, 267] width 45 height 19
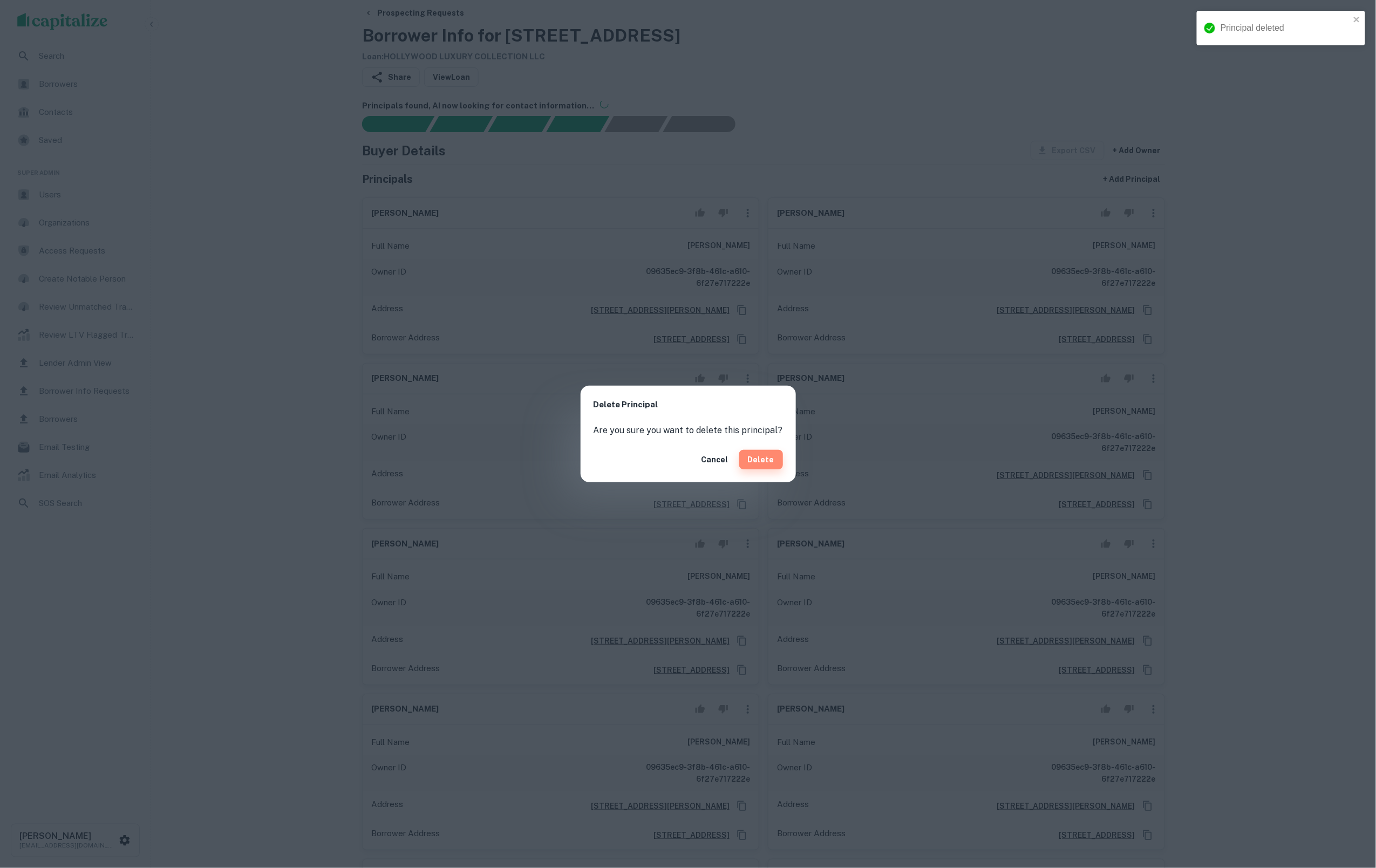
click at [765, 457] on button "Delete" at bounding box center [761, 460] width 44 height 19
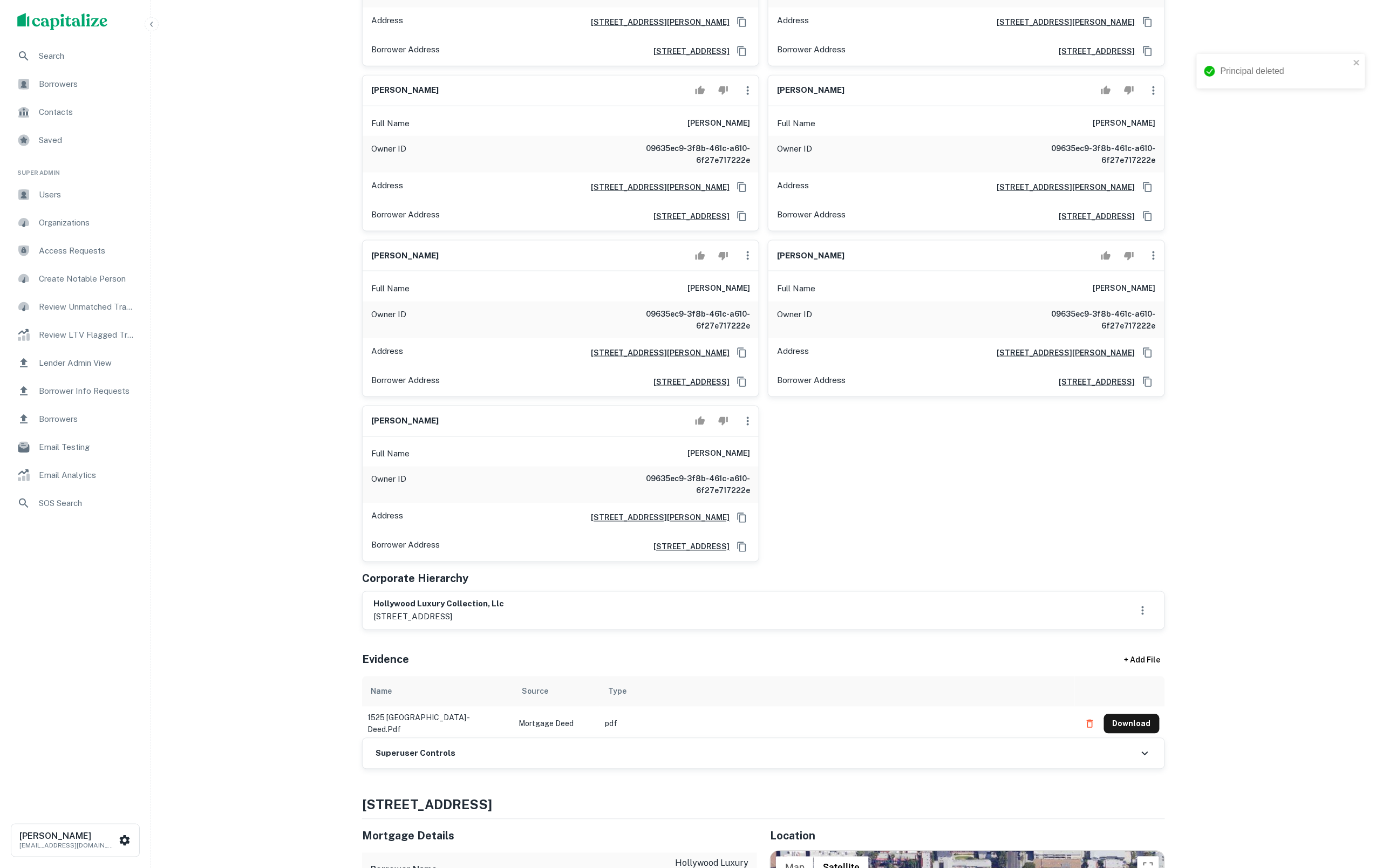
scroll to position [635, 0]
click at [747, 258] on icon "button" at bounding box center [748, 254] width 2 height 9
click at [760, 354] on li "Delete" at bounding box center [754, 351] width 45 height 19
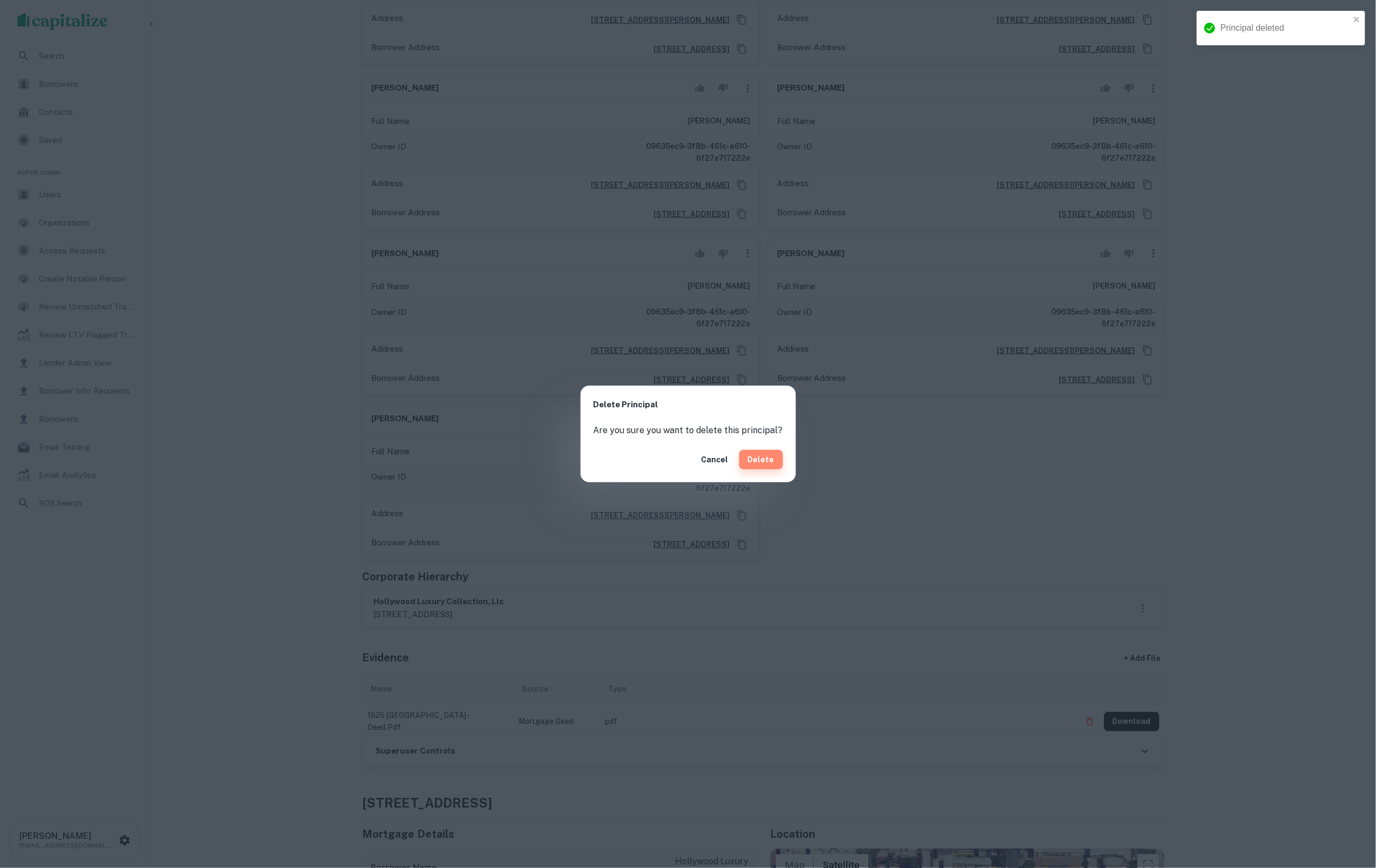
click at [771, 458] on button "Delete" at bounding box center [761, 460] width 44 height 19
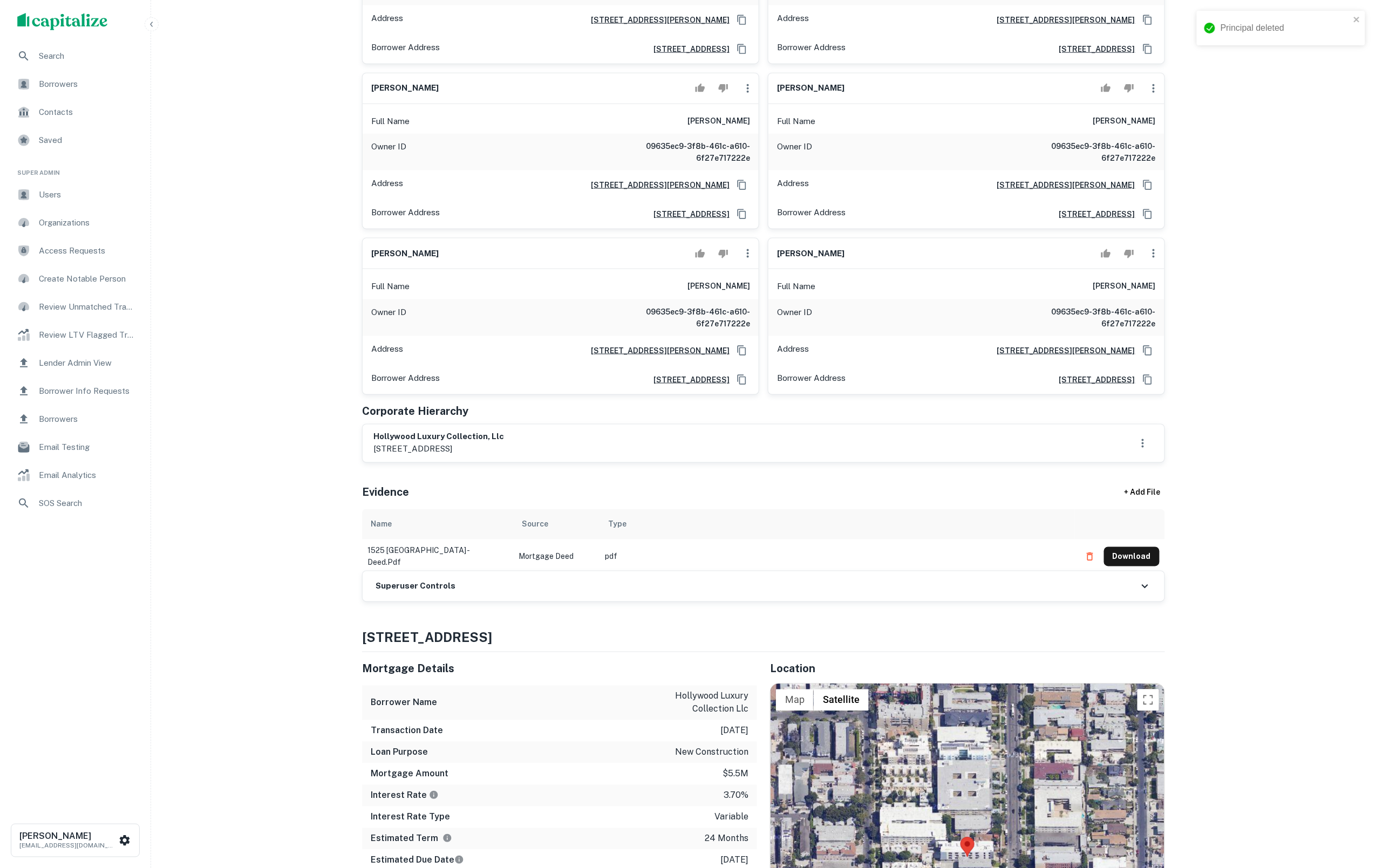
click at [743, 260] on icon "button" at bounding box center [748, 253] width 13 height 13
click at [756, 351] on li "Delete" at bounding box center [754, 351] width 45 height 19
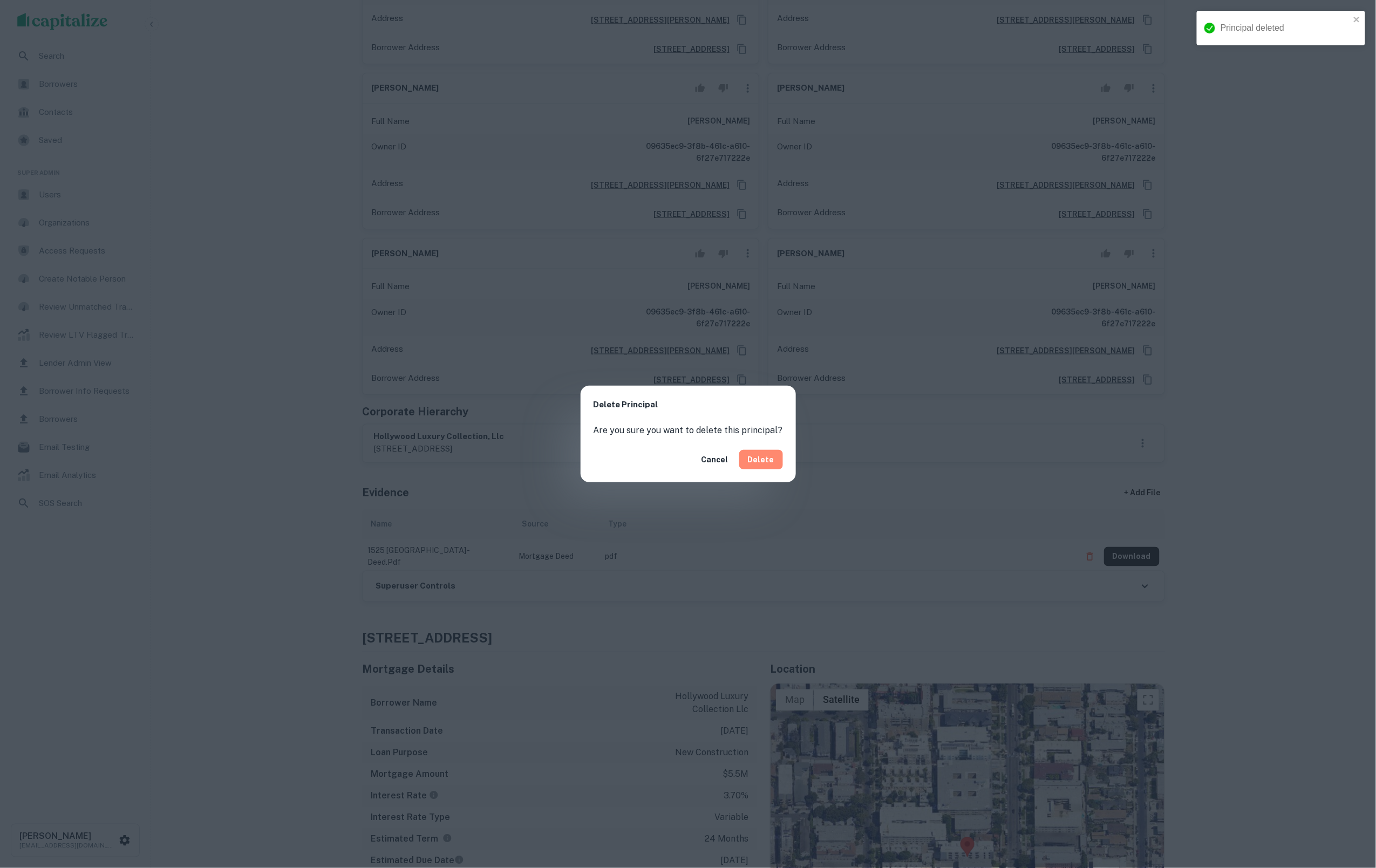
drag, startPoint x: 768, startPoint y: 454, endPoint x: 759, endPoint y: 439, distance: 17.5
click at [768, 454] on button "Delete" at bounding box center [761, 460] width 44 height 19
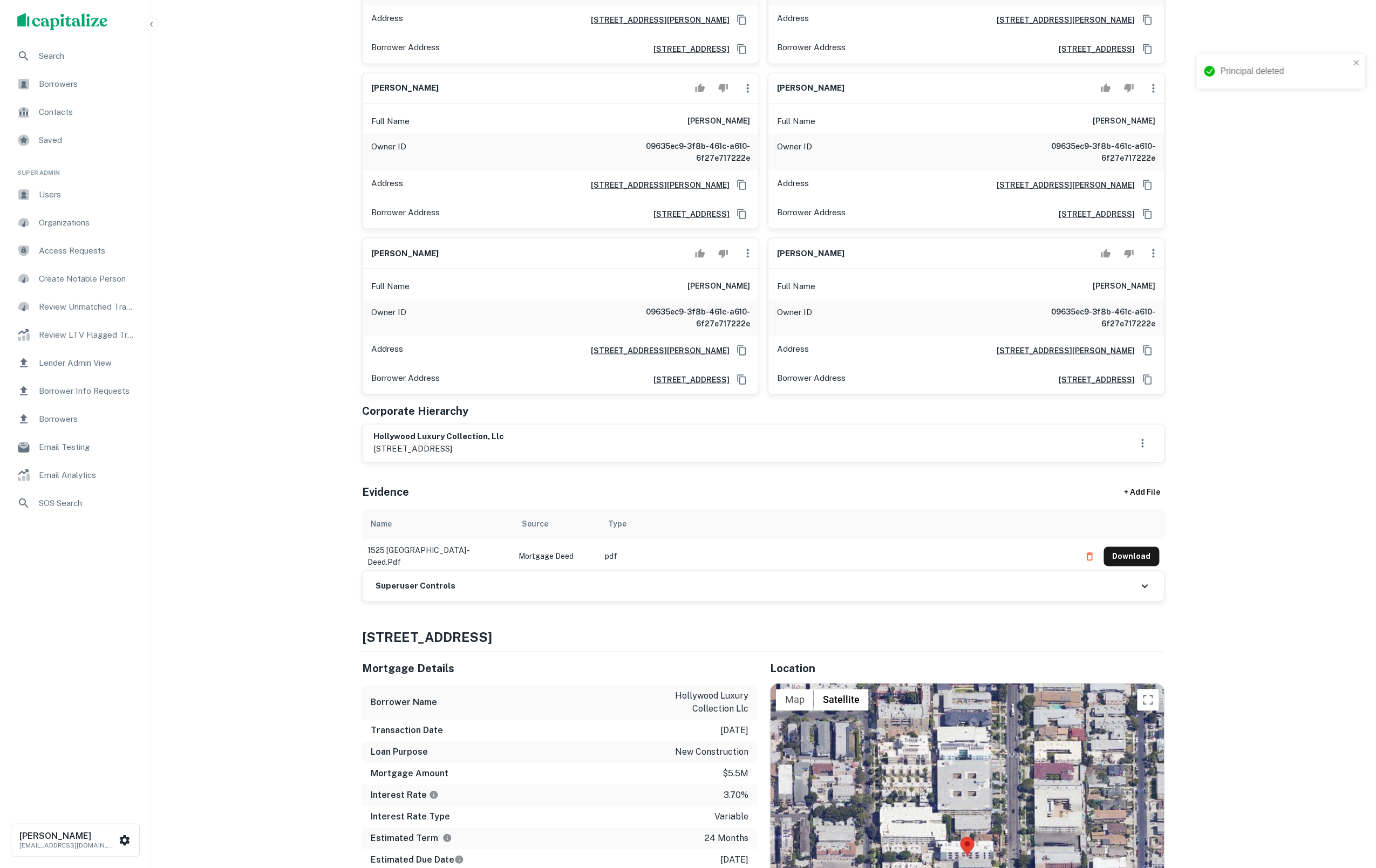
click at [743, 260] on icon "button" at bounding box center [748, 253] width 13 height 13
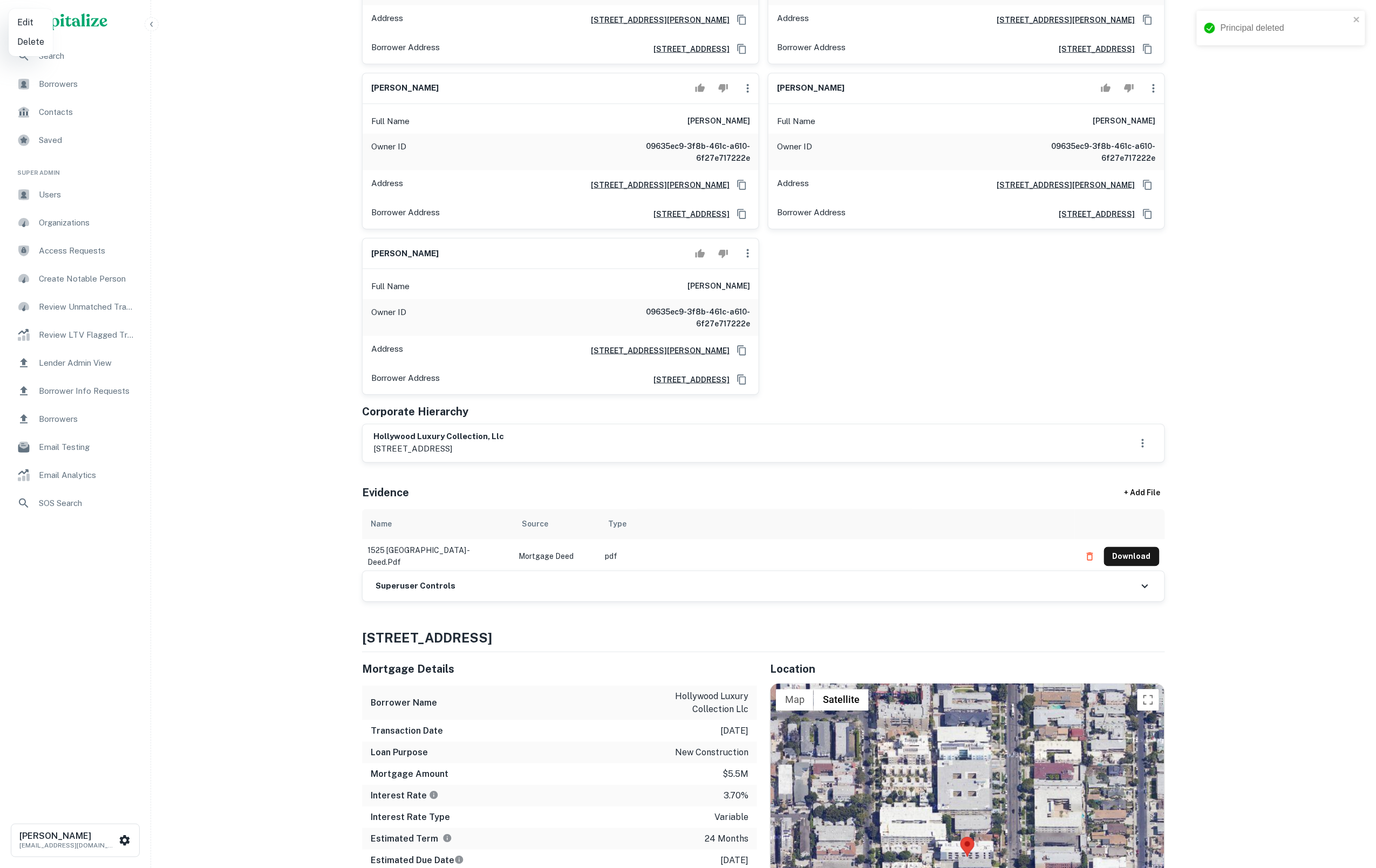
click at [754, 349] on div at bounding box center [688, 434] width 1376 height 868
click at [748, 260] on icon "button" at bounding box center [748, 253] width 13 height 13
click at [749, 346] on li "Delete" at bounding box center [754, 351] width 45 height 19
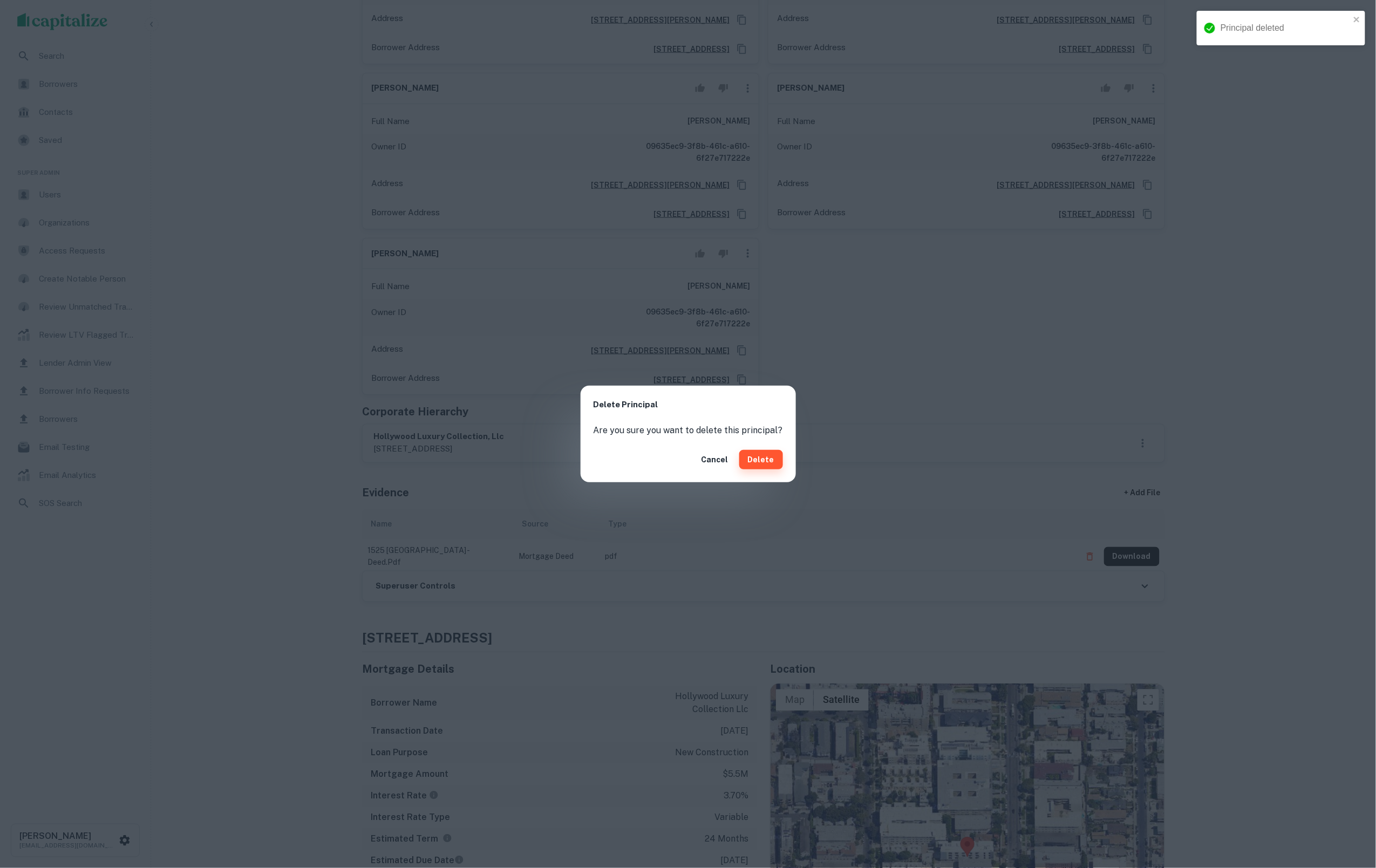
click at [753, 458] on button "Delete" at bounding box center [761, 460] width 44 height 19
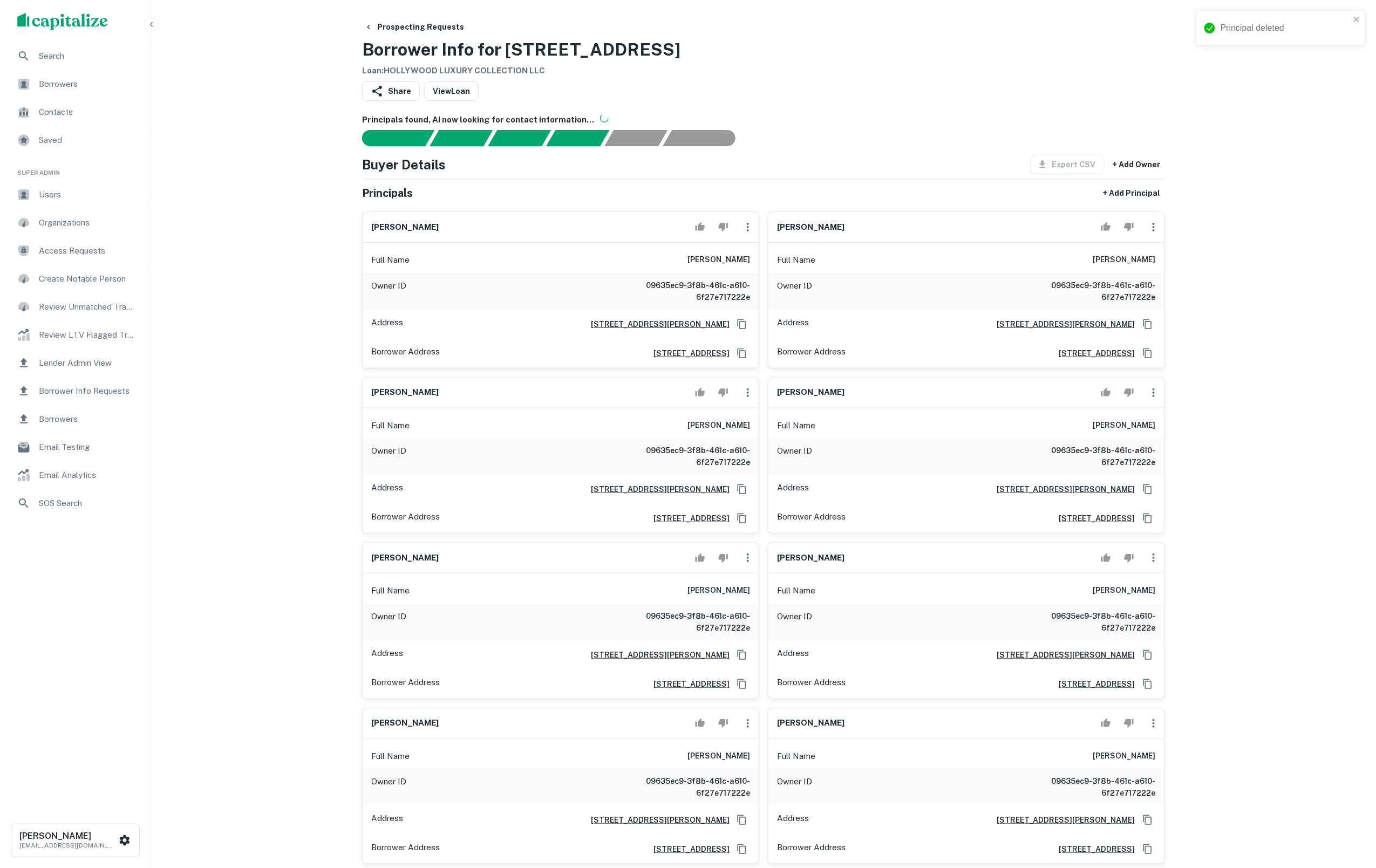
scroll to position [0, 0]
click at [745, 234] on icon "button" at bounding box center [748, 227] width 13 height 13
click at [758, 277] on li "Delete" at bounding box center [754, 281] width 45 height 19
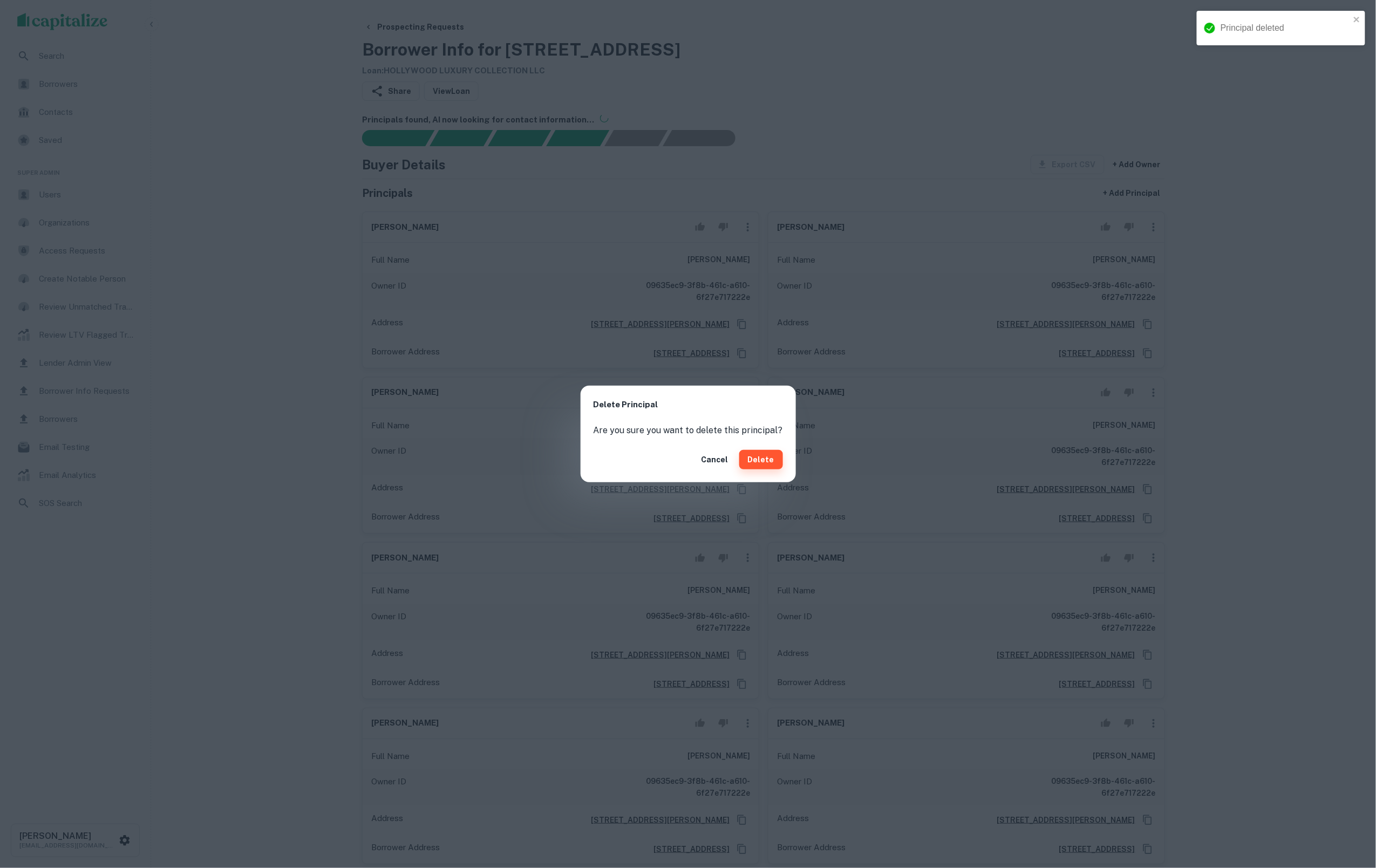
click at [763, 463] on button "Delete" at bounding box center [761, 460] width 44 height 19
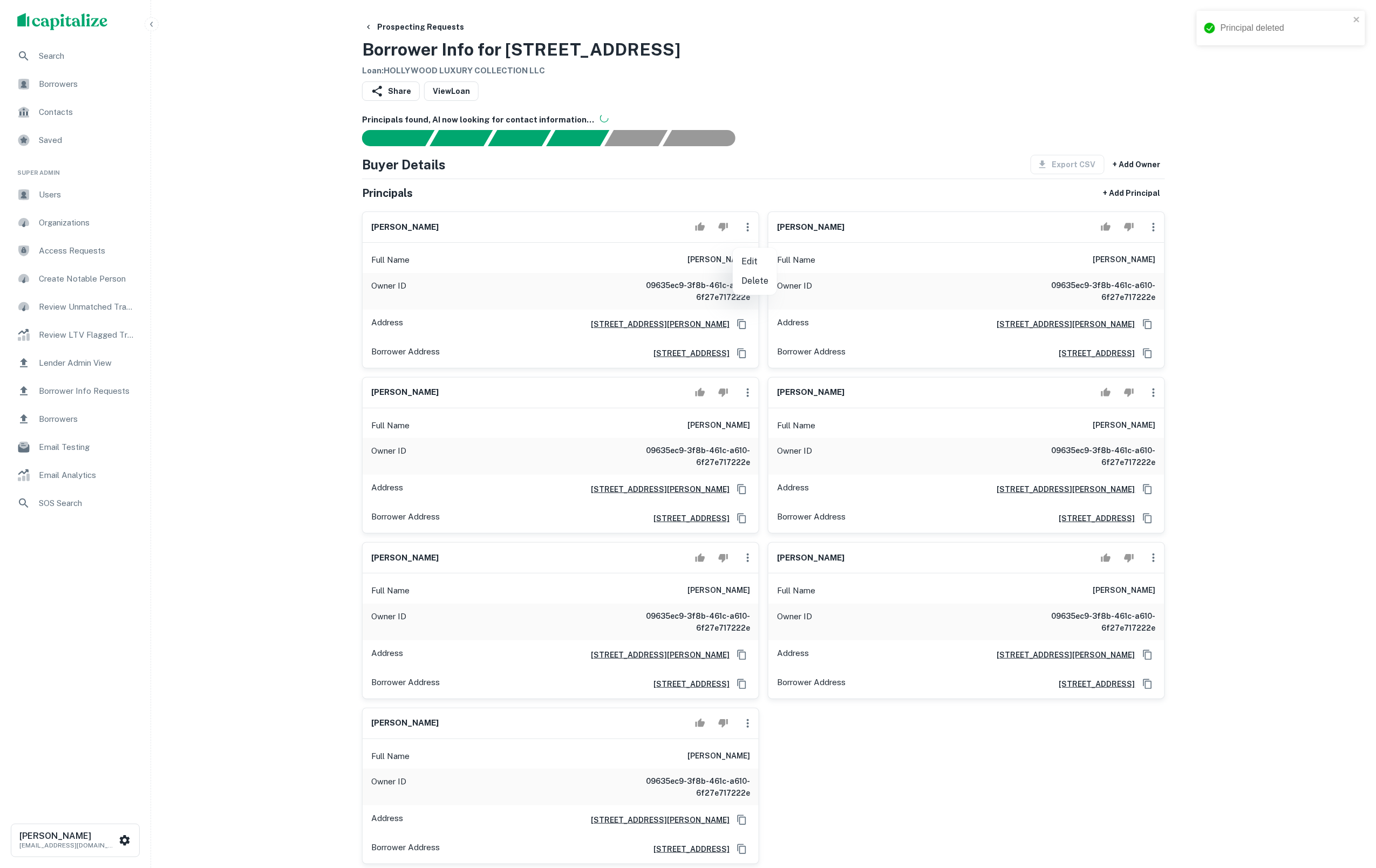
click at [756, 278] on li "Delete" at bounding box center [754, 281] width 45 height 19
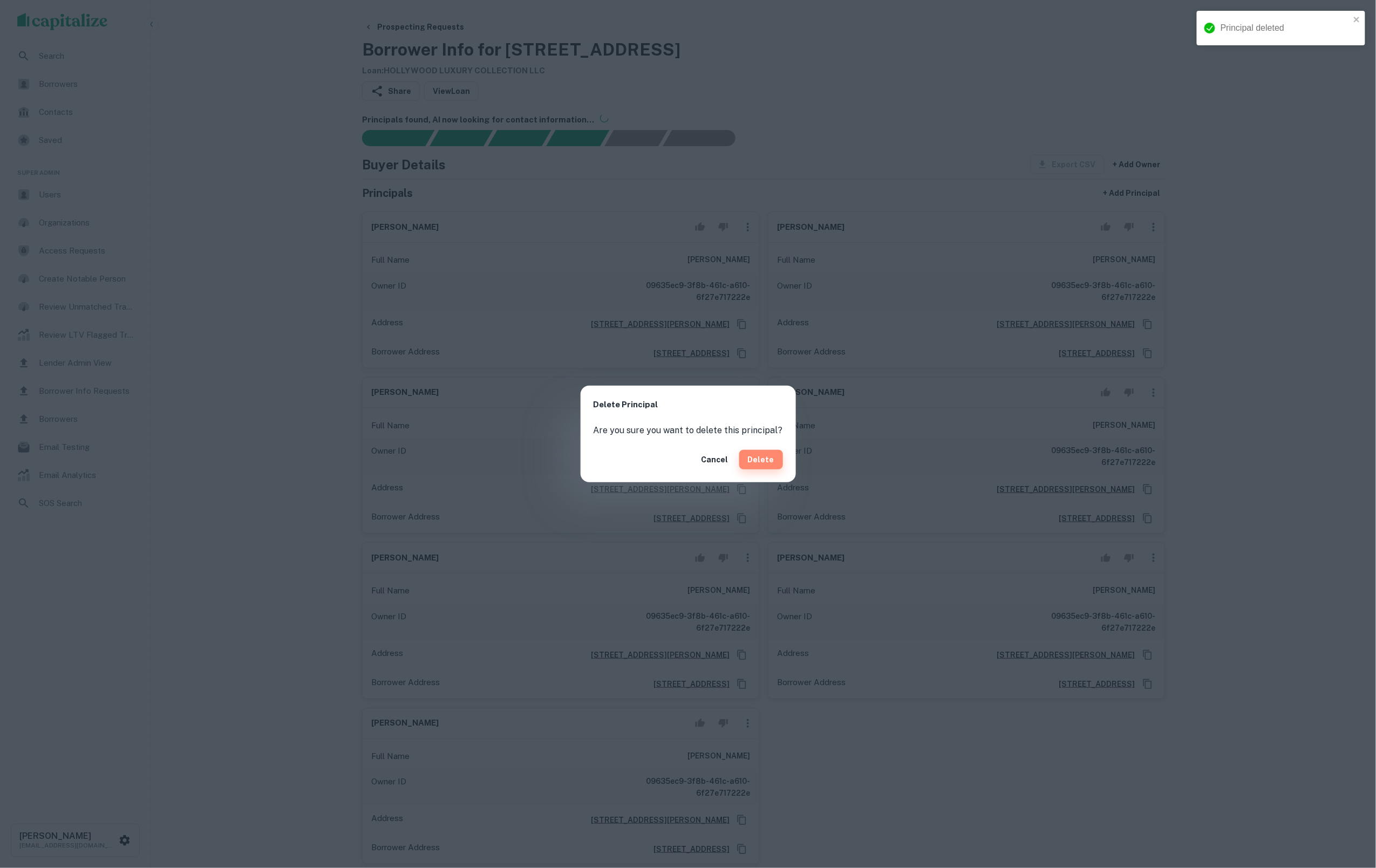
click at [766, 458] on button "Delete" at bounding box center [761, 460] width 44 height 19
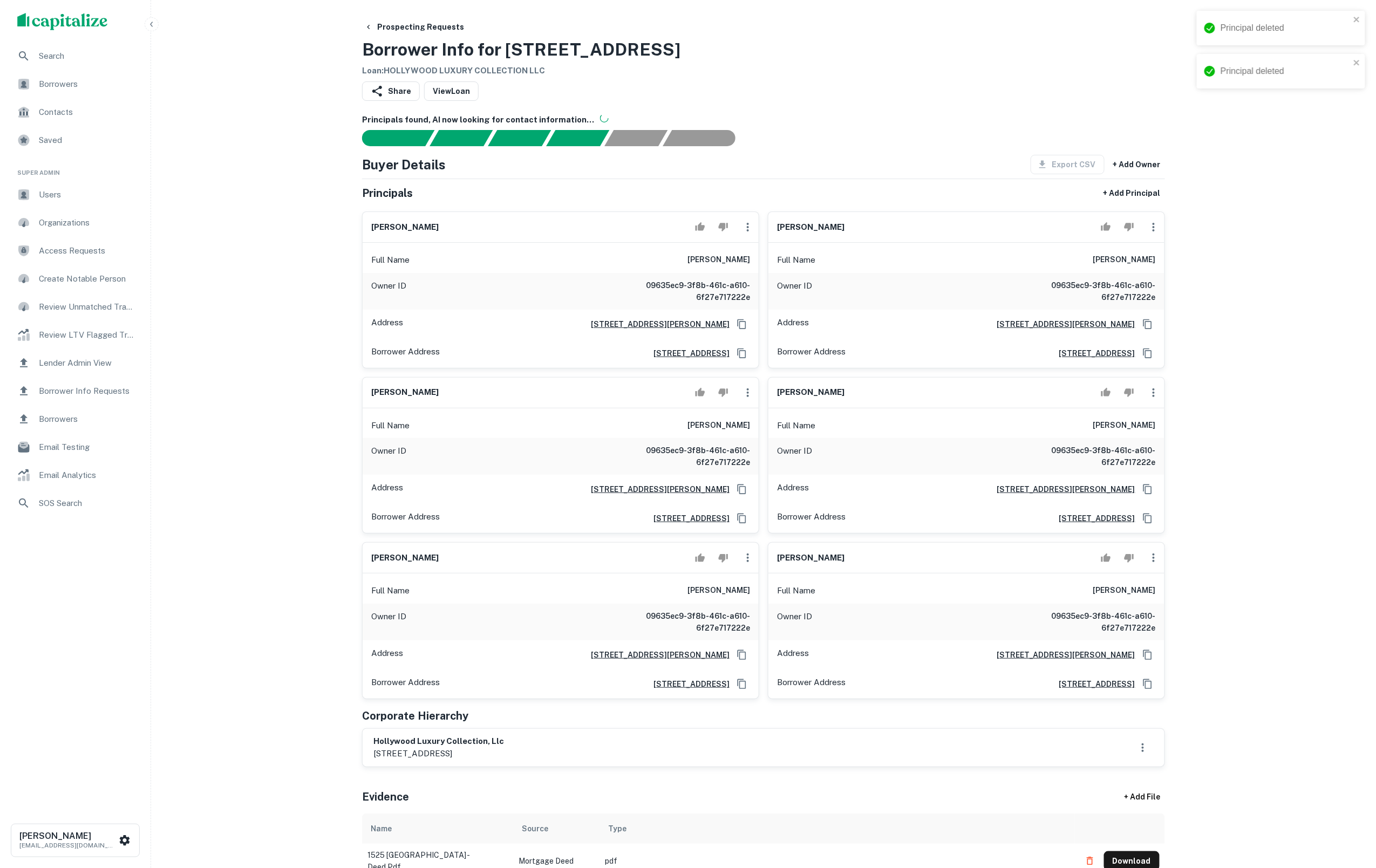
click at [752, 230] on icon "button" at bounding box center [748, 227] width 13 height 13
click at [756, 285] on li "Delete" at bounding box center [754, 281] width 45 height 19
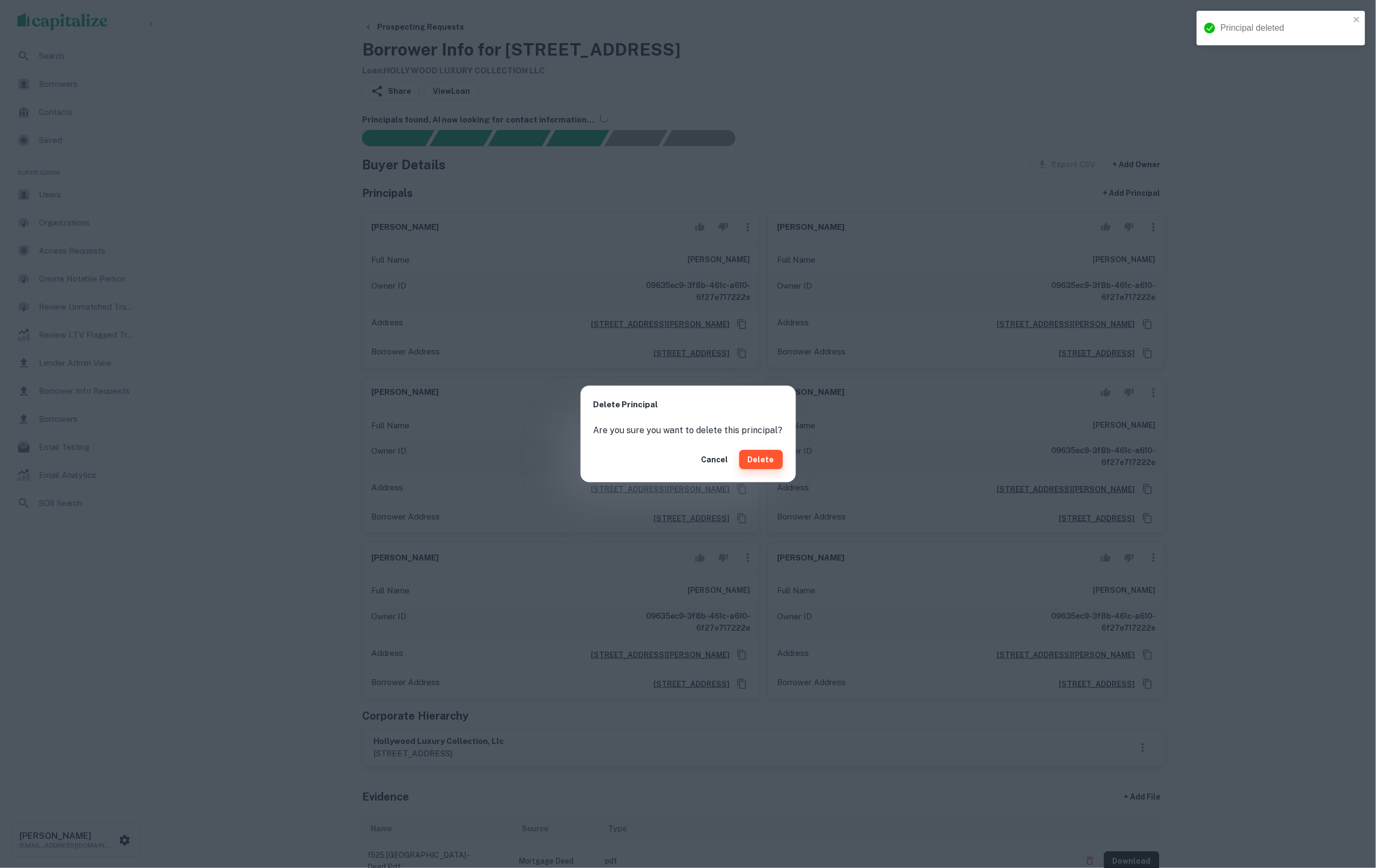
click at [765, 457] on button "Delete" at bounding box center [761, 460] width 44 height 19
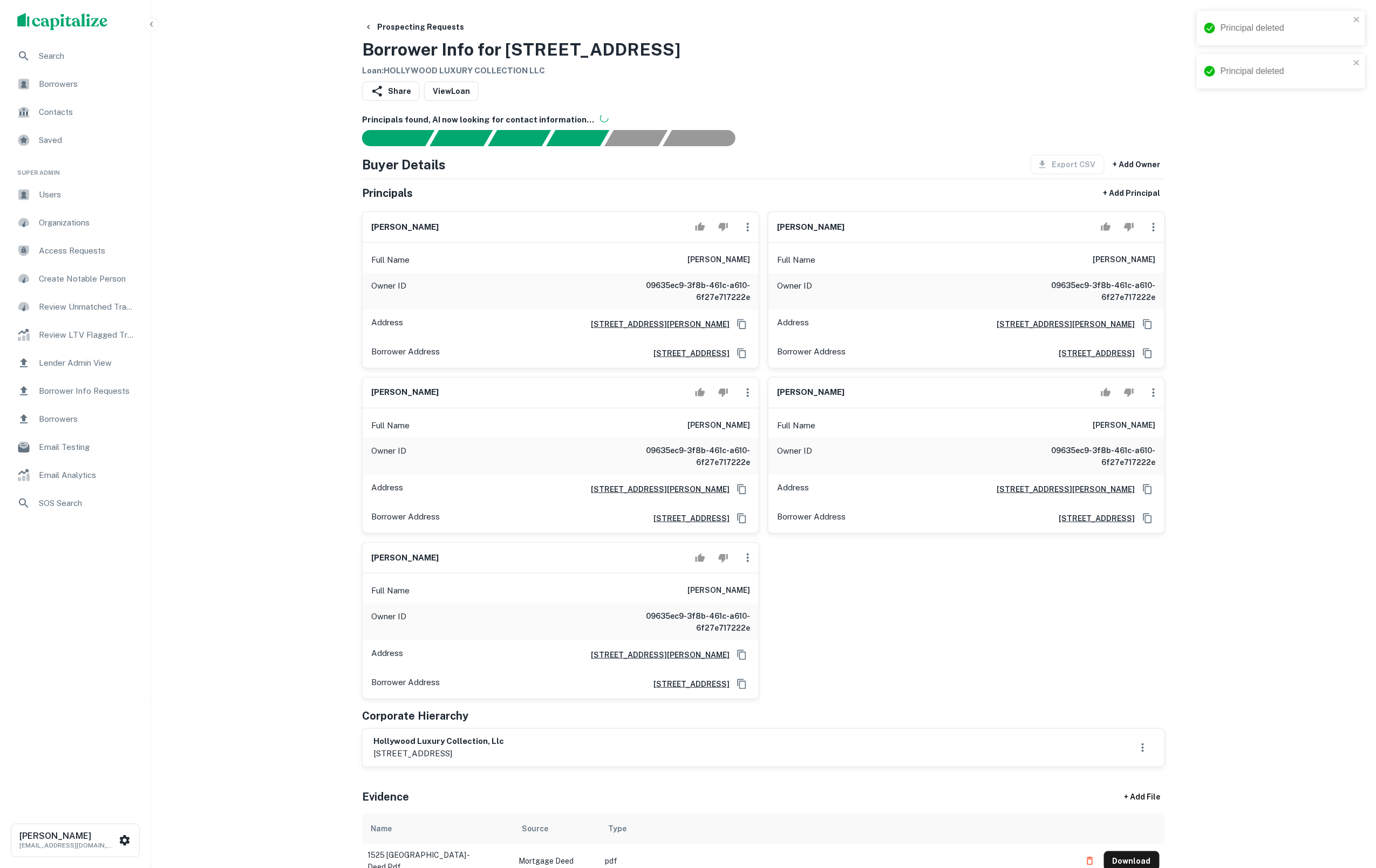
click at [748, 228] on icon "button" at bounding box center [748, 227] width 13 height 13
click at [752, 279] on li "Delete" at bounding box center [754, 281] width 45 height 19
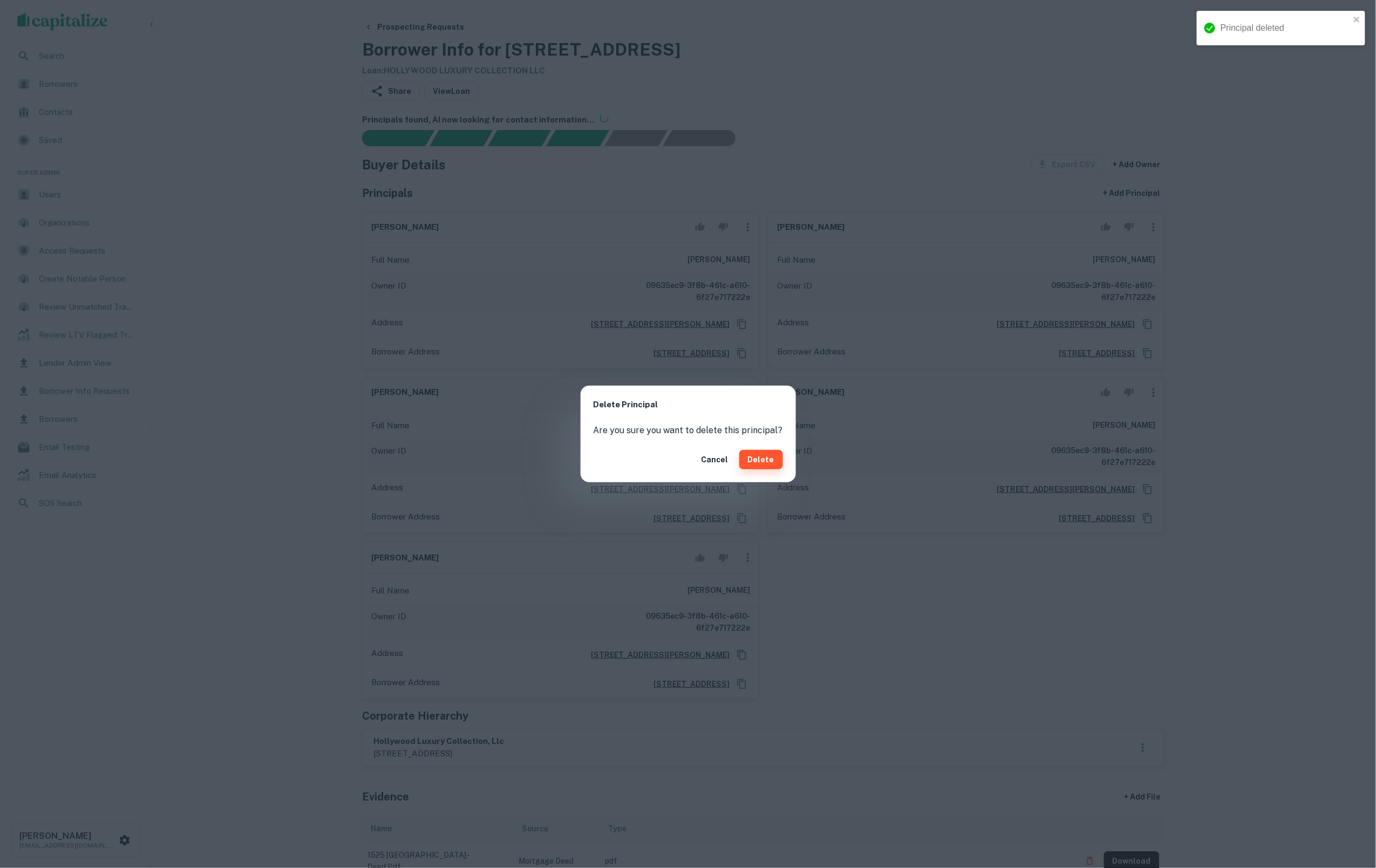
click at [759, 454] on button "Delete" at bounding box center [761, 460] width 44 height 19
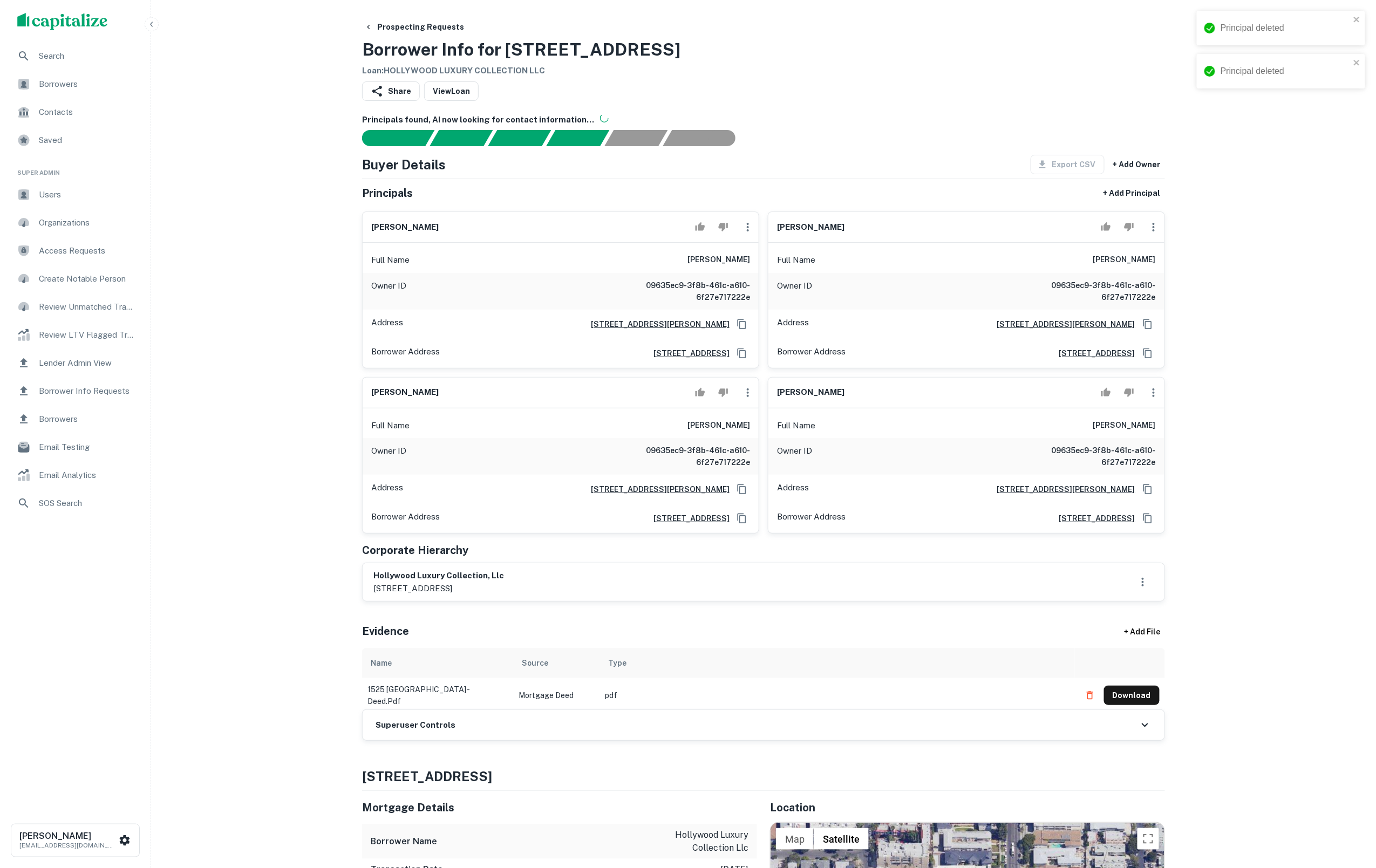
click at [748, 233] on icon "button" at bounding box center [748, 227] width 13 height 13
click at [754, 282] on li "Delete" at bounding box center [754, 281] width 45 height 19
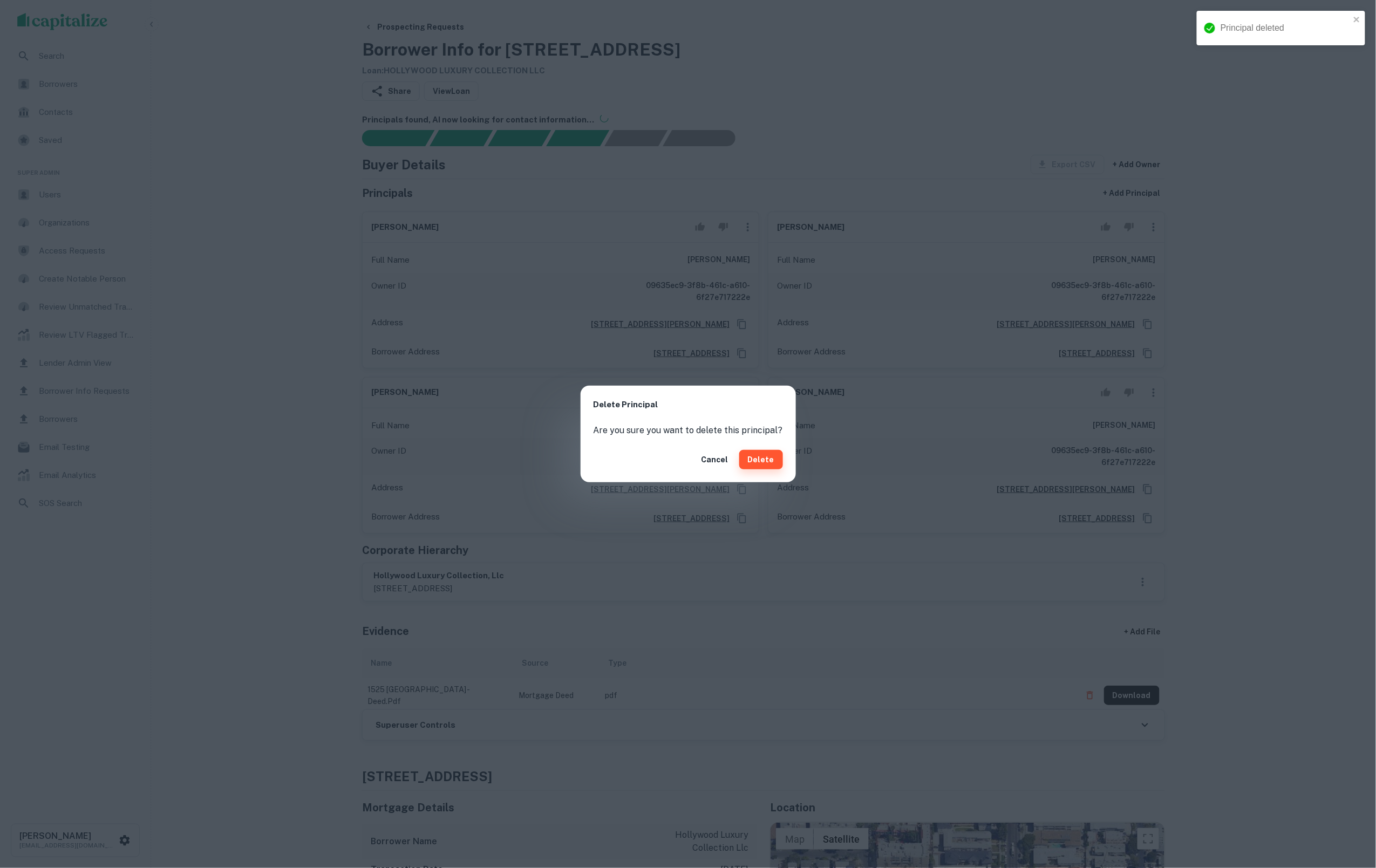
drag, startPoint x: 763, startPoint y: 464, endPoint x: 753, endPoint y: 452, distance: 15.6
click at [763, 464] on button "Delete" at bounding box center [761, 460] width 44 height 19
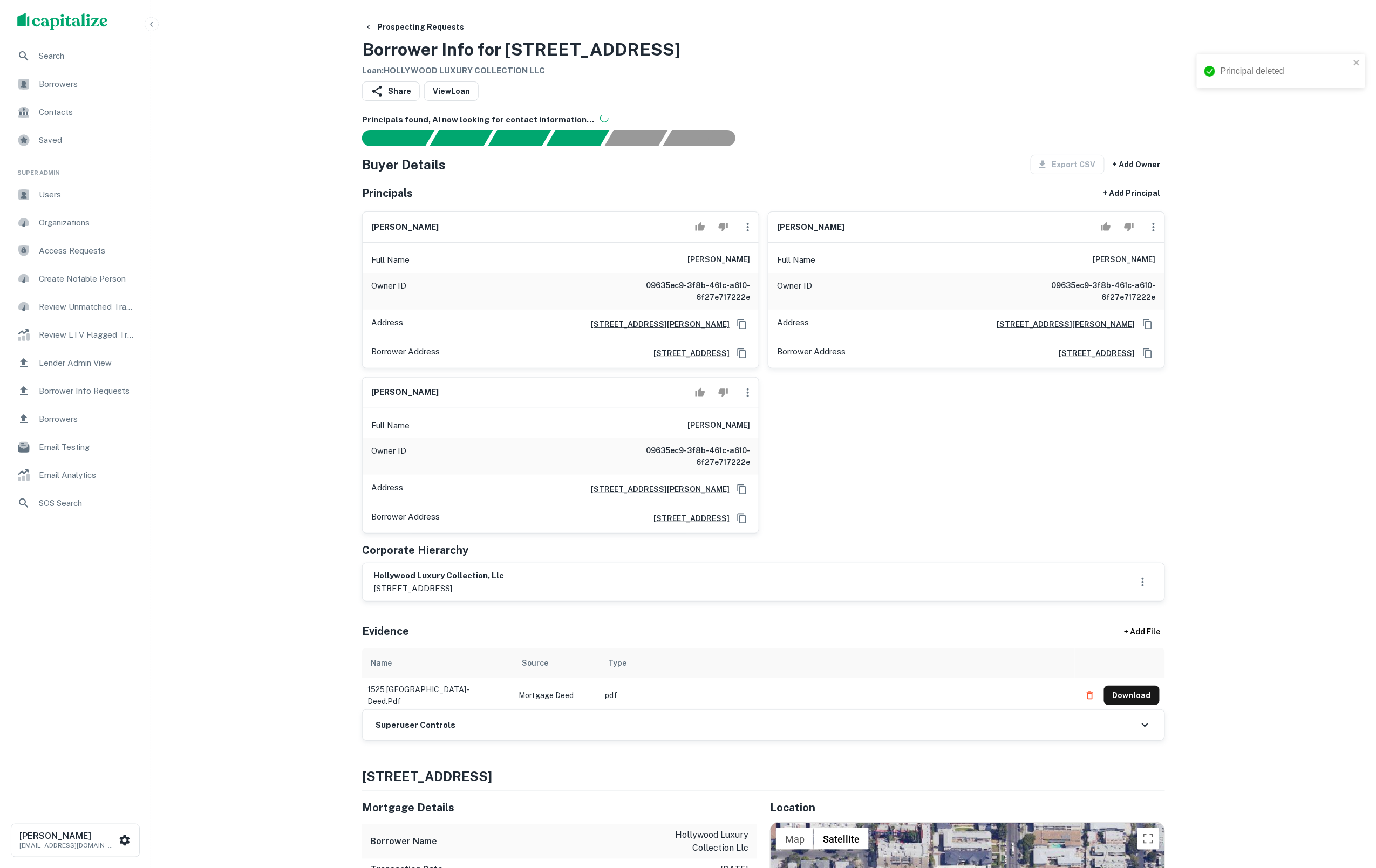
click at [744, 234] on icon "button" at bounding box center [748, 227] width 13 height 13
click at [756, 280] on li "Delete" at bounding box center [754, 281] width 45 height 19
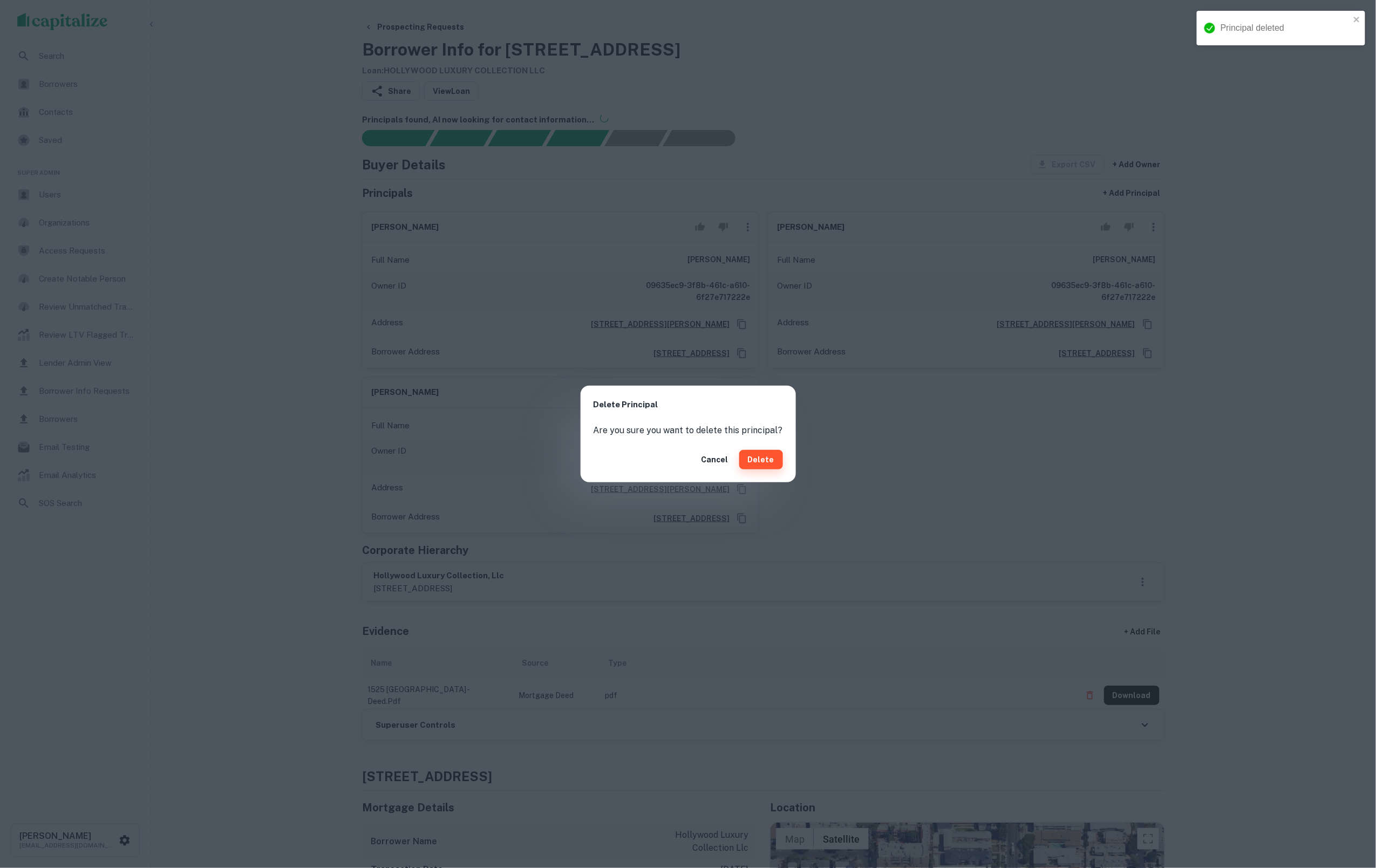
click at [758, 458] on button "Delete" at bounding box center [761, 460] width 44 height 19
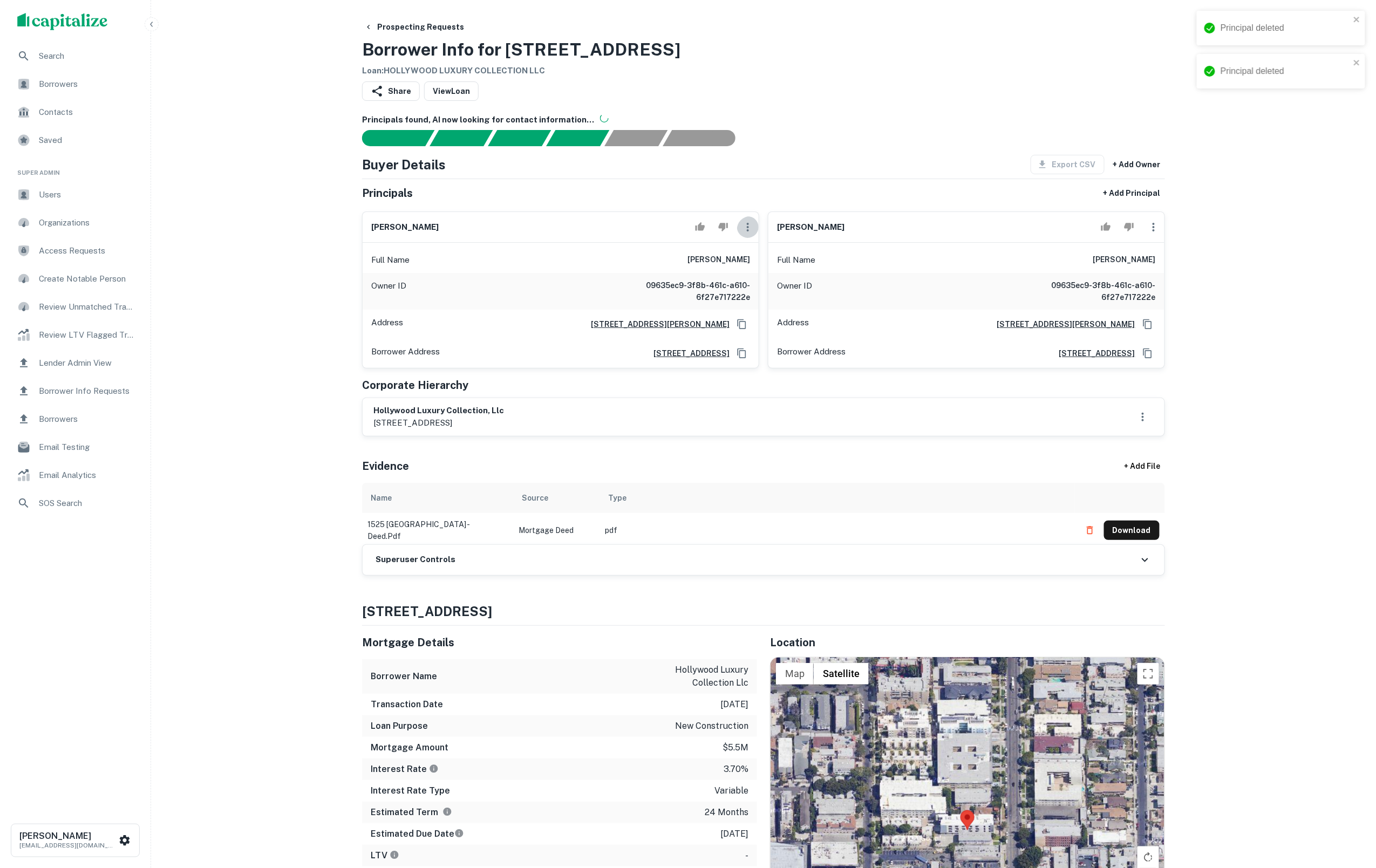
click at [744, 234] on icon "button" at bounding box center [748, 227] width 13 height 13
click at [754, 280] on li "Delete" at bounding box center [754, 281] width 45 height 19
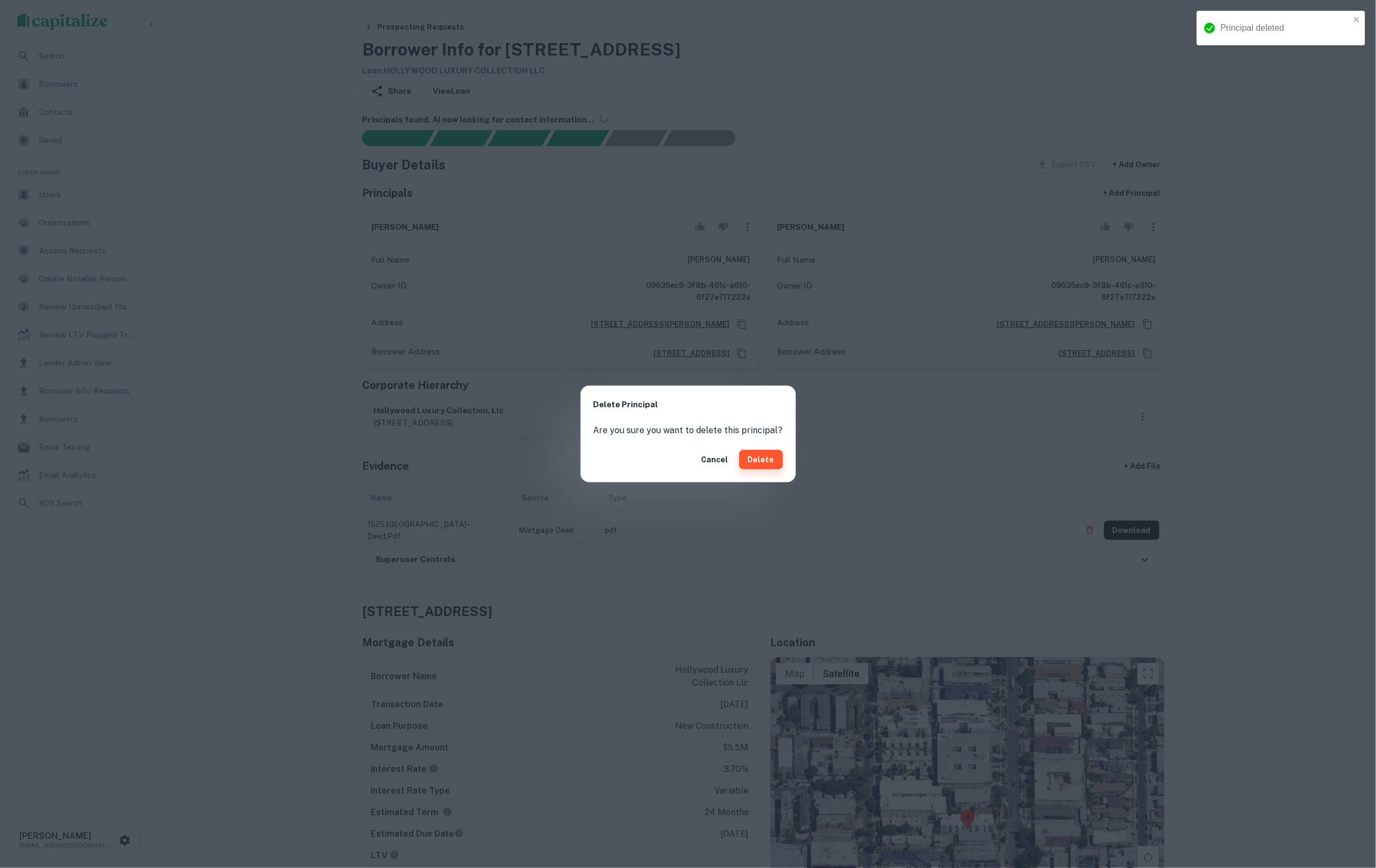
click at [746, 461] on button "Delete" at bounding box center [761, 460] width 44 height 19
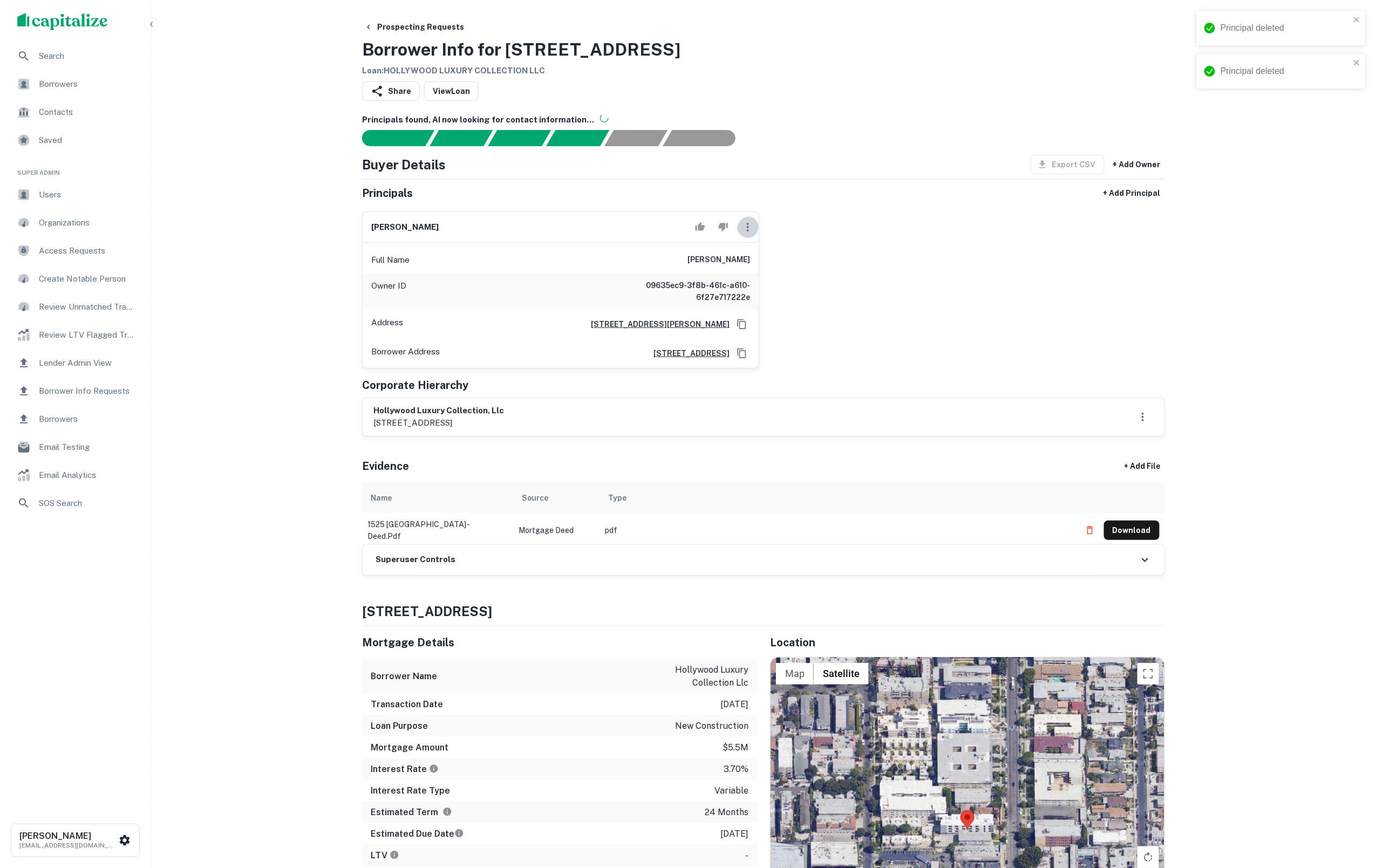
click at [747, 231] on icon "button" at bounding box center [748, 227] width 2 height 9
click at [756, 267] on li "Edit" at bounding box center [754, 262] width 45 height 19
select select "**"
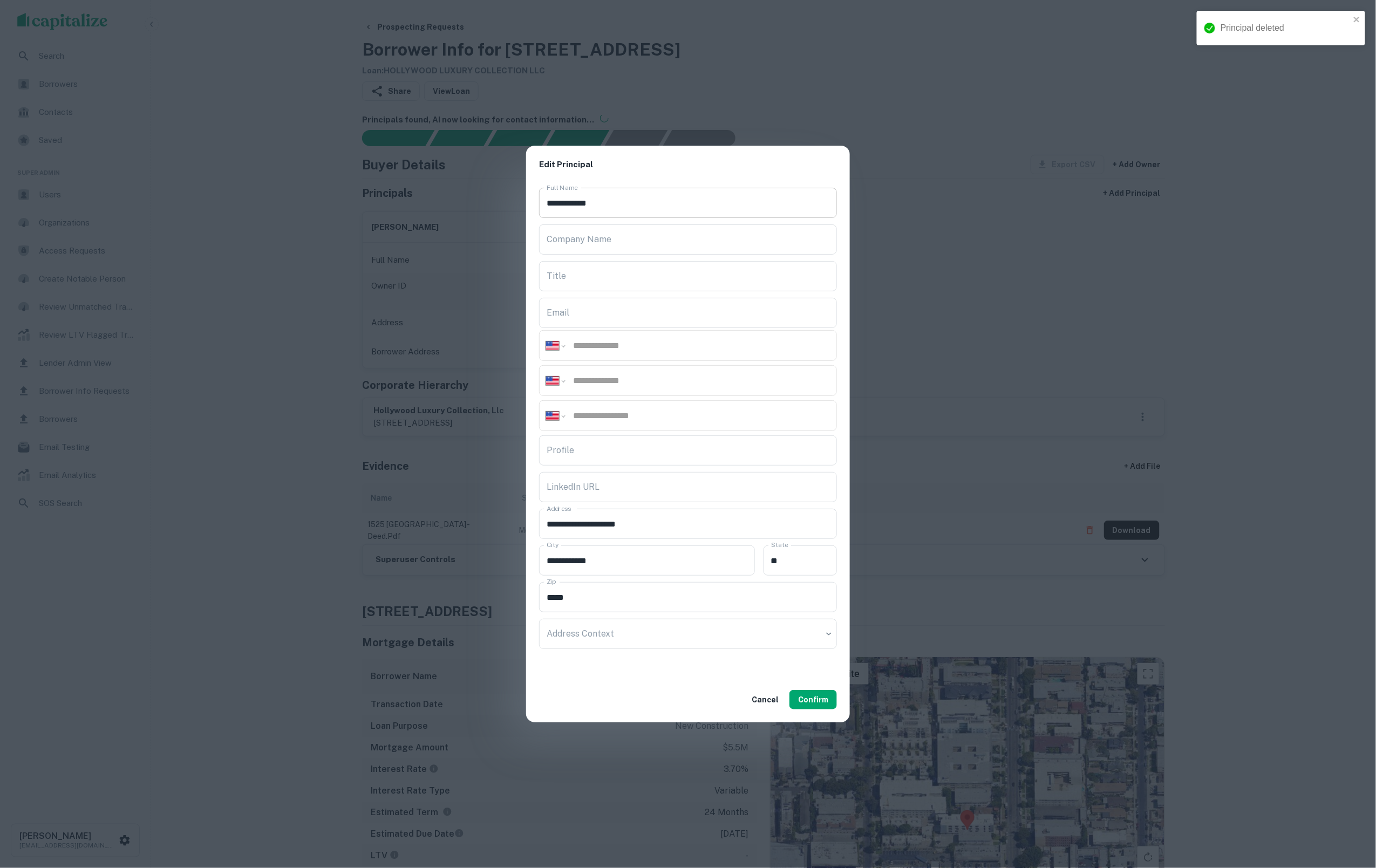
click at [551, 204] on input "**********" at bounding box center [688, 203] width 298 height 30
type input "**********"
type input "*********"
drag, startPoint x: 646, startPoint y: 314, endPoint x: 637, endPoint y: 250, distance: 64.6
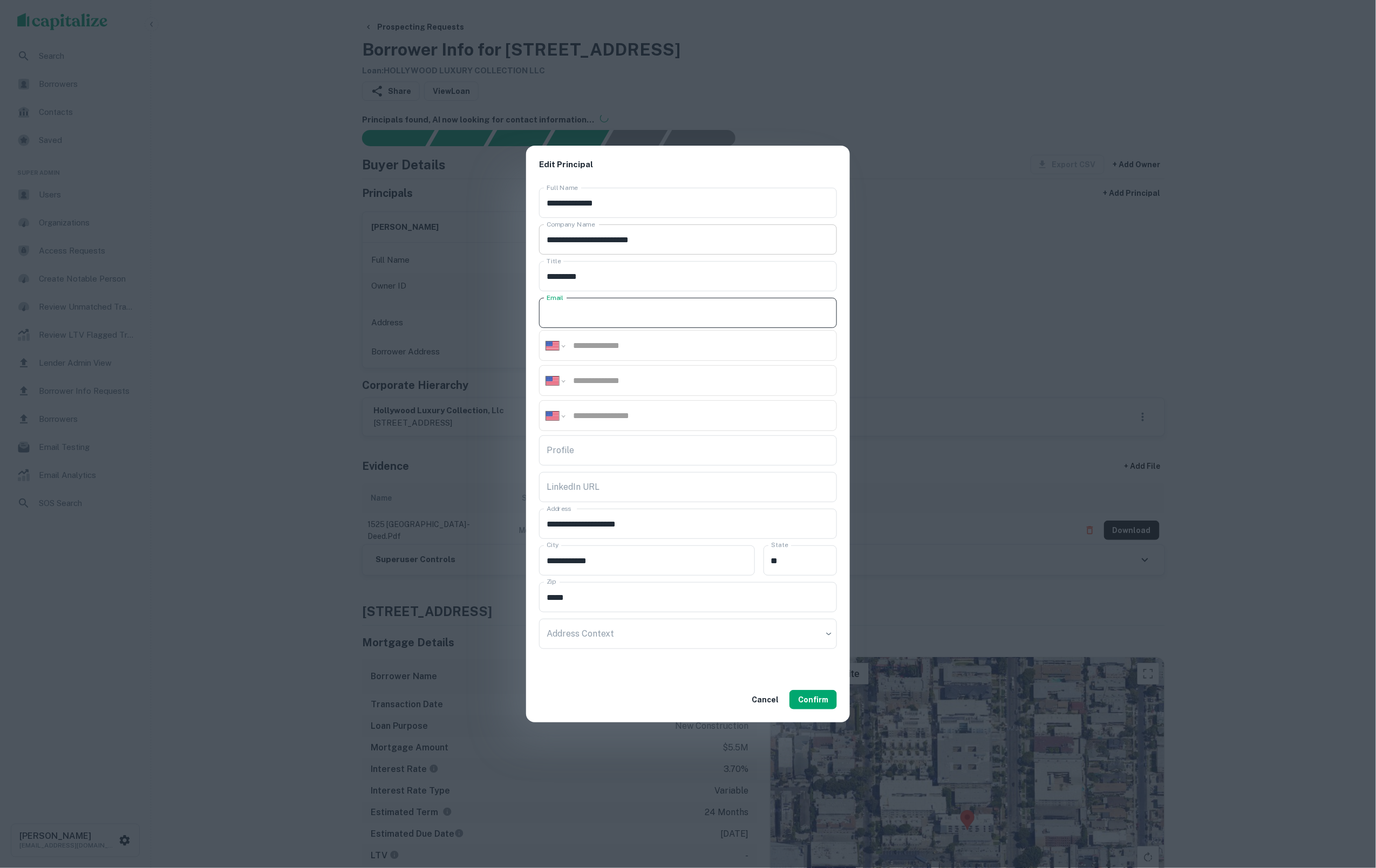
paste input "**********"
type input "**********"
click at [636, 238] on input "**********" at bounding box center [688, 240] width 298 height 30
type input "**********"
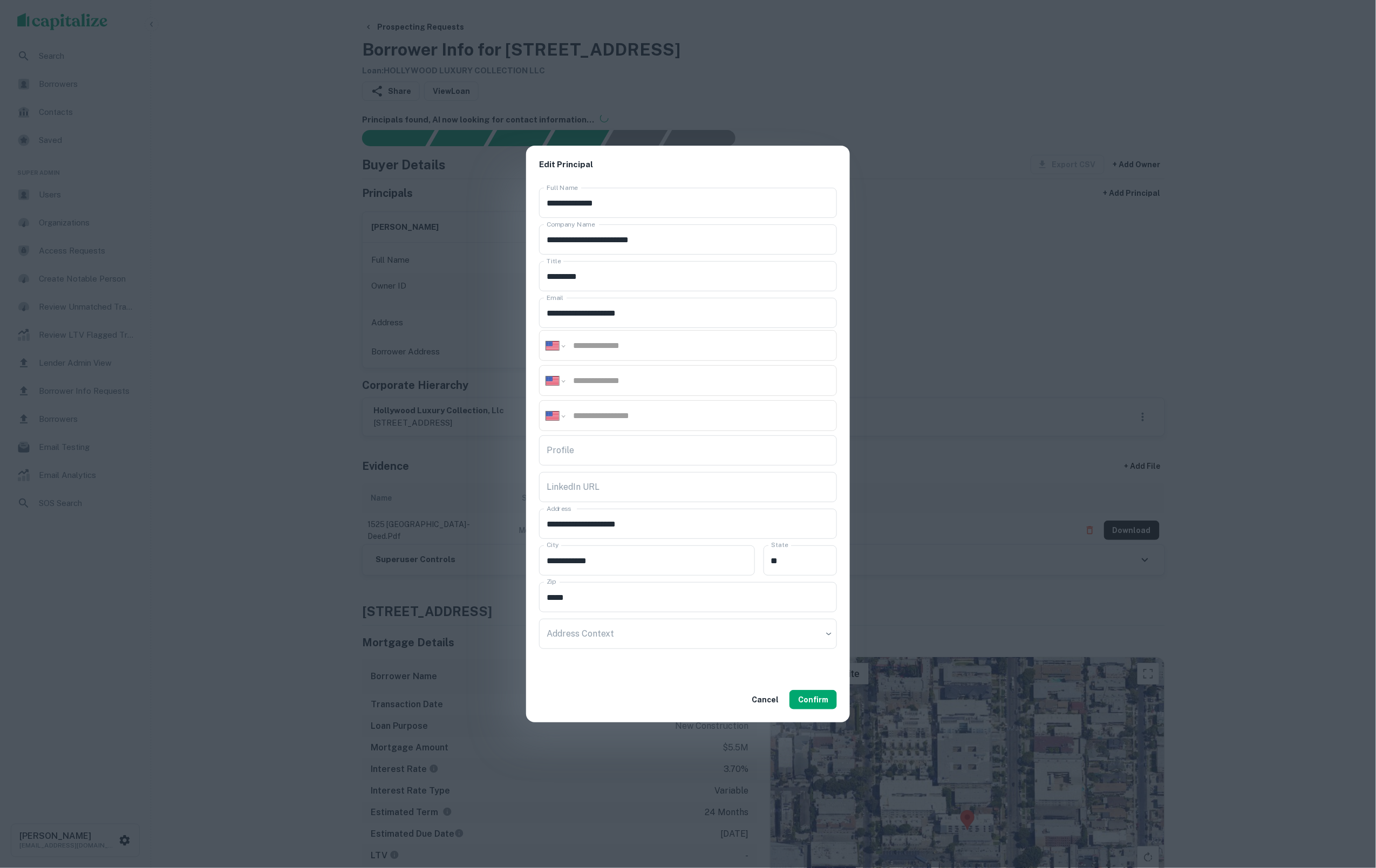
drag, startPoint x: 631, startPoint y: 381, endPoint x: 847, endPoint y: 240, distance: 257.9
paste input "**********"
type input "**********"
drag, startPoint x: 639, startPoint y: 424, endPoint x: 641, endPoint y: 419, distance: 5.4
click at [639, 424] on div "**********" at bounding box center [688, 415] width 298 height 31
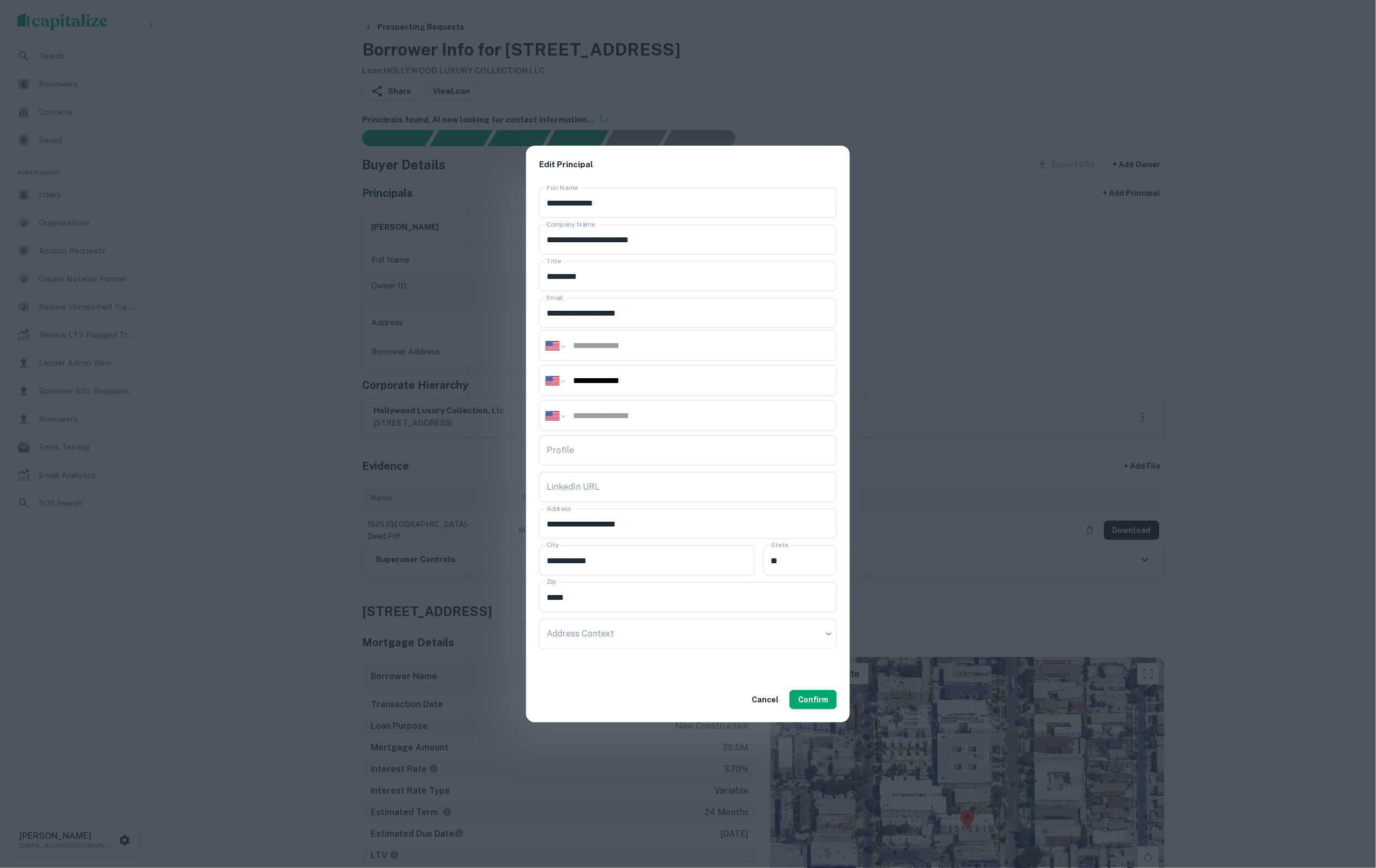
paste input "**********"
type input "**********"
click at [812, 698] on button "Confirm" at bounding box center [813, 700] width 48 height 19
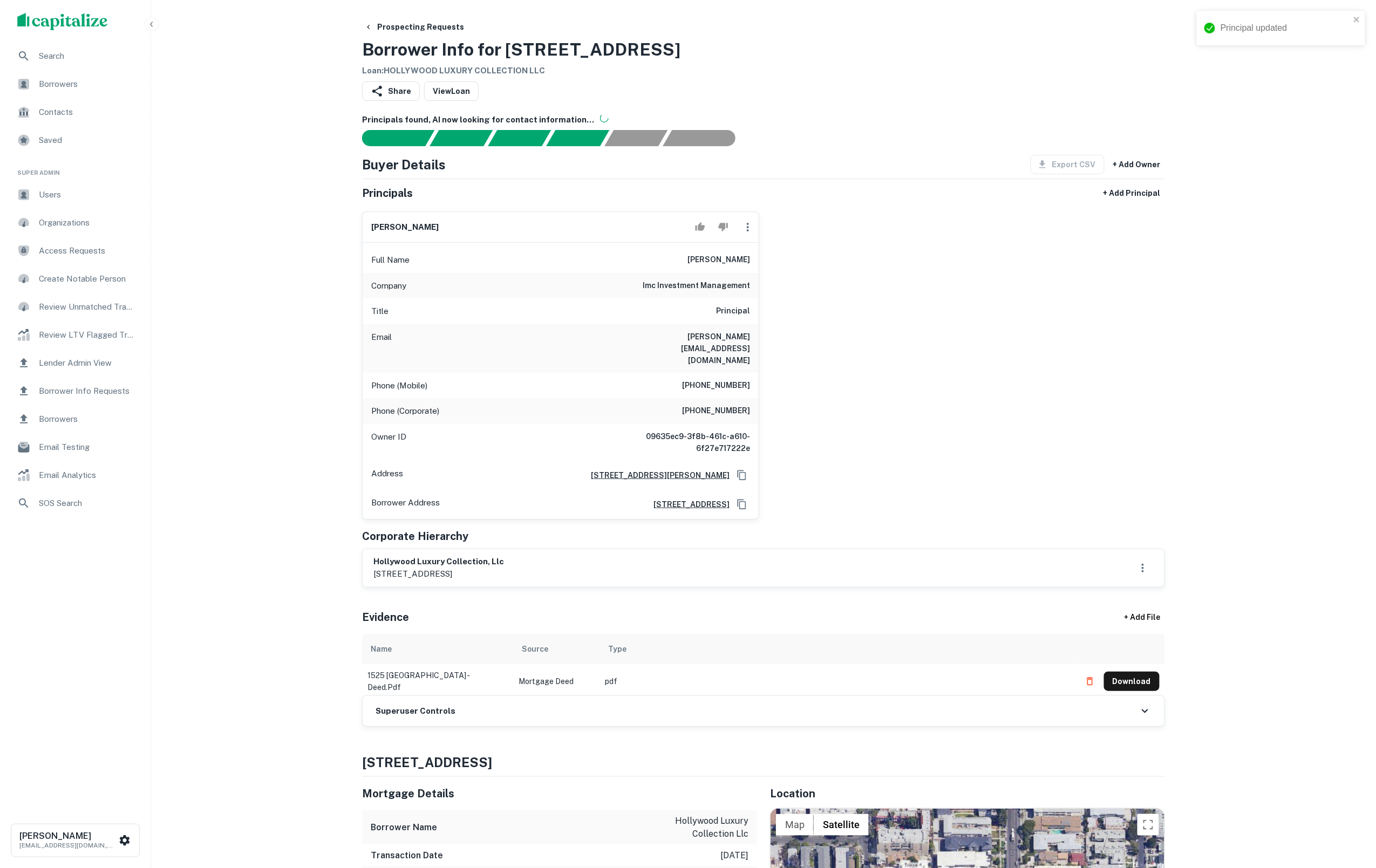
click at [493, 700] on div "Superuser Controls" at bounding box center [763, 711] width 802 height 30
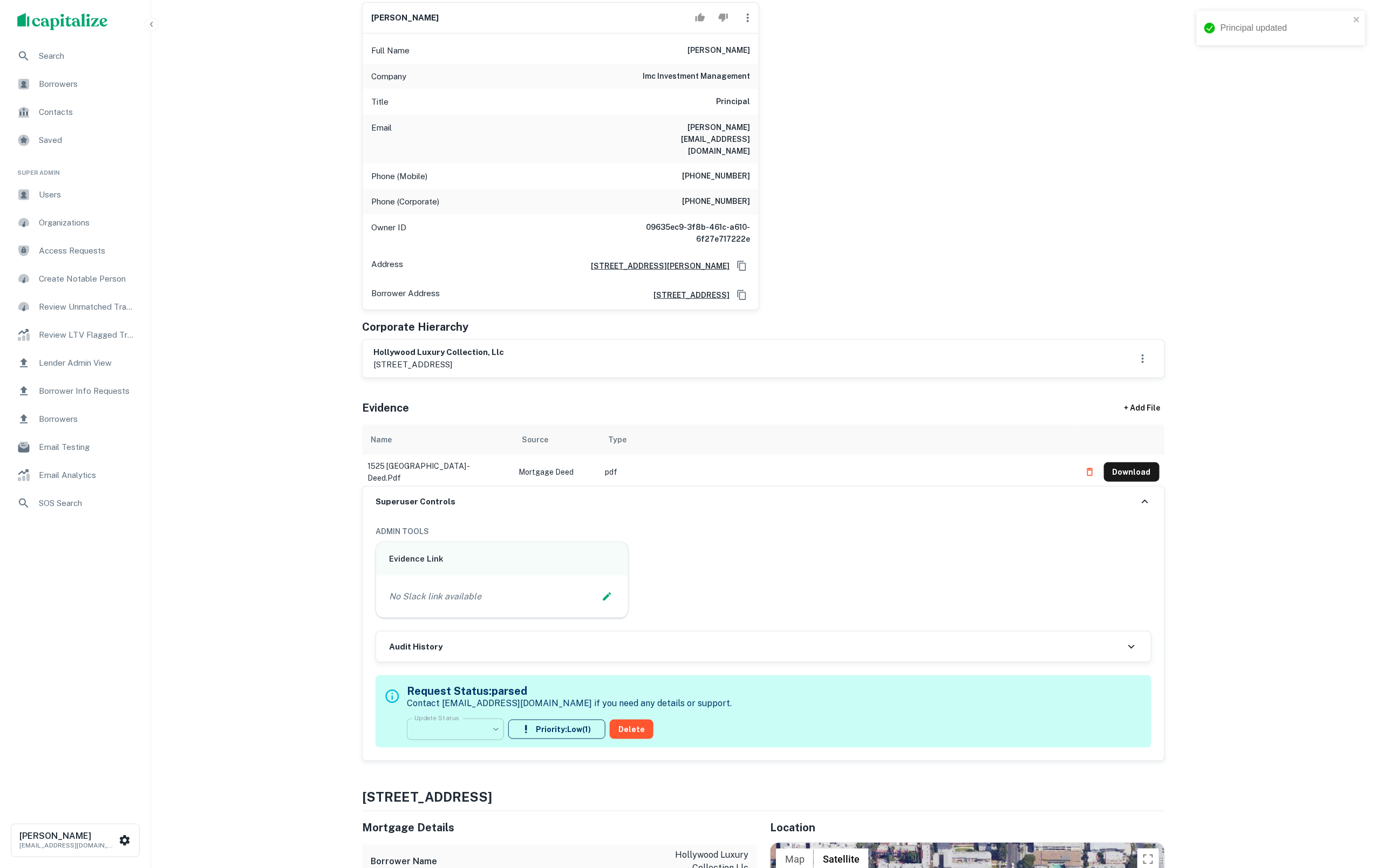
scroll to position [217, 1]
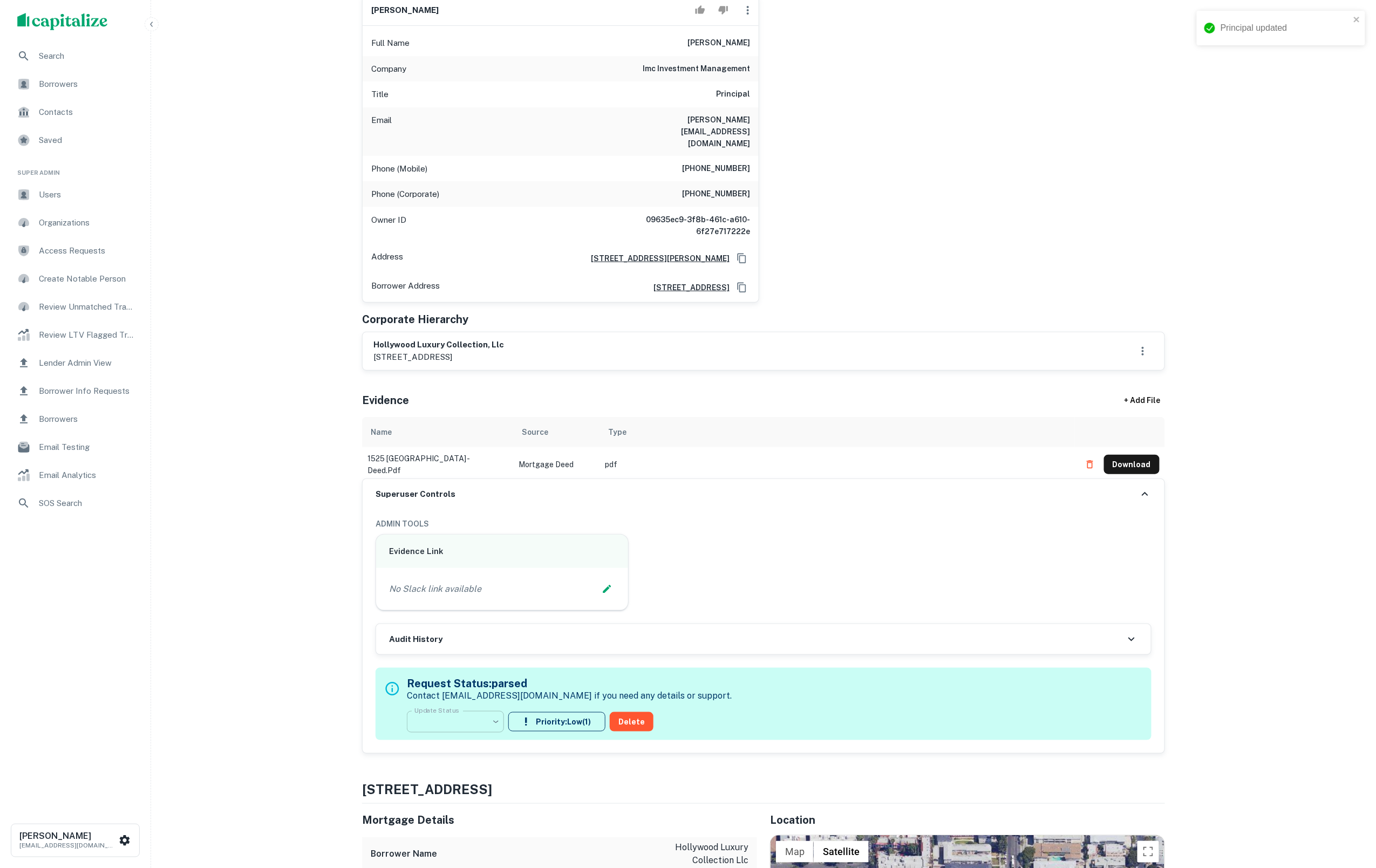
click at [455, 652] on body "Principal updated Search Borrowers Contacts Saved Super Admin Users Organizatio…" at bounding box center [688, 217] width 1376 height 868
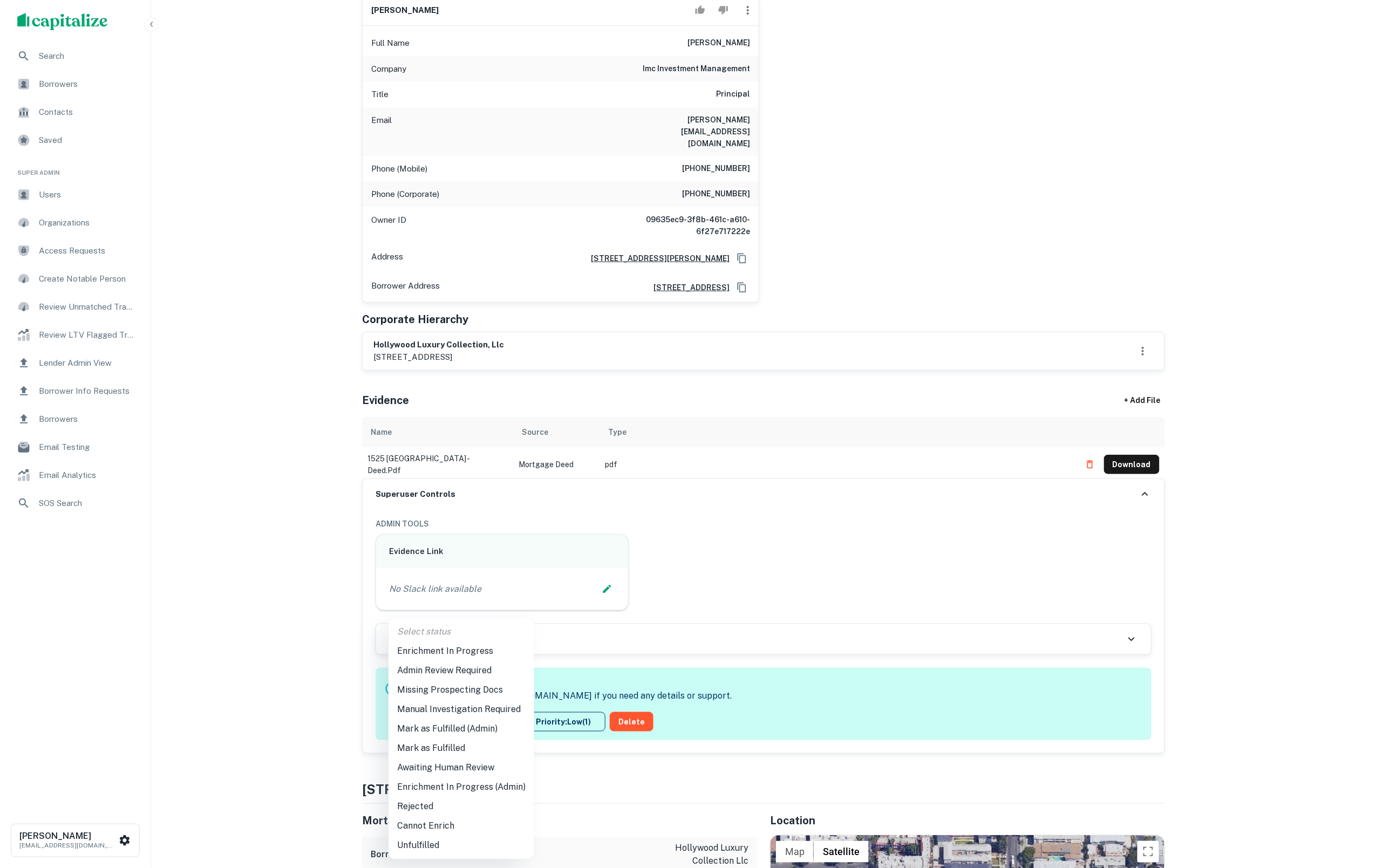
click at [467, 726] on li "Mark as Fulfilled (Admin)" at bounding box center [462, 729] width 146 height 19
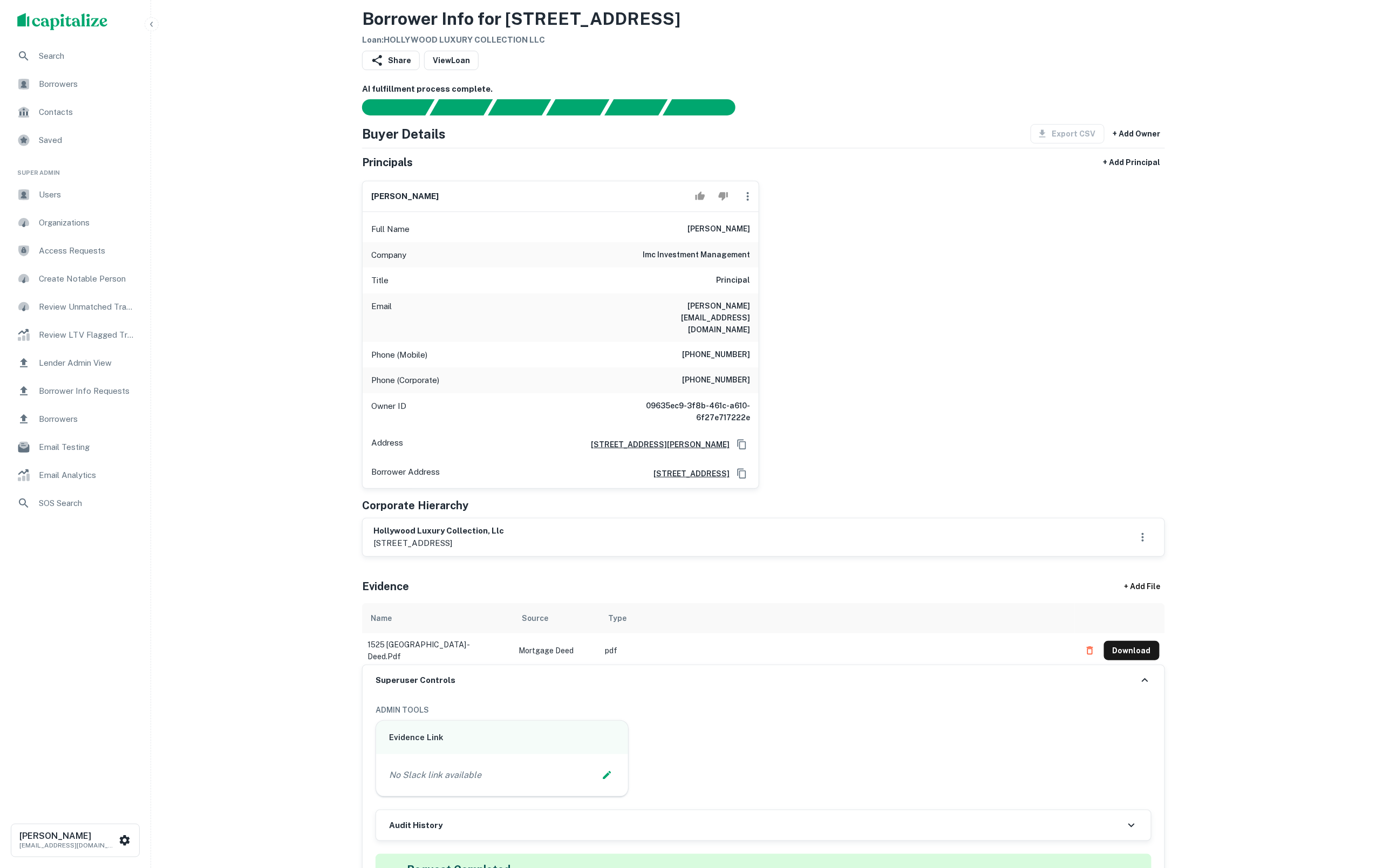
scroll to position [31, 0]
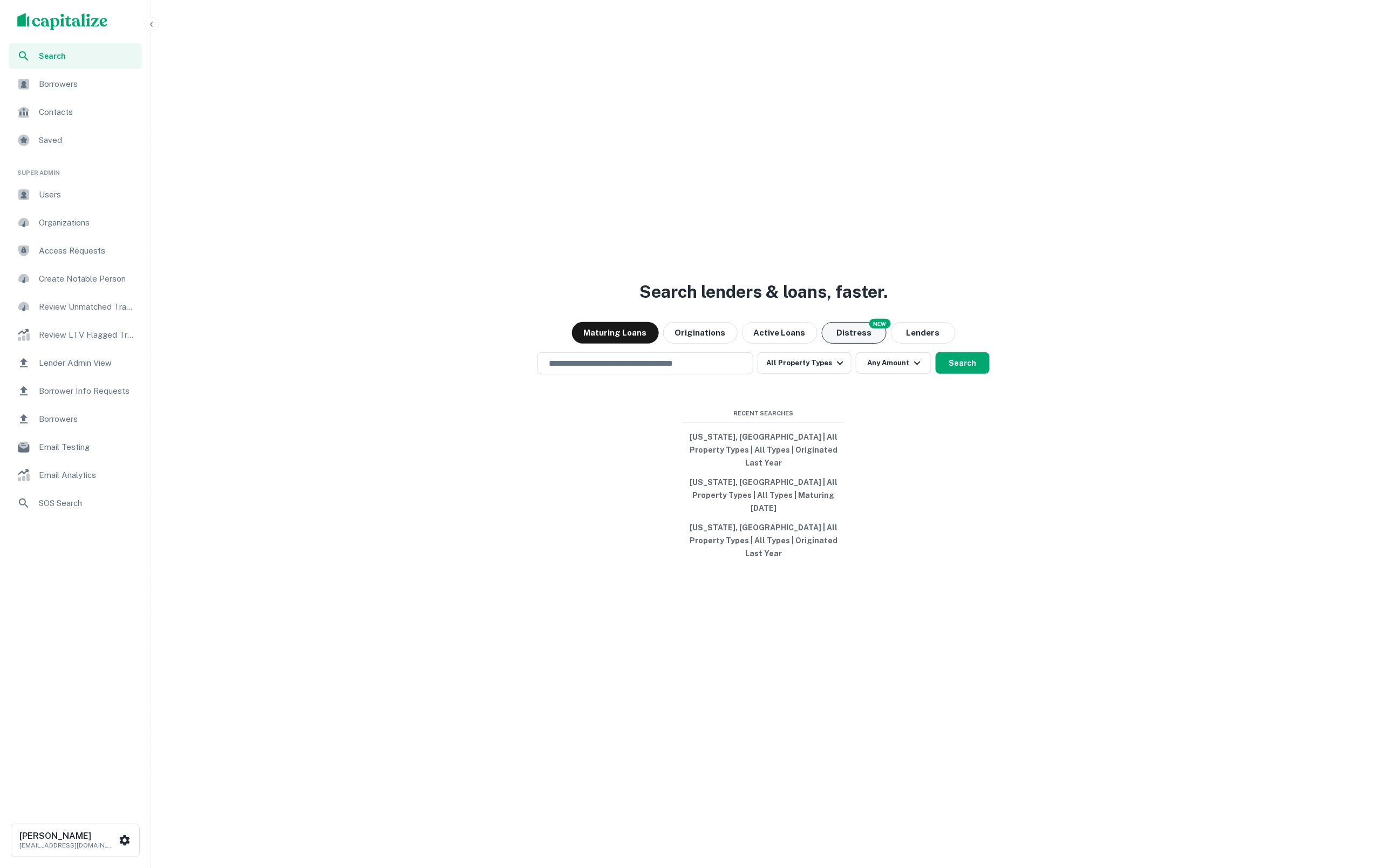
click at [845, 344] on button "Distress" at bounding box center [854, 333] width 65 height 21
click at [636, 374] on div "​" at bounding box center [645, 363] width 216 height 22
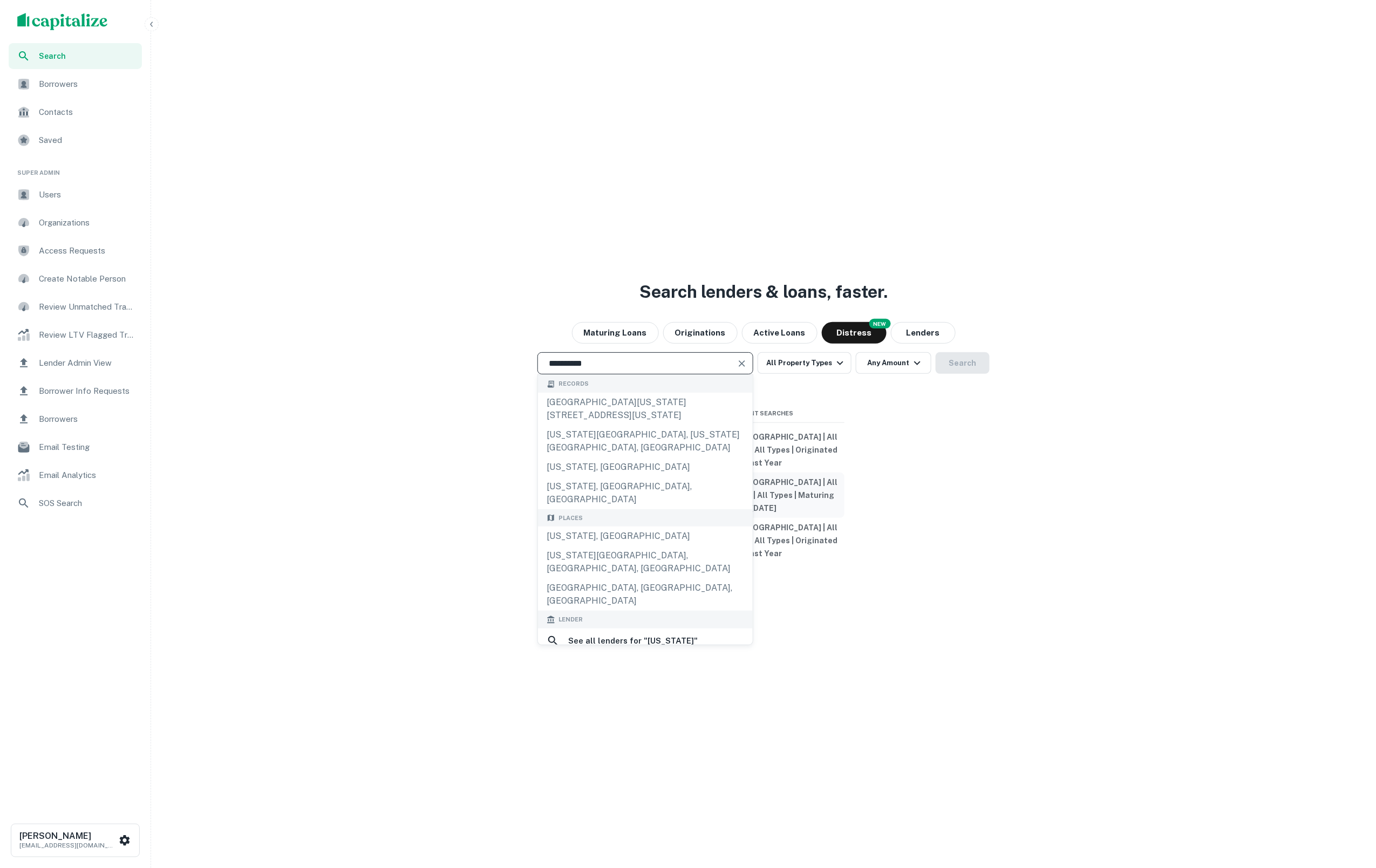
drag, startPoint x: 681, startPoint y: 527, endPoint x: 715, endPoint y: 490, distance: 50.2
click at [681, 527] on div "[US_STATE], [GEOGRAPHIC_DATA]" at bounding box center [645, 536] width 214 height 19
type input "**********"
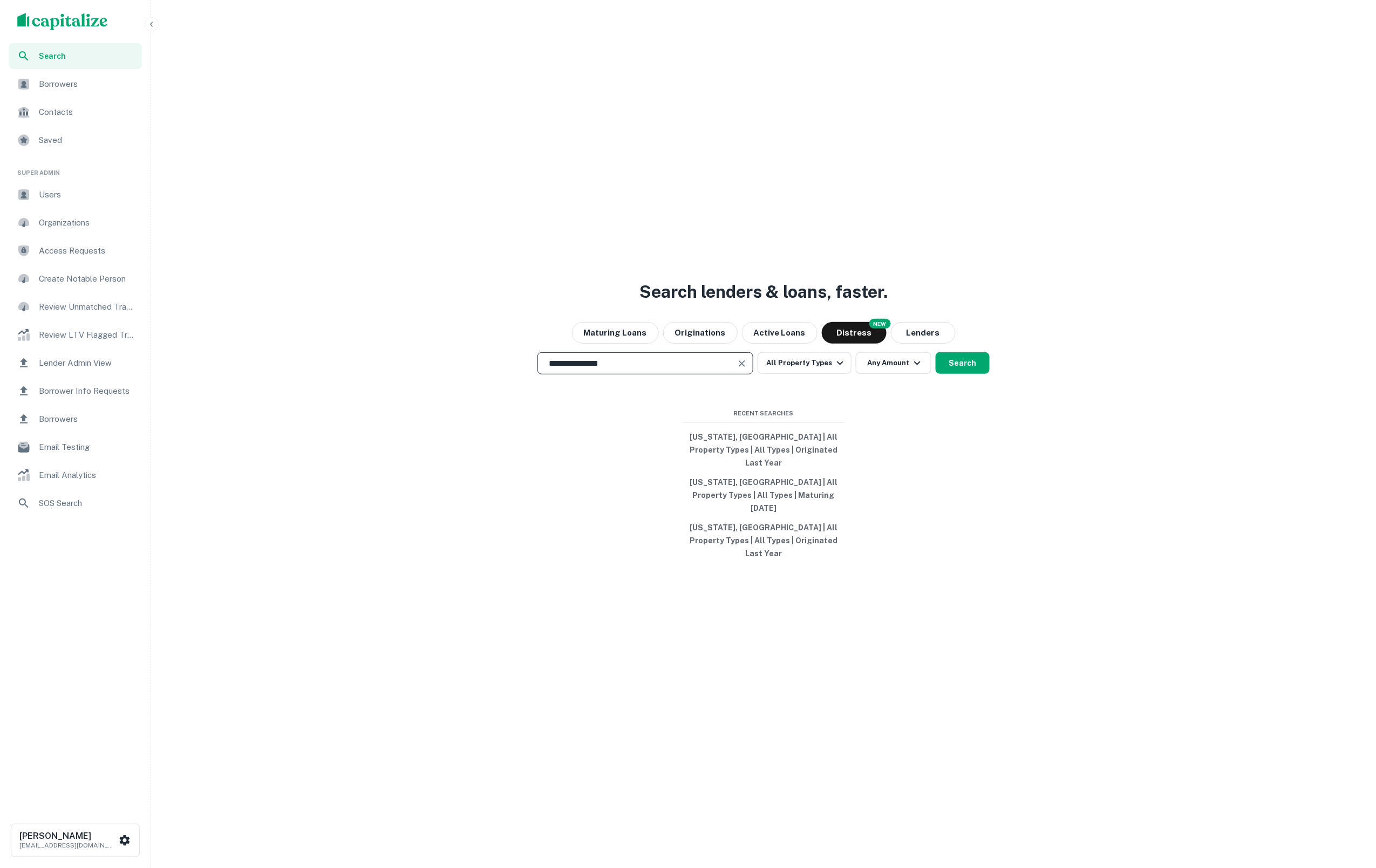
click at [992, 374] on div "**********" at bounding box center [763, 363] width 1216 height 22
click at [972, 374] on button "Search" at bounding box center [963, 363] width 54 height 21
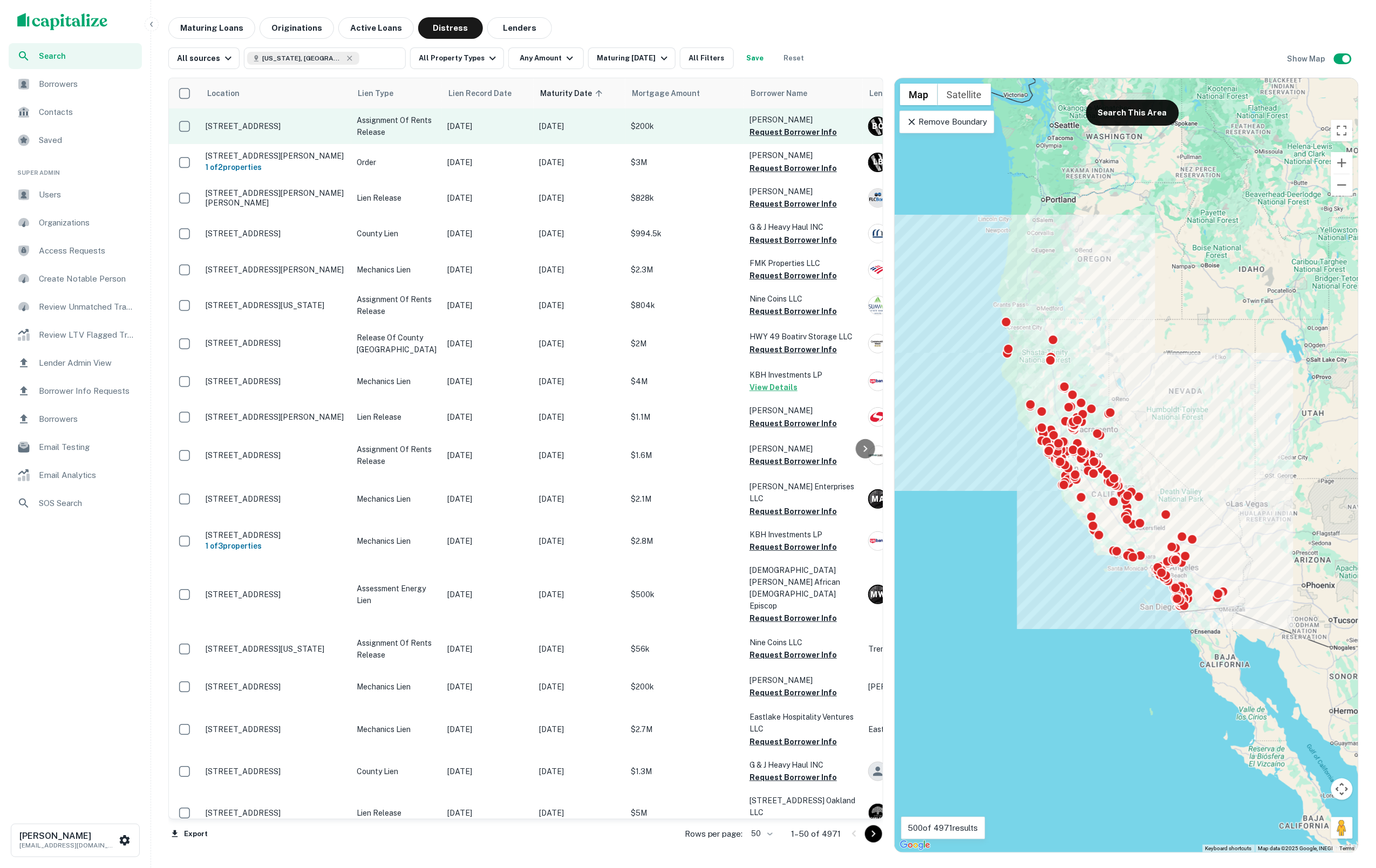
click at [297, 127] on p "[STREET_ADDRESS]" at bounding box center [276, 126] width 140 height 9
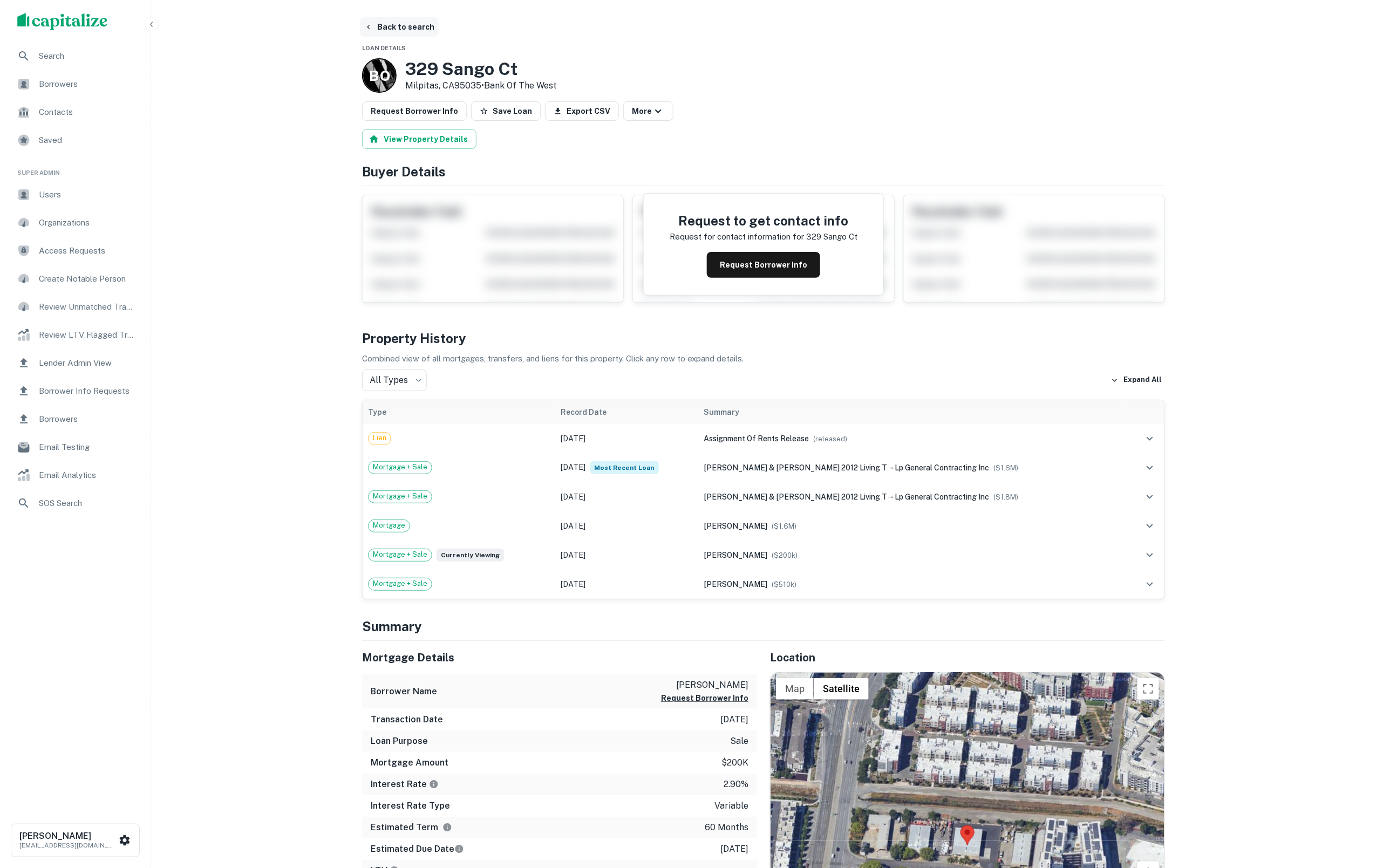
click at [405, 31] on button "Back to search" at bounding box center [400, 27] width 79 height 19
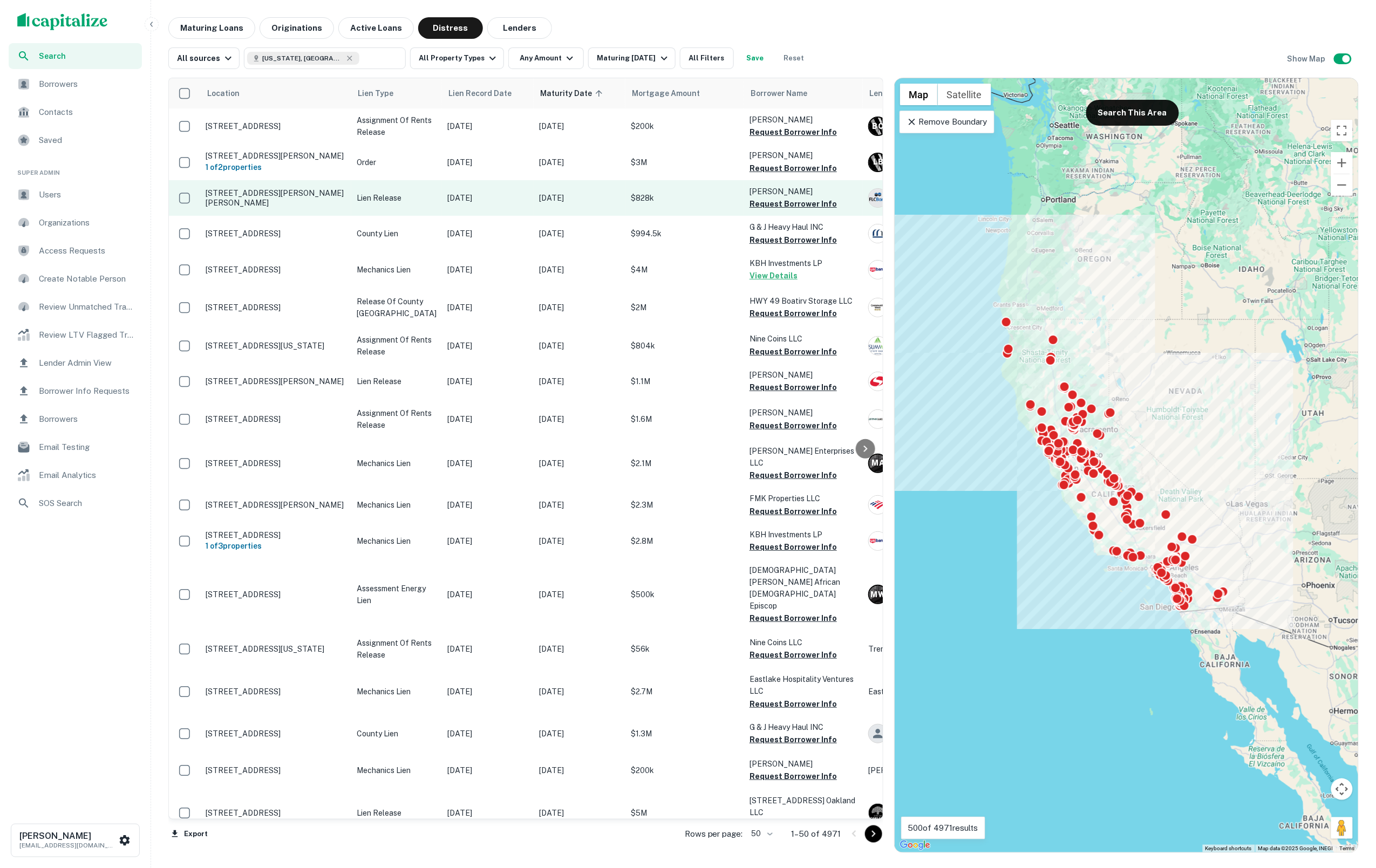
click at [320, 197] on p "[STREET_ADDRESS][PERSON_NAME][PERSON_NAME]" at bounding box center [276, 198] width 140 height 19
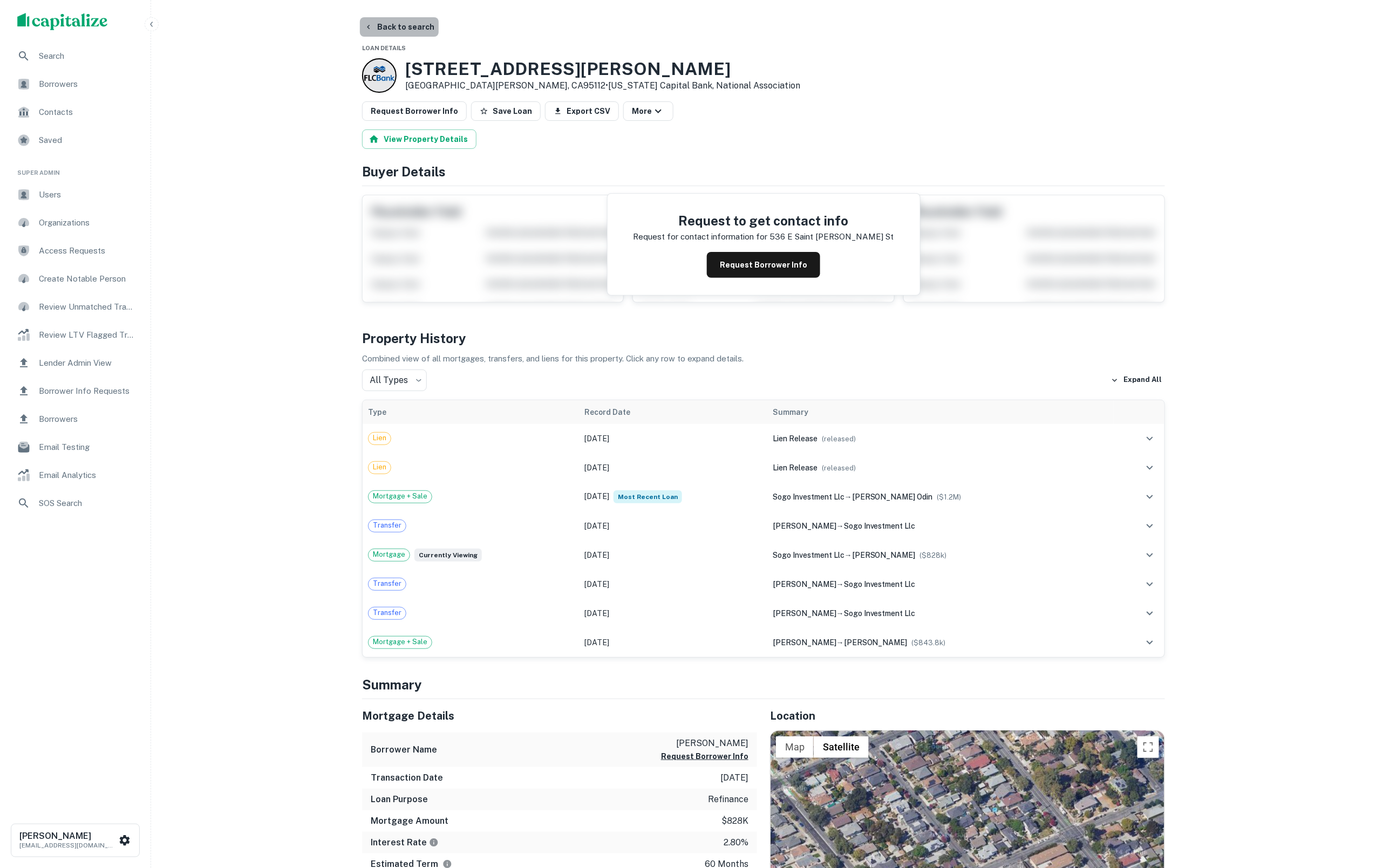
click at [405, 24] on button "Back to search" at bounding box center [400, 27] width 79 height 19
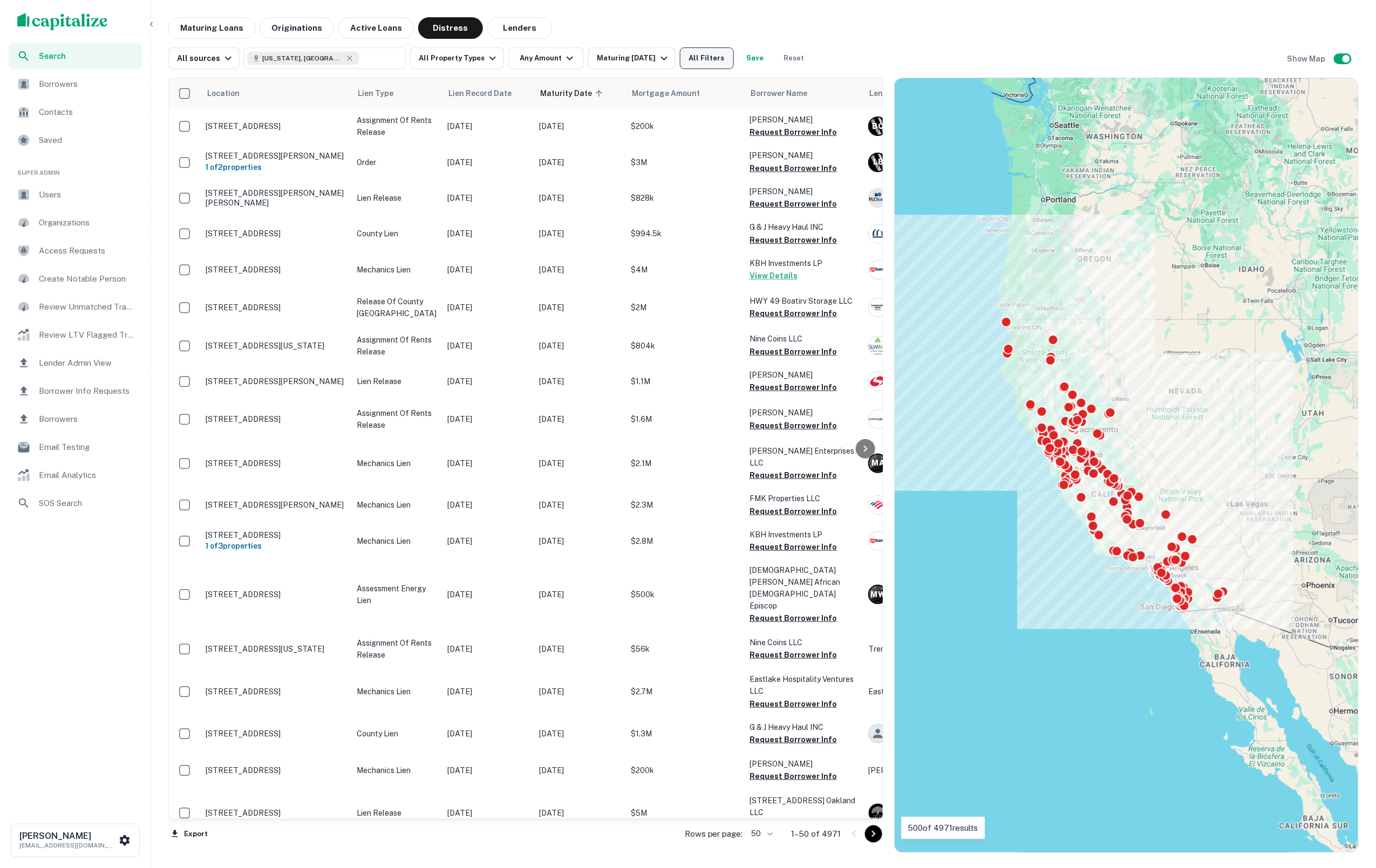
click at [709, 56] on button "All Filters" at bounding box center [707, 58] width 54 height 21
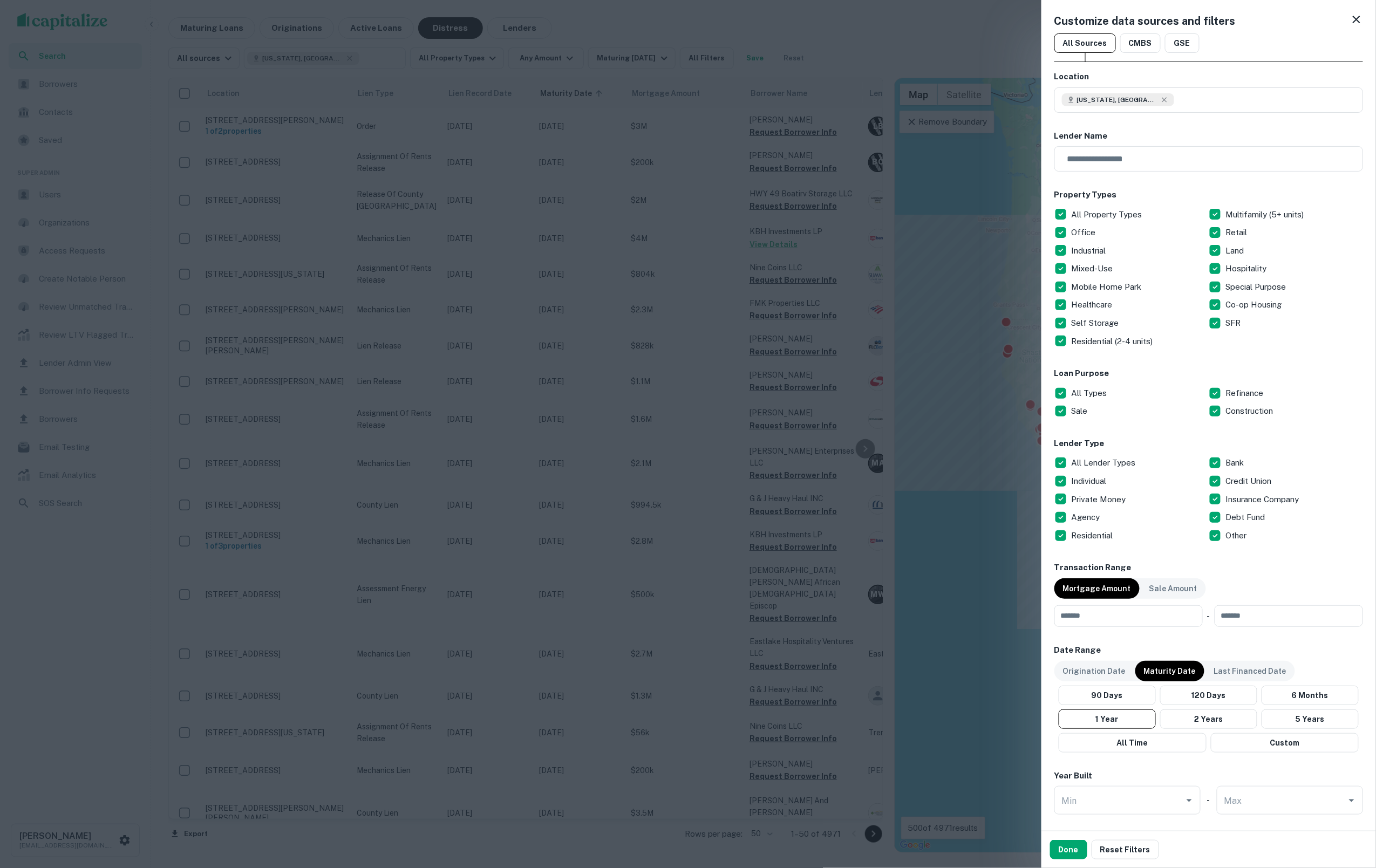
click at [1357, 21] on icon at bounding box center [1357, 19] width 13 height 13
